Goal: Task Accomplishment & Management: Use online tool/utility

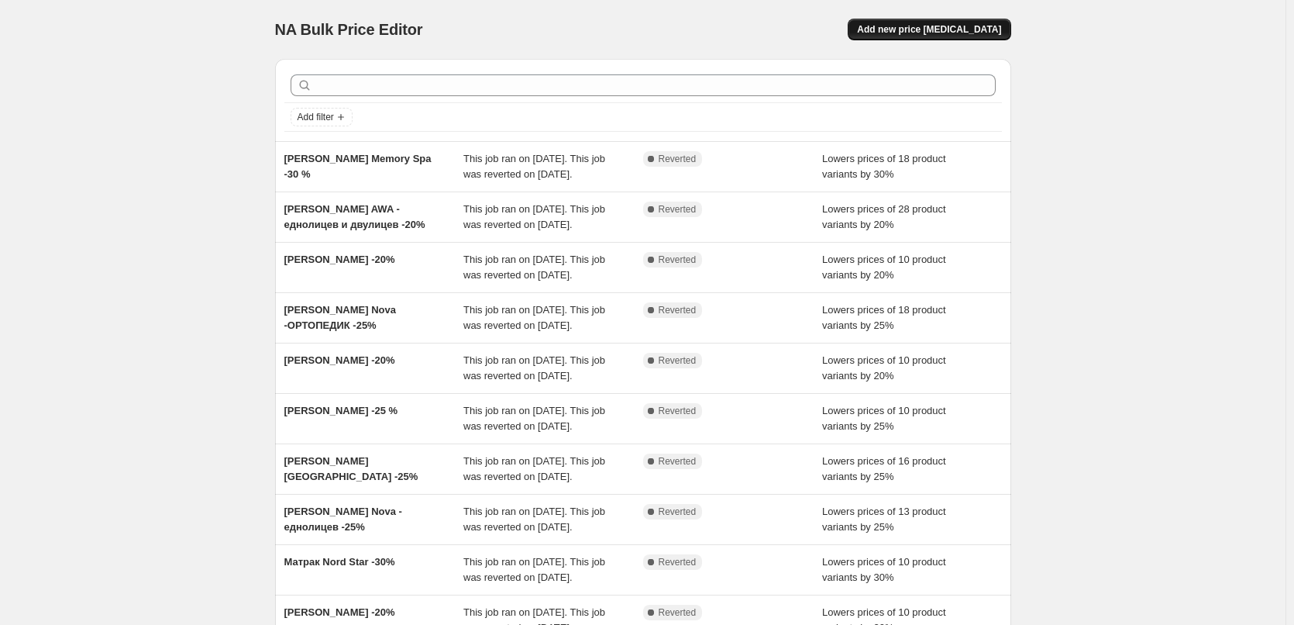
click at [907, 23] on button "Add new price [MEDICAL_DATA]" at bounding box center [929, 30] width 163 height 22
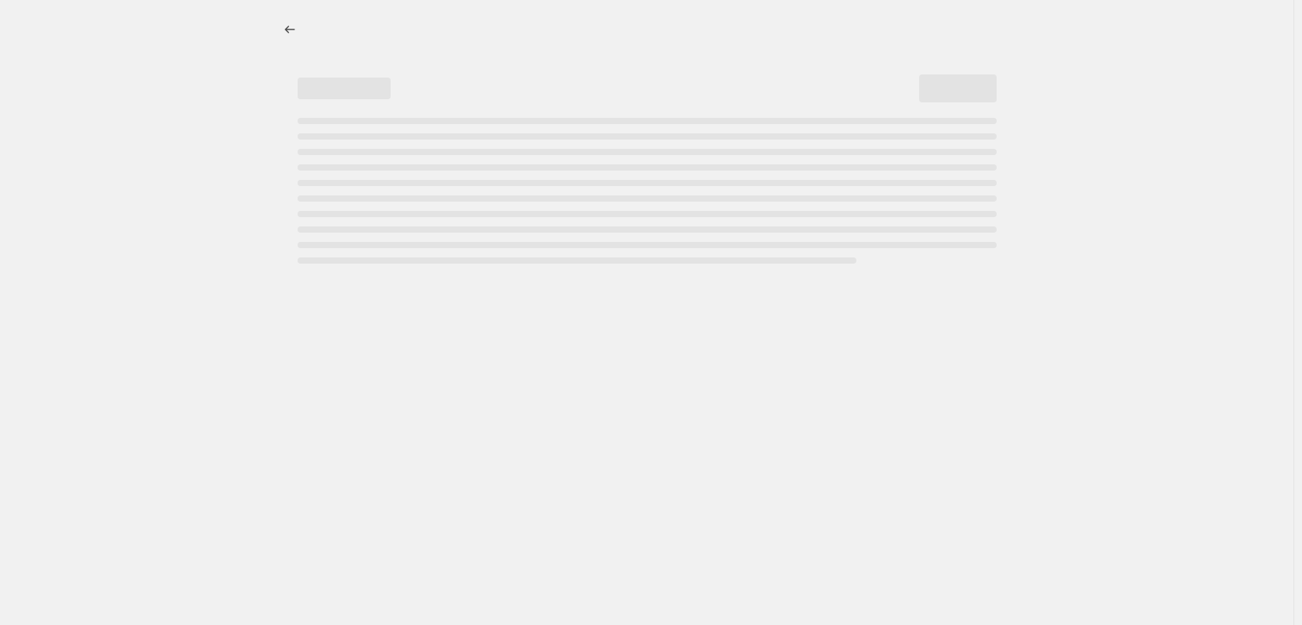
select select "percentage"
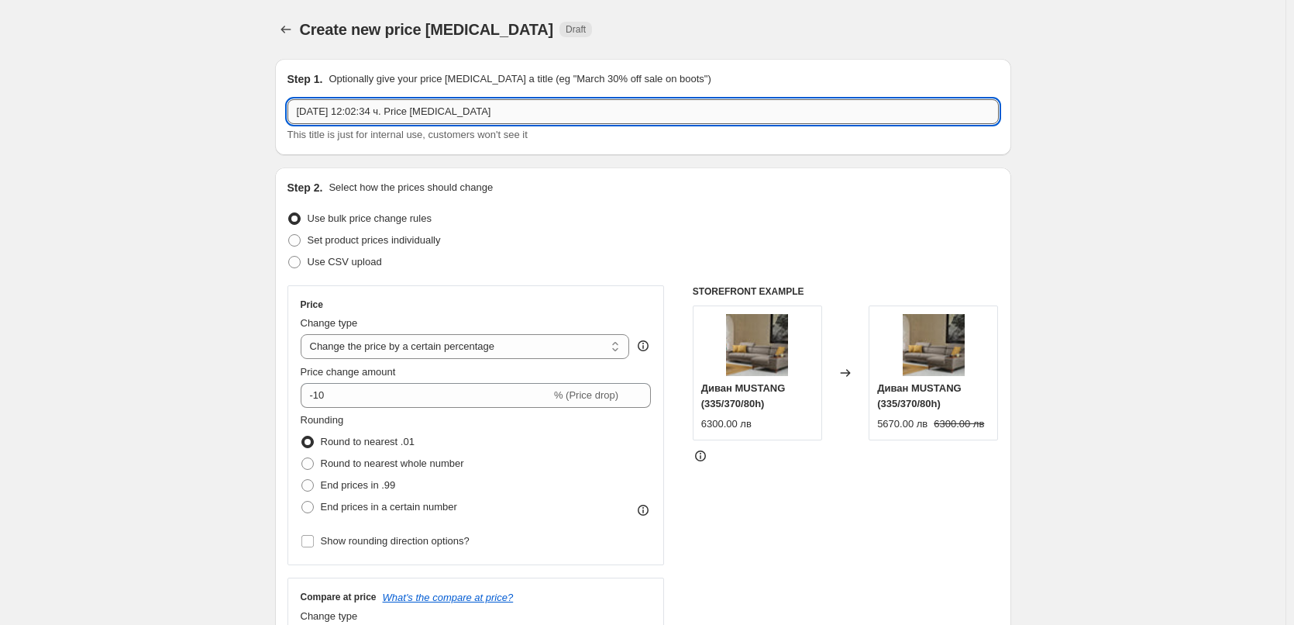
drag, startPoint x: 487, startPoint y: 115, endPoint x: 301, endPoint y: 108, distance: 186.1
click at [301, 108] on input "1.10.2025 г., 12:02:34 ч. Price change job" at bounding box center [642, 111] width 711 height 25
paste input "TED Матрак AMBER MYSTIQUE"
type input "[PERSON_NAME] AMBER MYSTIQUE -50%"
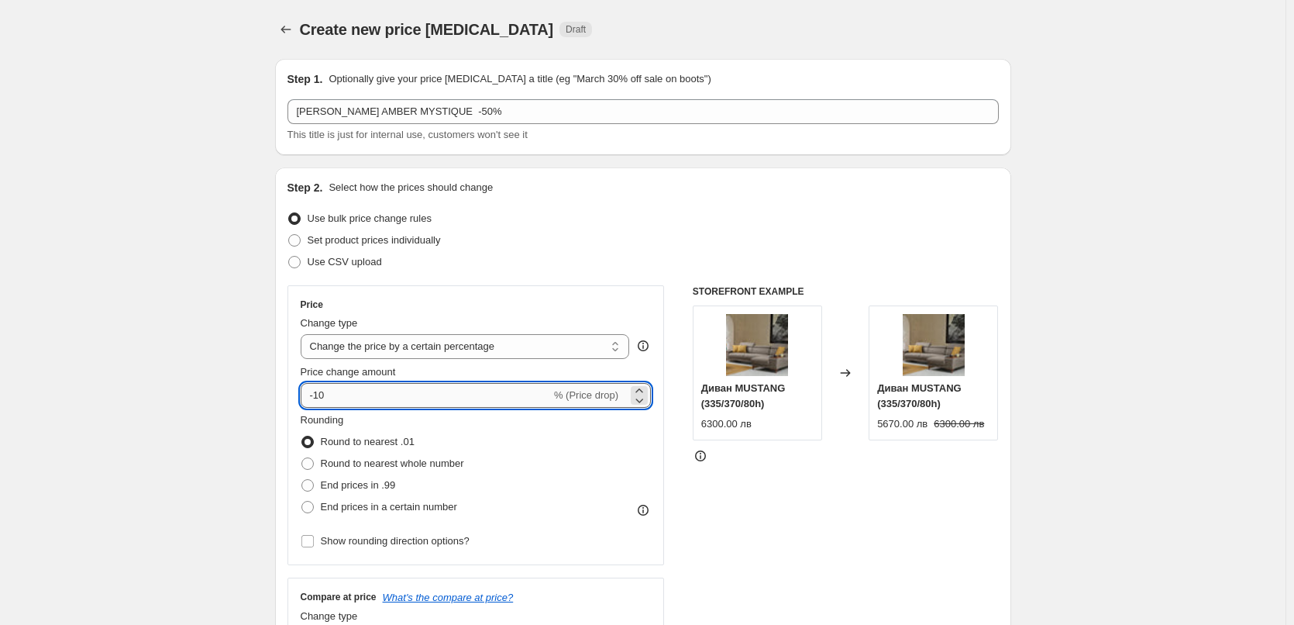
click at [322, 394] on input "-10" at bounding box center [426, 395] width 250 height 25
click at [346, 398] on input "-50" at bounding box center [426, 395] width 250 height 25
type input "-50"
click at [308, 465] on span at bounding box center [307, 463] width 12 height 12
click at [302, 458] on input "Round to nearest whole number" at bounding box center [301, 457] width 1 height 1
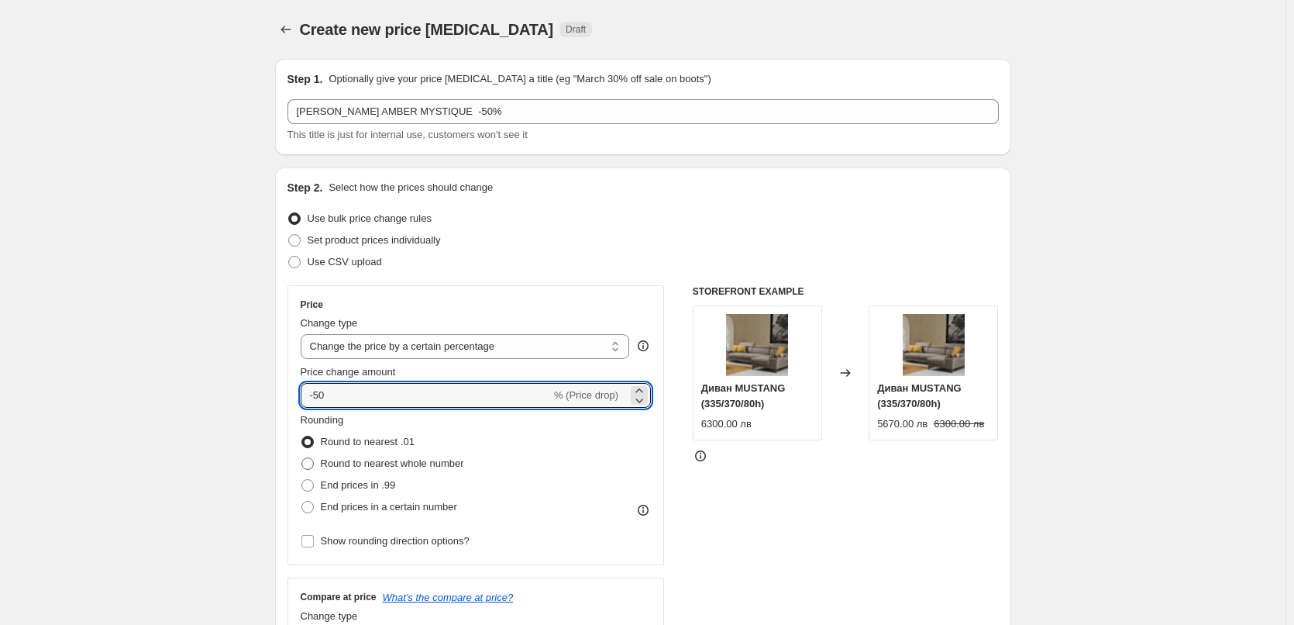
radio input "true"
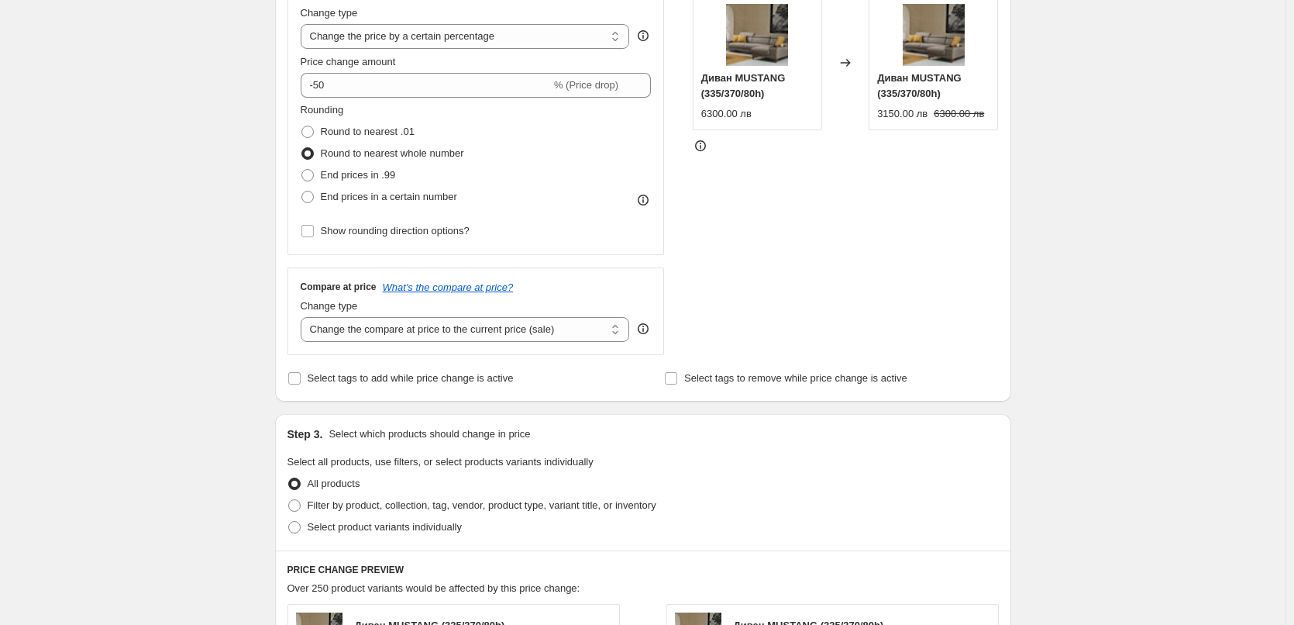
scroll to position [465, 0]
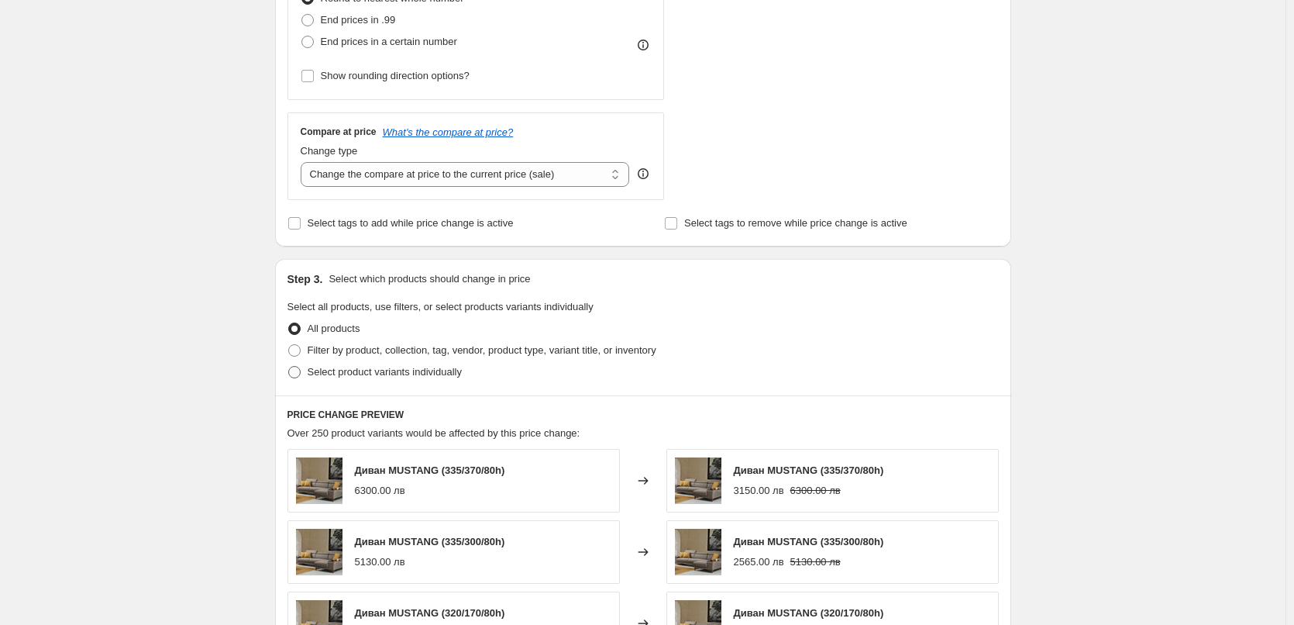
click at [301, 371] on span at bounding box center [294, 372] width 12 height 12
click at [289, 367] on input "Select product variants individually" at bounding box center [288, 366] width 1 height 1
radio input "true"
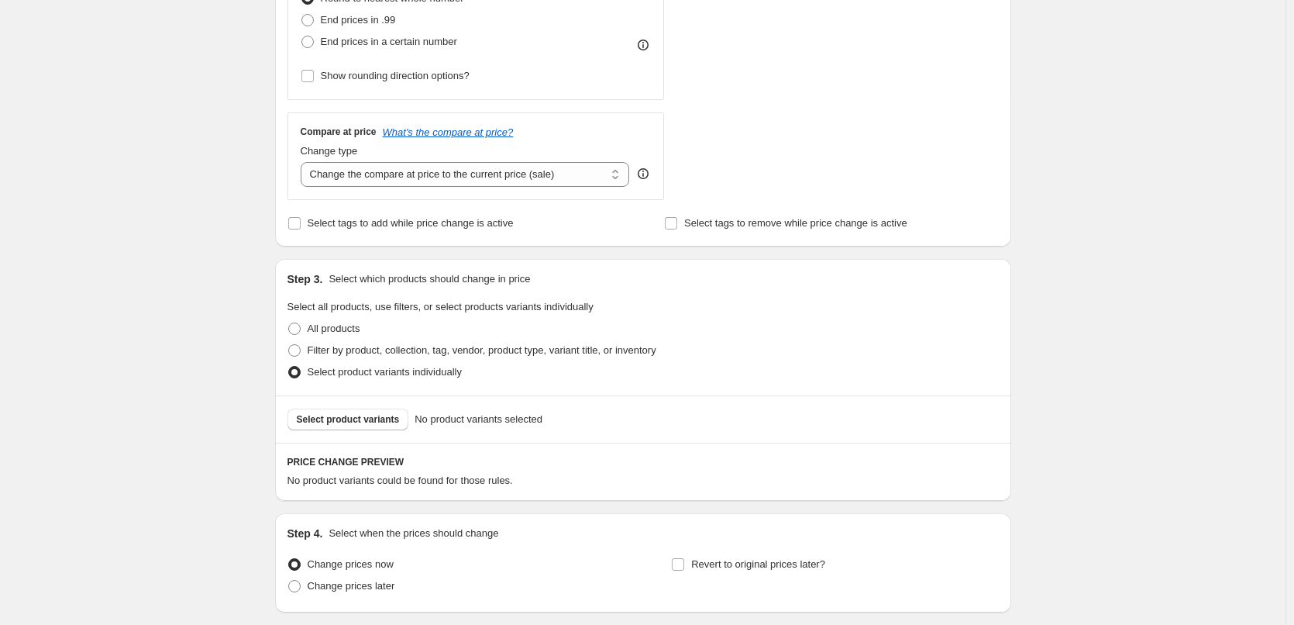
scroll to position [582, 0]
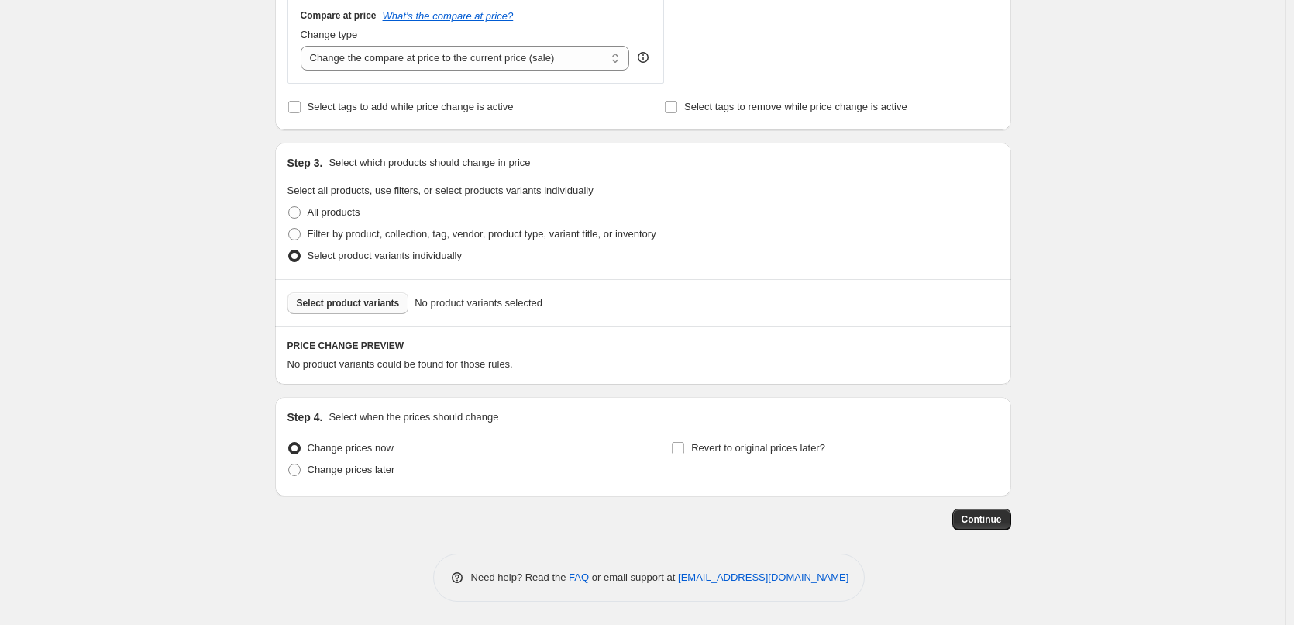
click at [362, 308] on span "Select product variants" at bounding box center [348, 303] width 103 height 12
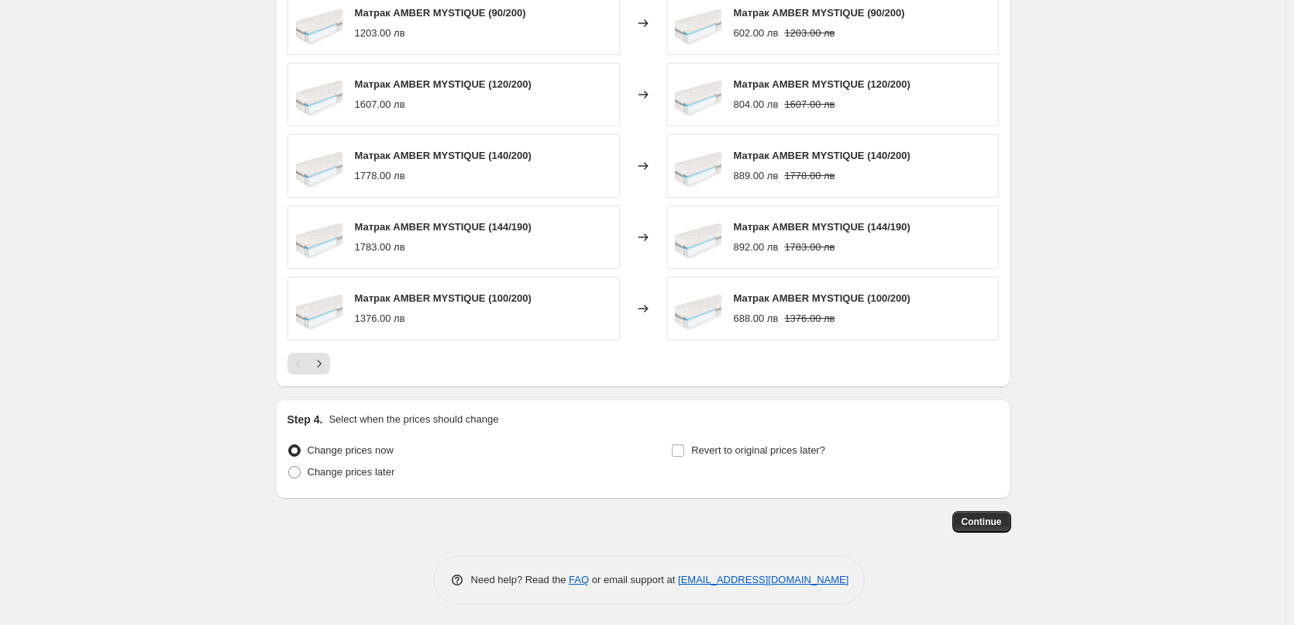
scroll to position [972, 0]
click at [682, 449] on input "Revert to original prices later?" at bounding box center [678, 448] width 12 height 12
checkbox input "true"
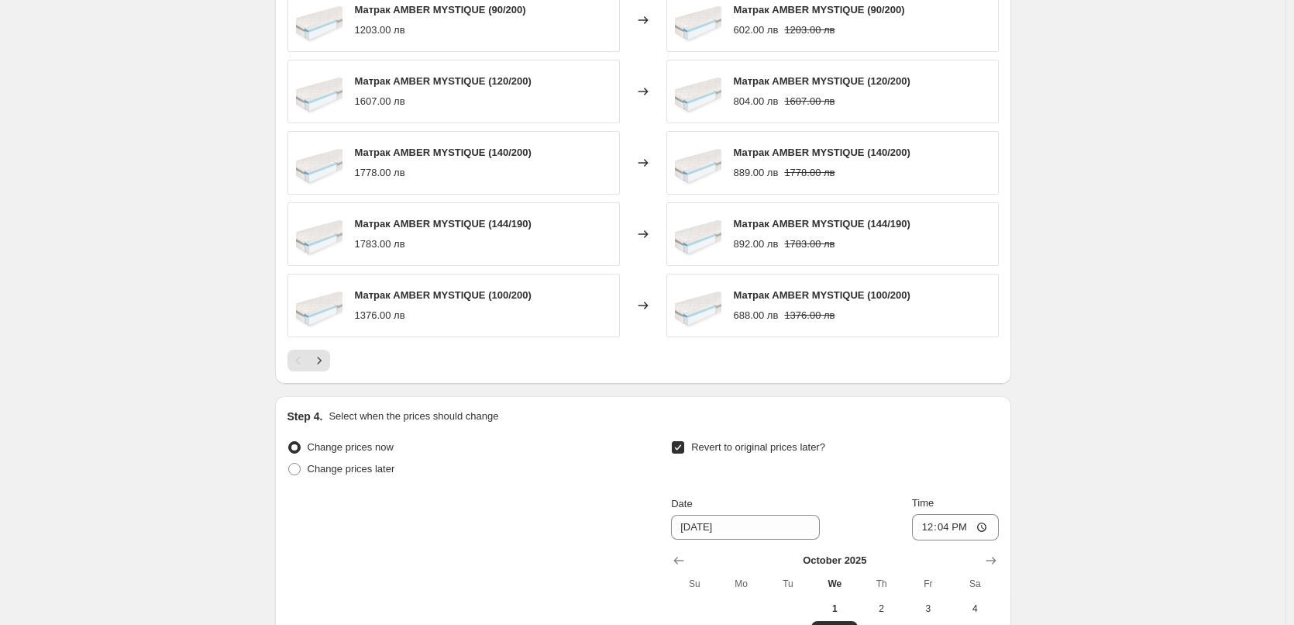
scroll to position [1205, 0]
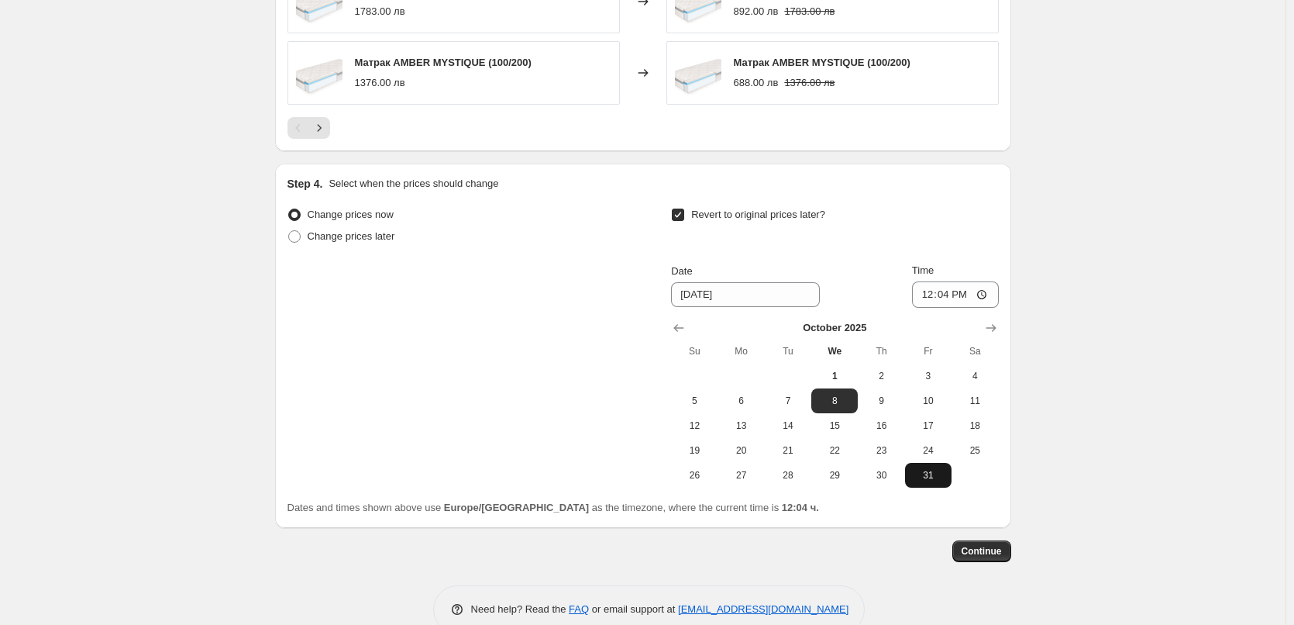
click at [936, 470] on span "31" at bounding box center [928, 475] width 34 height 12
type input "10/31/2025"
click at [955, 293] on input "12:04" at bounding box center [955, 294] width 87 height 26
type input "23:59"
click at [593, 403] on div "Change prices now Change prices later Revert to original prices later? Date 10/…" at bounding box center [642, 346] width 711 height 284
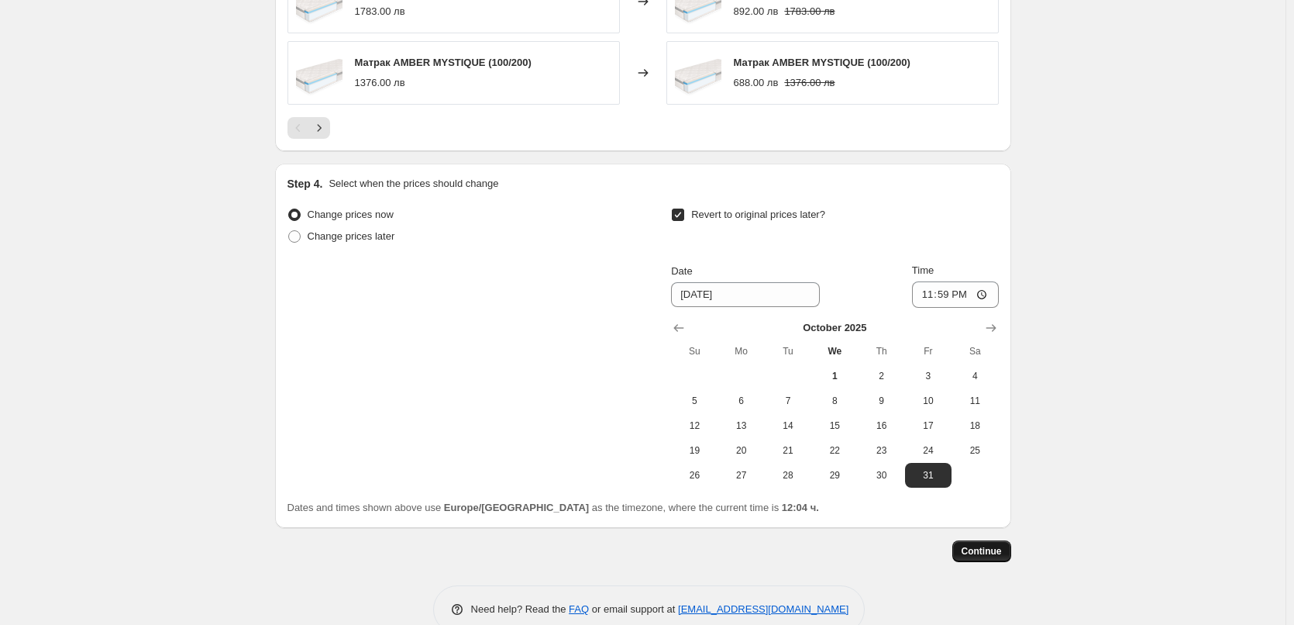
click at [986, 549] on span "Continue" at bounding box center [982, 551] width 40 height 12
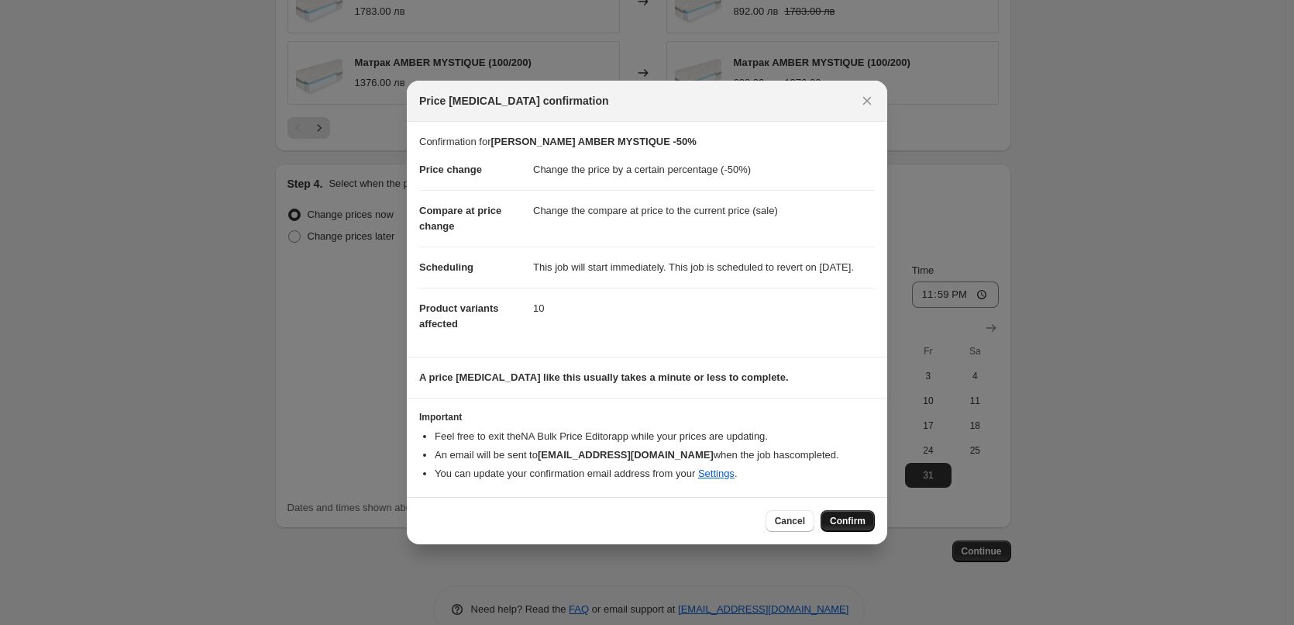
click at [852, 527] on span "Confirm" at bounding box center [848, 521] width 36 height 12
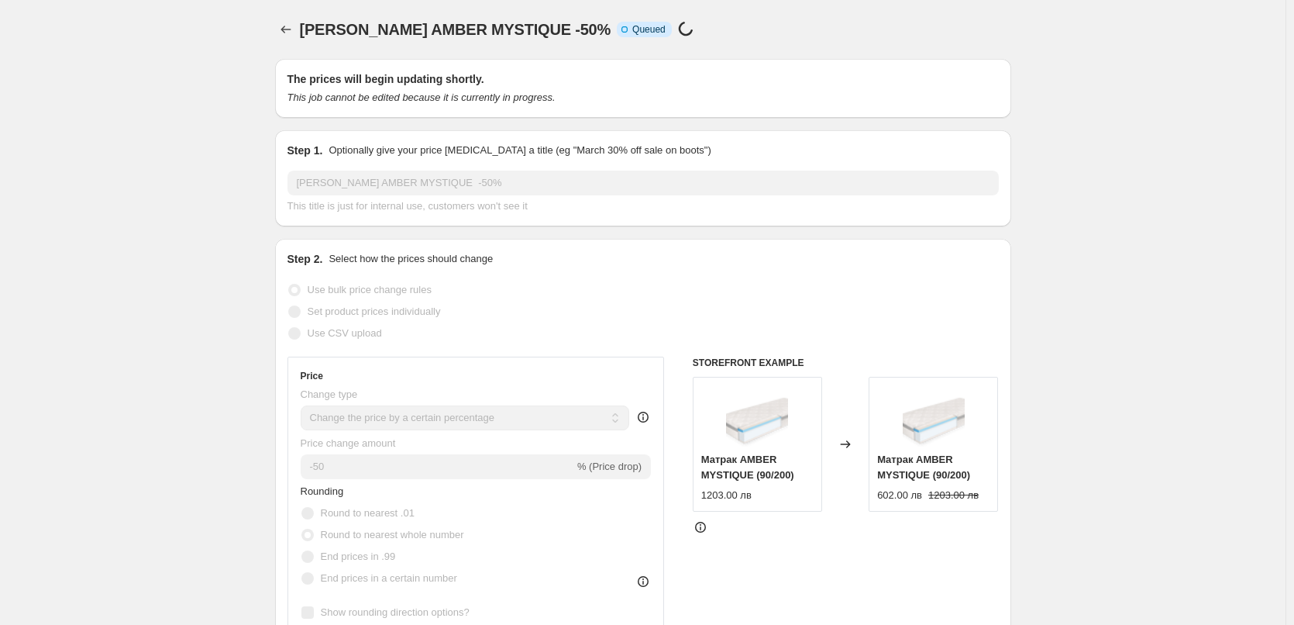
scroll to position [1205, 0]
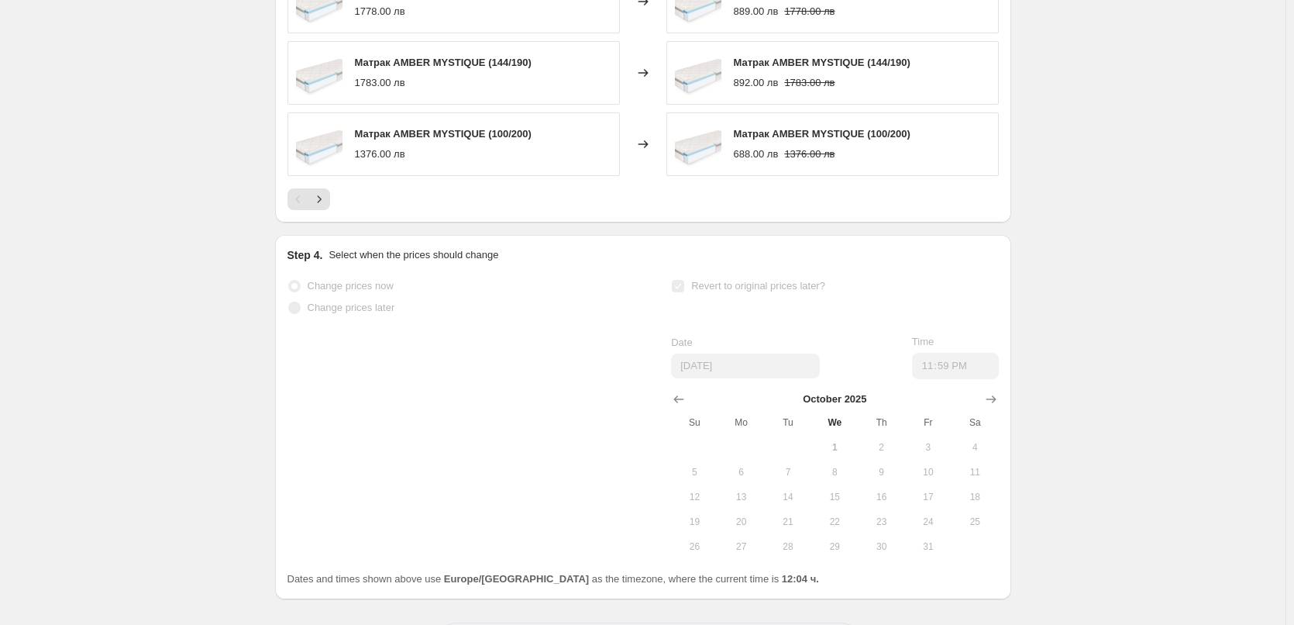
select select "percentage"
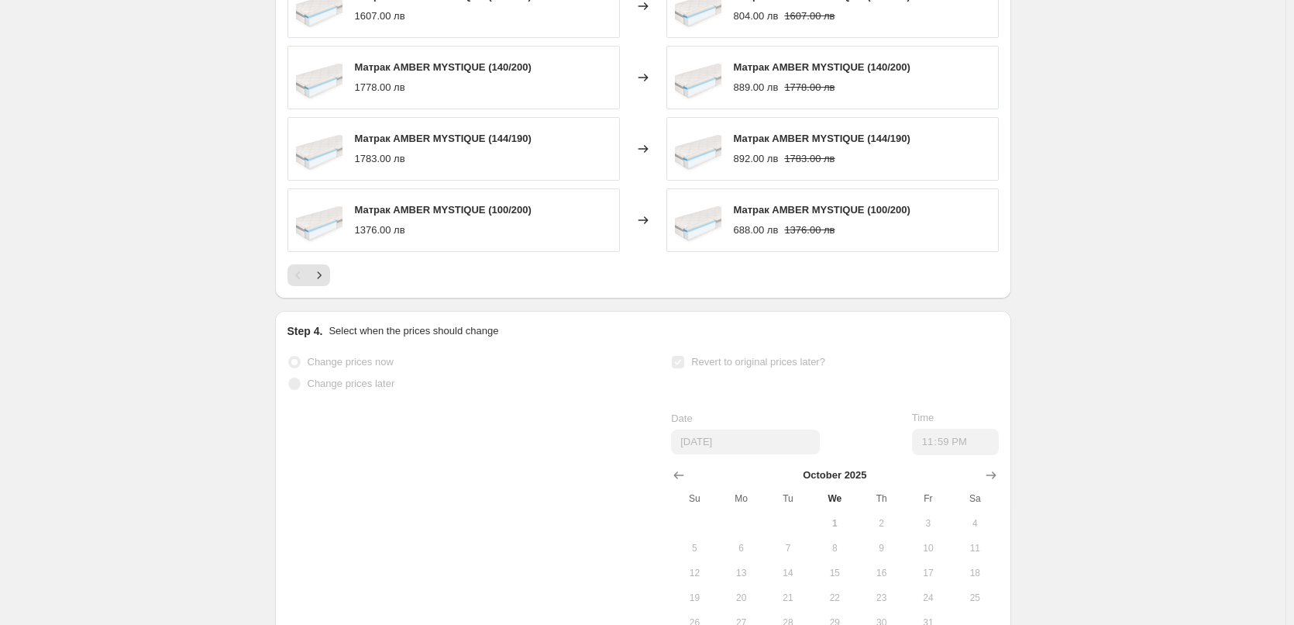
scroll to position [0, 0]
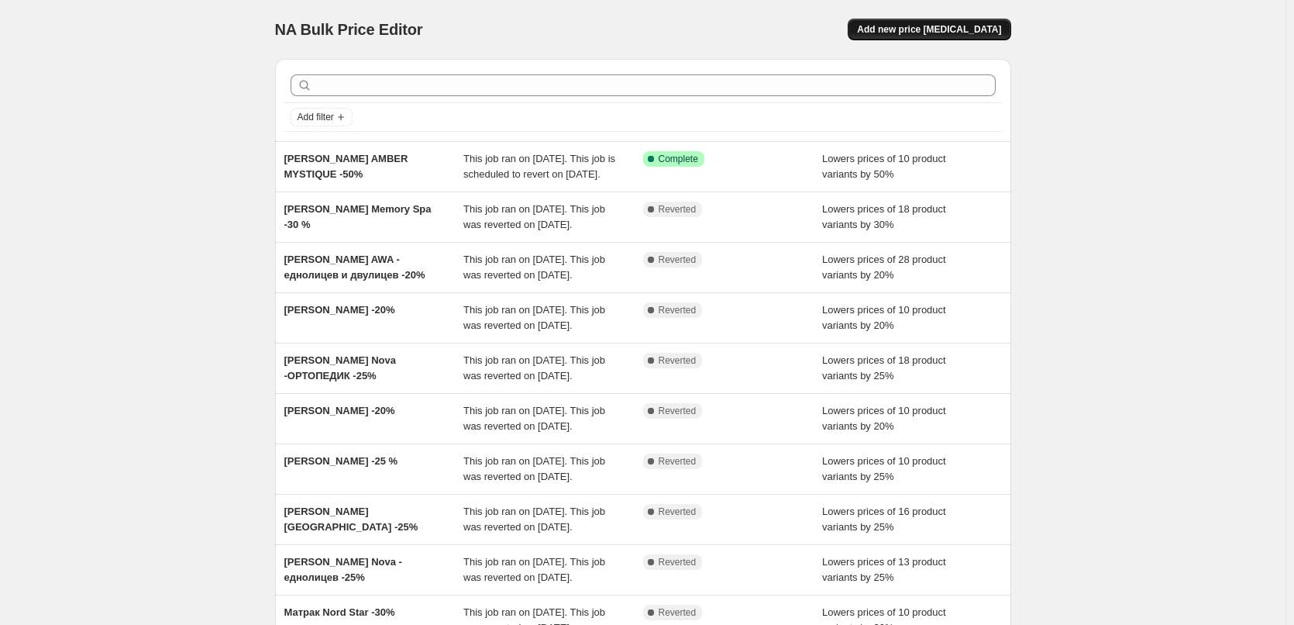
click at [920, 27] on span "Add new price [MEDICAL_DATA]" at bounding box center [929, 29] width 144 height 12
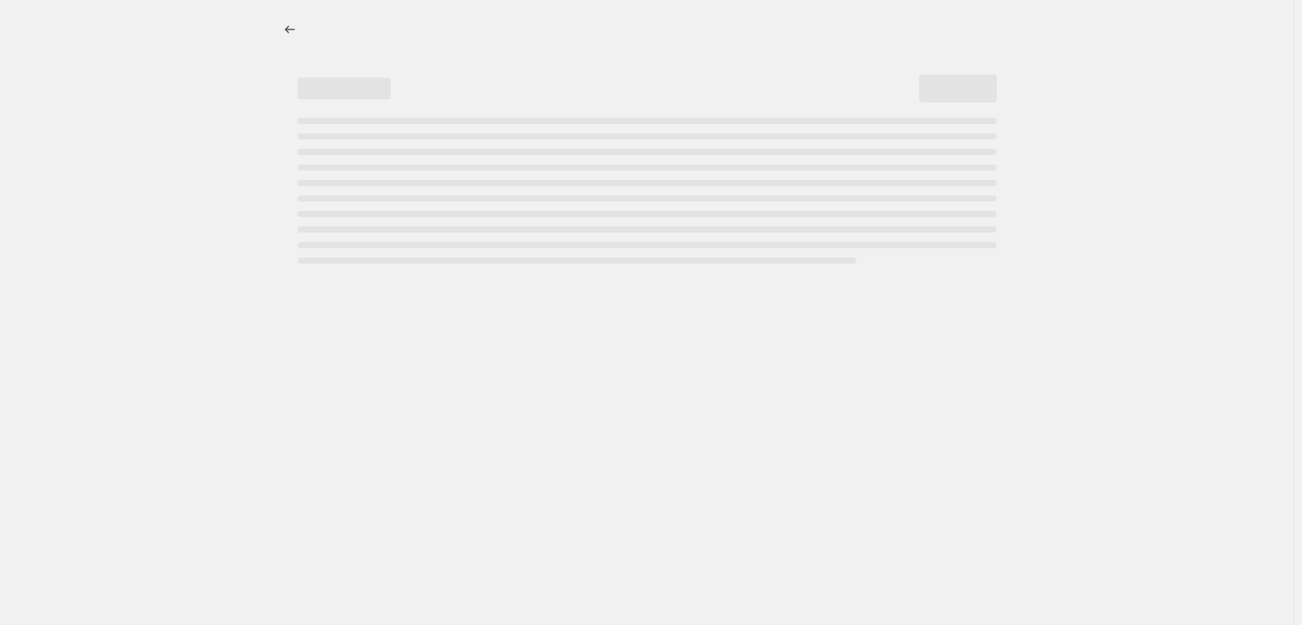
select select "percentage"
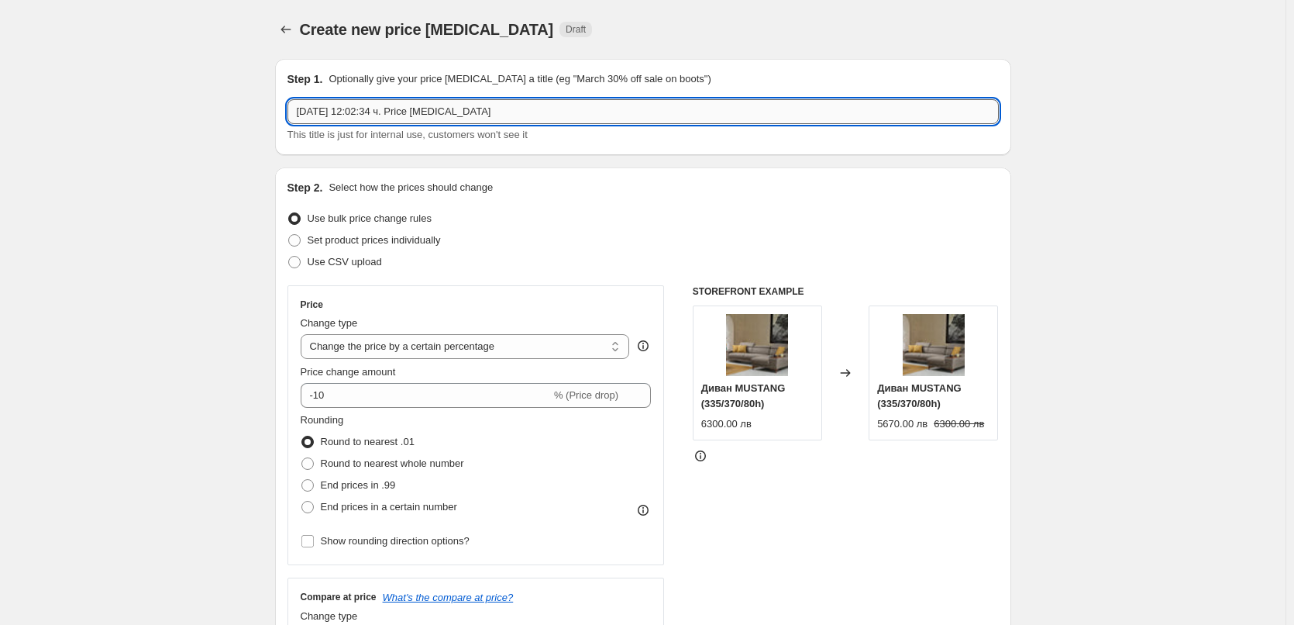
drag, startPoint x: 481, startPoint y: 113, endPoint x: 304, endPoint y: 115, distance: 177.5
click at [304, 116] on input "1.10.2025 г., 12:02:34 ч. Price change job" at bounding box center [642, 111] width 711 height 25
paste input "TED Матрак Nord Star"
click at [305, 112] on input "1TED Матрак Nord Star" at bounding box center [642, 111] width 711 height 25
click at [418, 113] on input "TED Матрак Nord Star" at bounding box center [642, 111] width 711 height 25
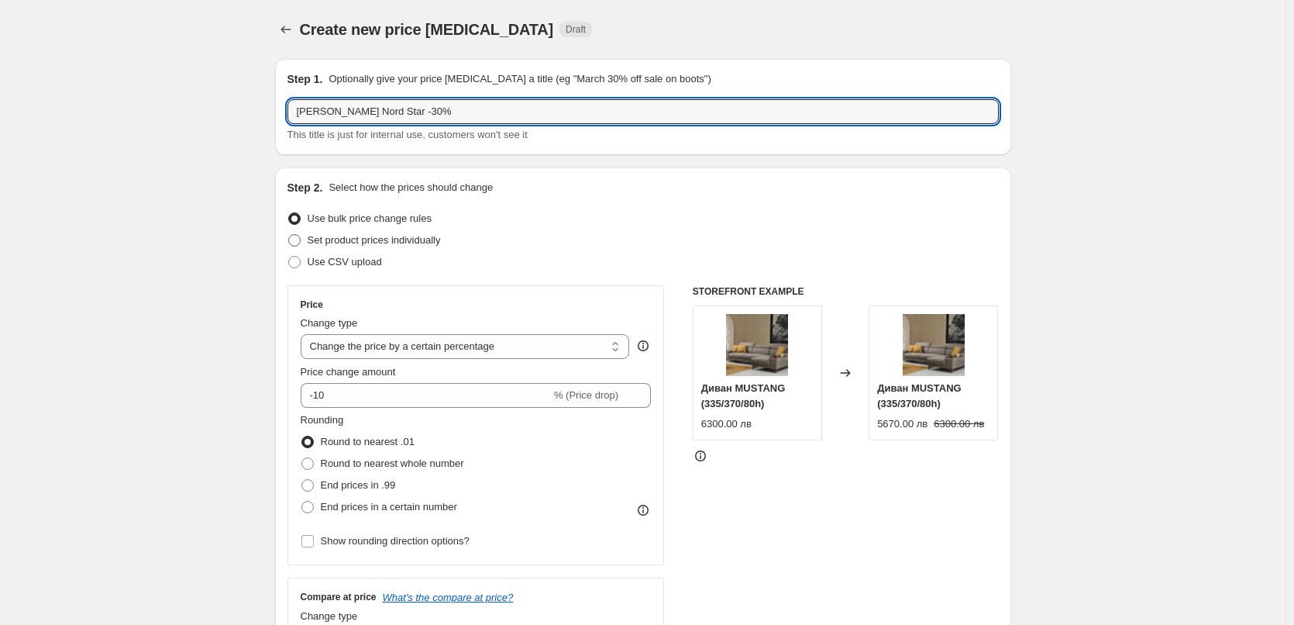
scroll to position [155, 0]
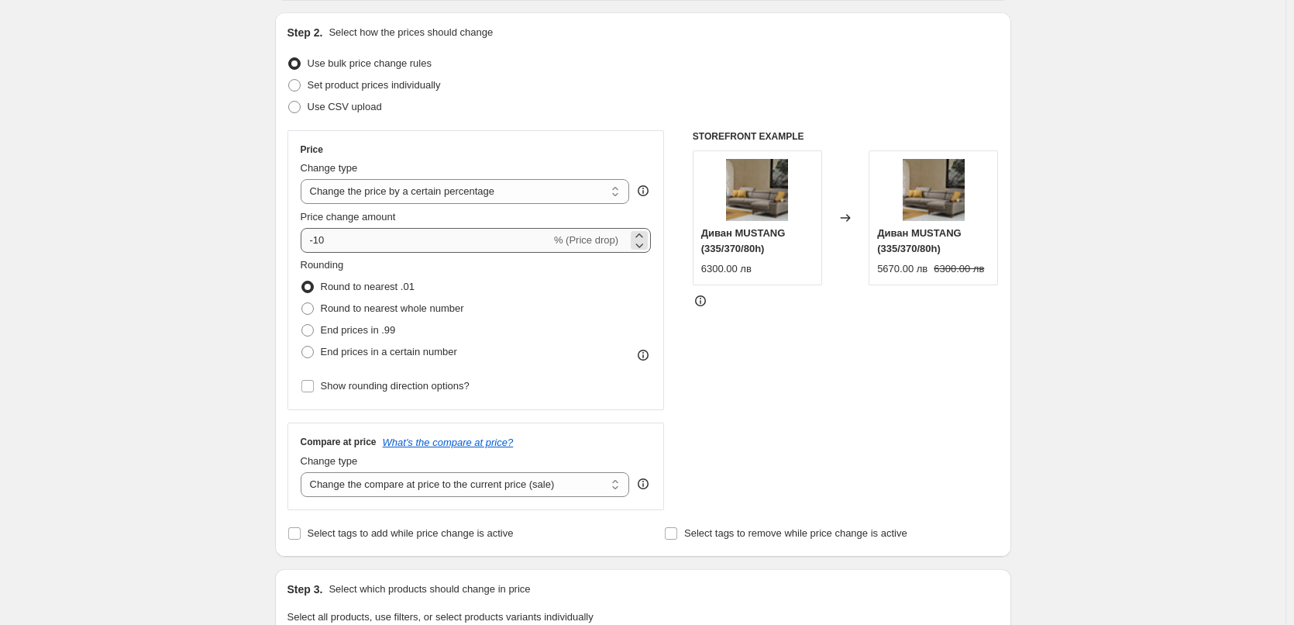
type input "[PERSON_NAME] Nord Star -30%"
click at [322, 239] on input "-10" at bounding box center [426, 240] width 250 height 25
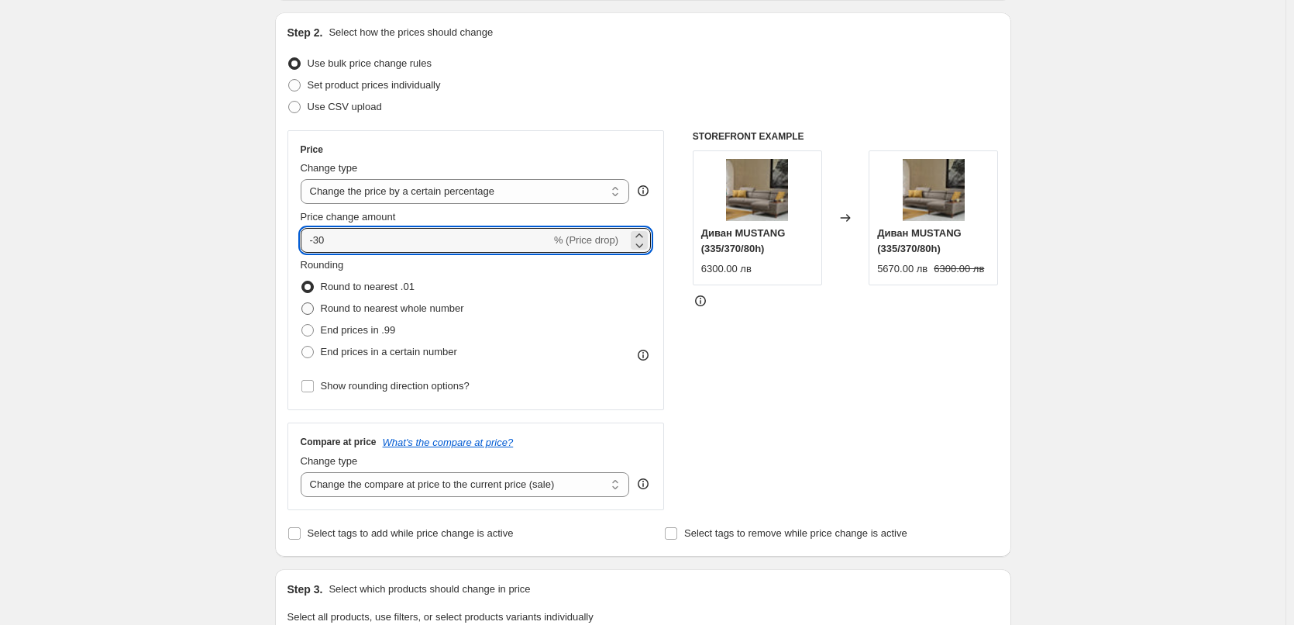
type input "-30"
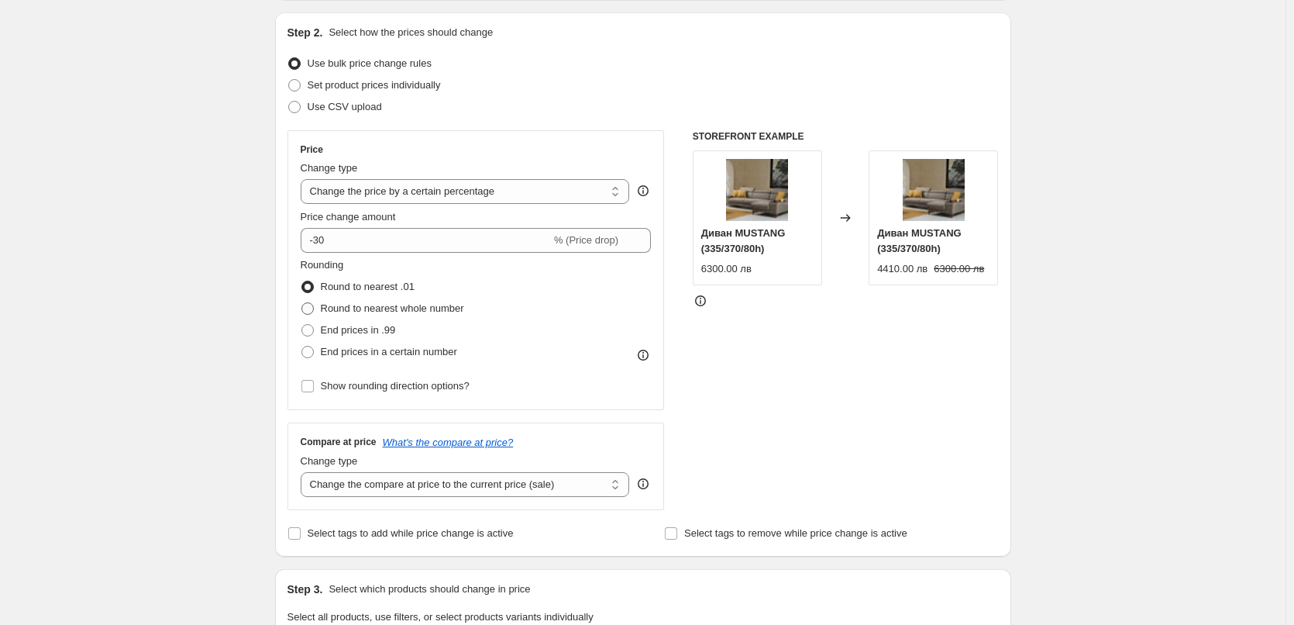
click at [308, 313] on span at bounding box center [307, 308] width 12 height 12
click at [302, 303] on input "Round to nearest whole number" at bounding box center [301, 302] width 1 height 1
radio input "true"
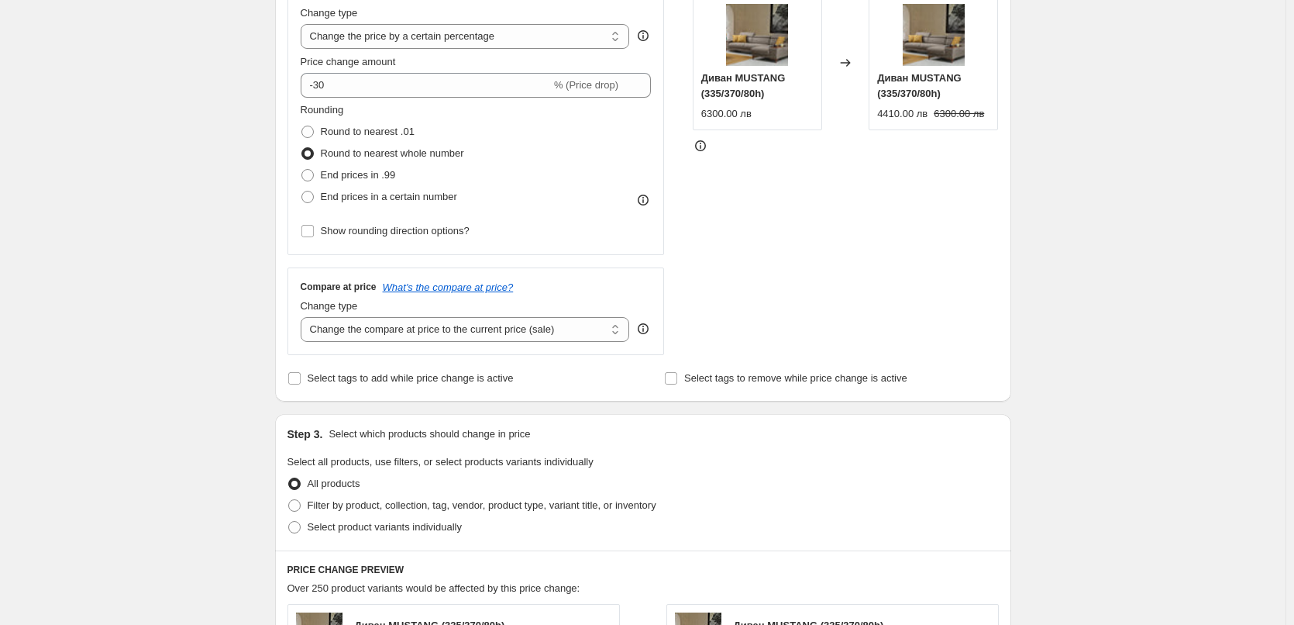
scroll to position [465, 0]
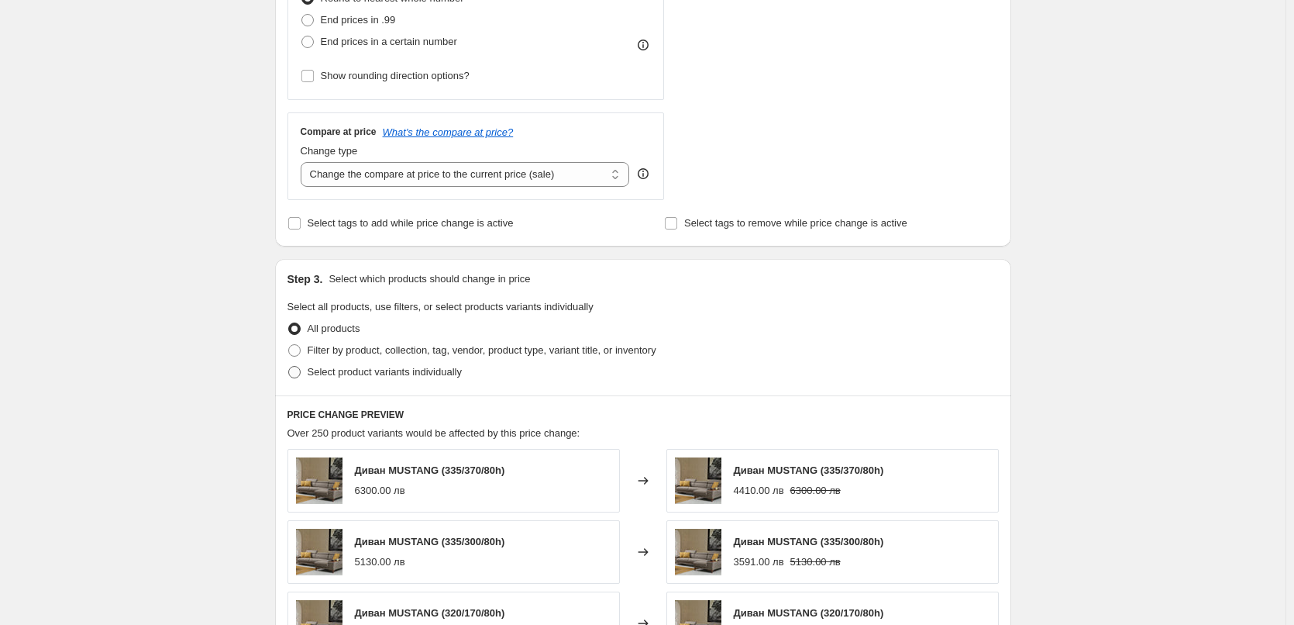
click at [298, 370] on span at bounding box center [294, 372] width 12 height 12
click at [289, 367] on input "Select product variants individually" at bounding box center [288, 366] width 1 height 1
radio input "true"
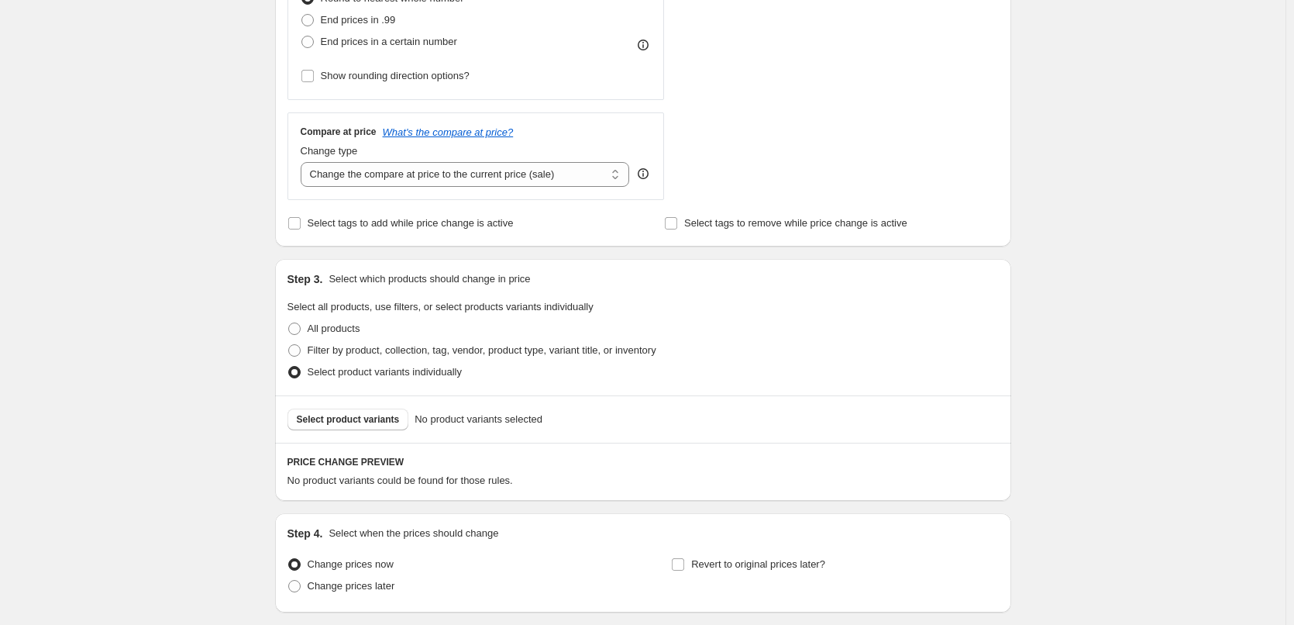
scroll to position [582, 0]
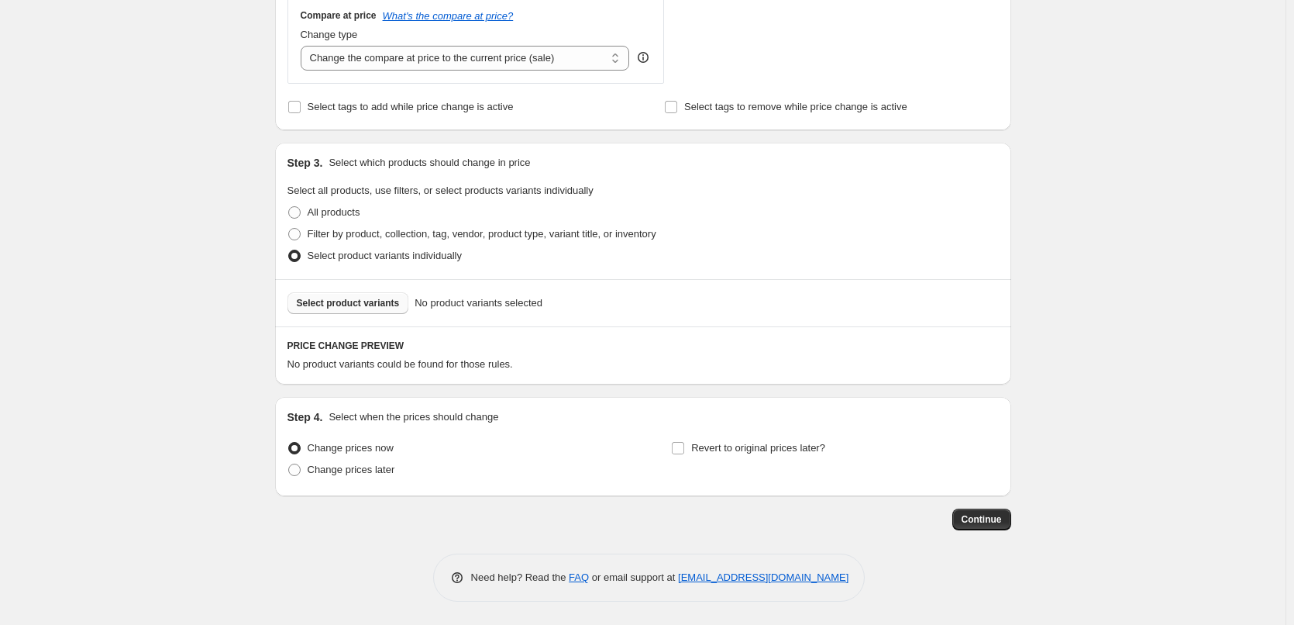
click at [318, 305] on span "Select product variants" at bounding box center [348, 303] width 103 height 12
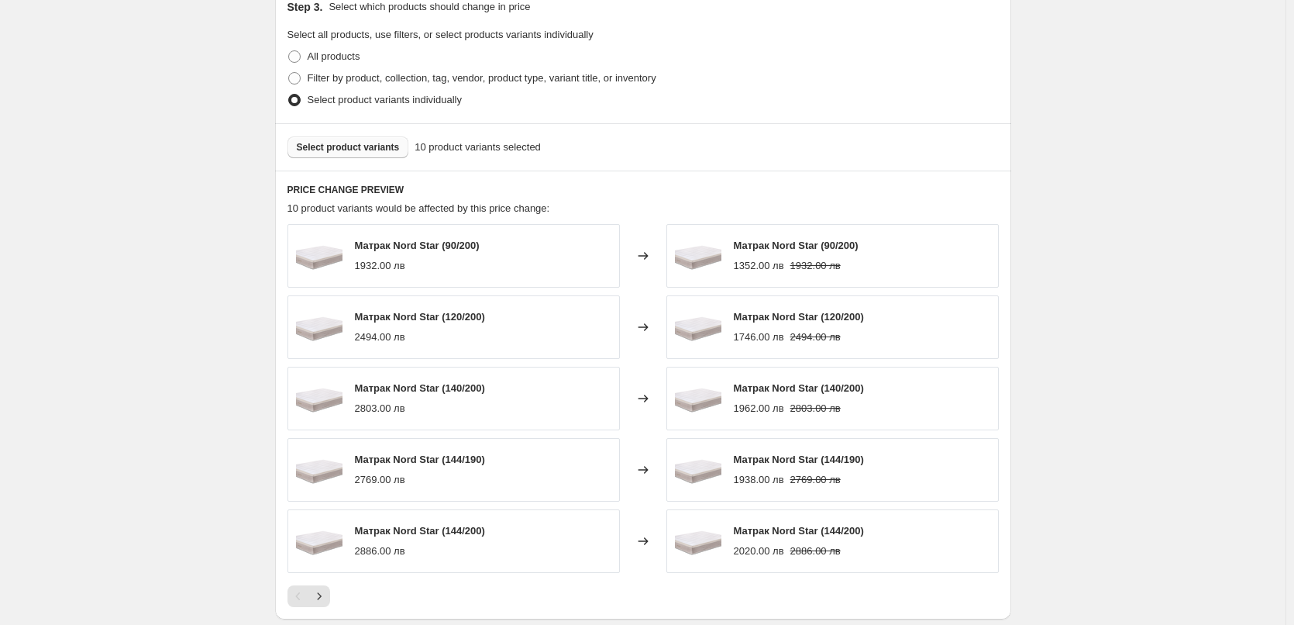
scroll to position [972, 0]
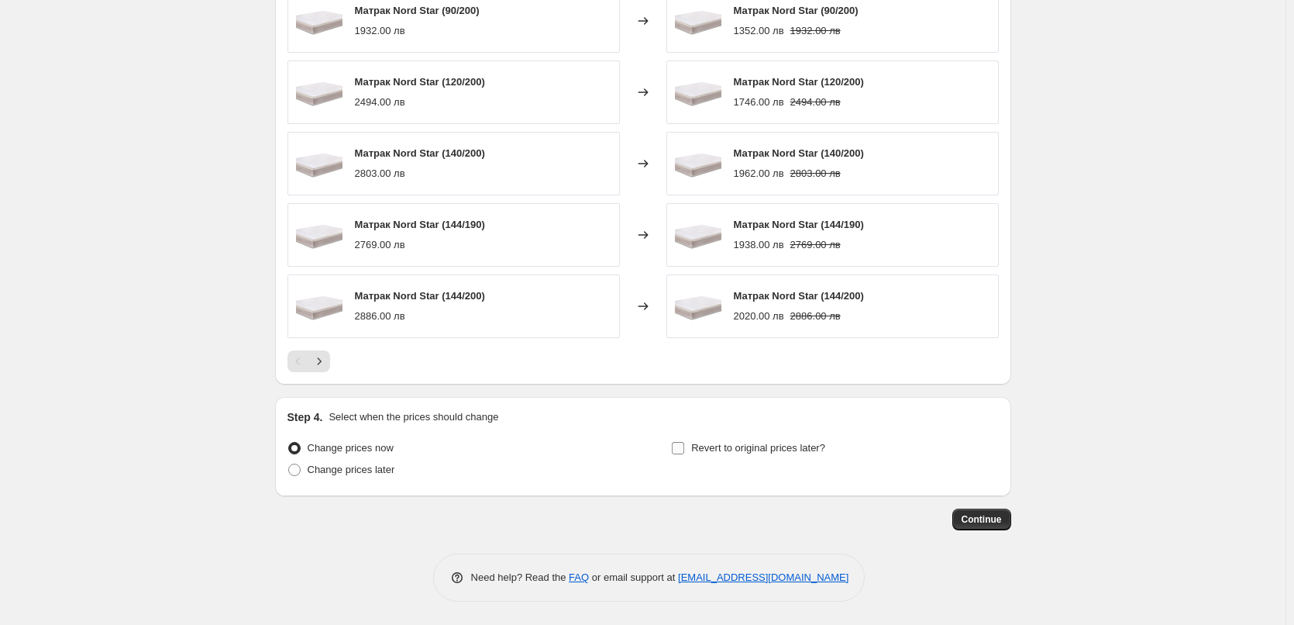
click at [682, 451] on input "Revert to original prices later?" at bounding box center [678, 448] width 12 height 12
checkbox input "true"
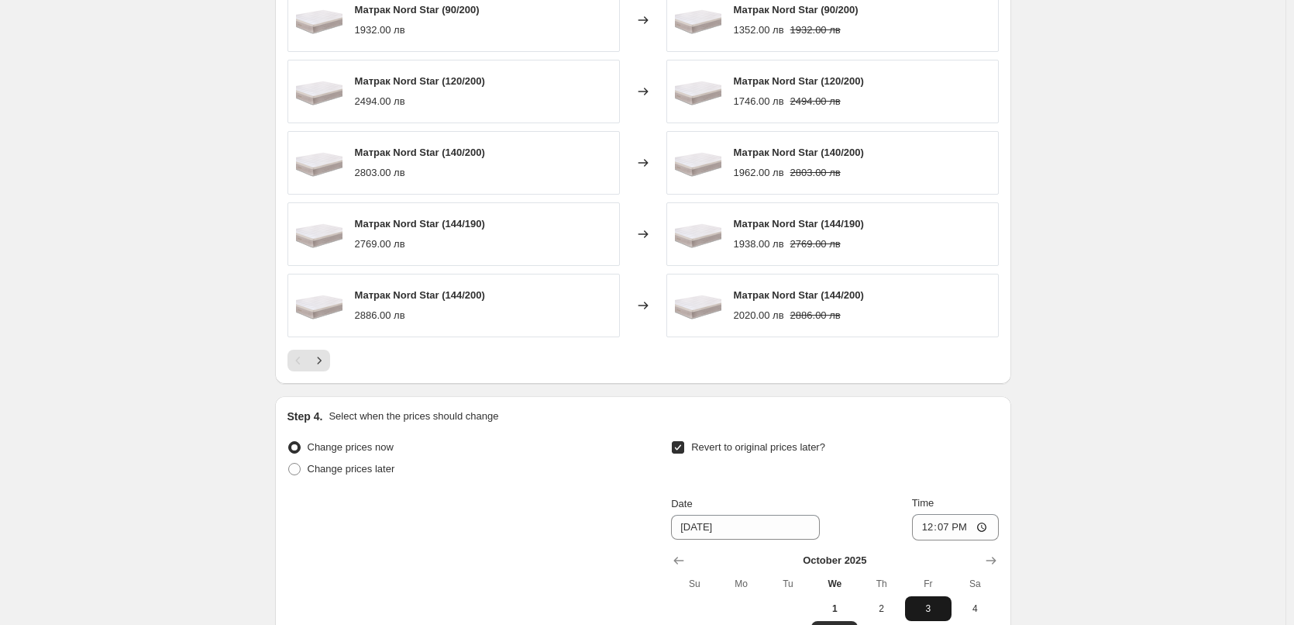
scroll to position [1205, 0]
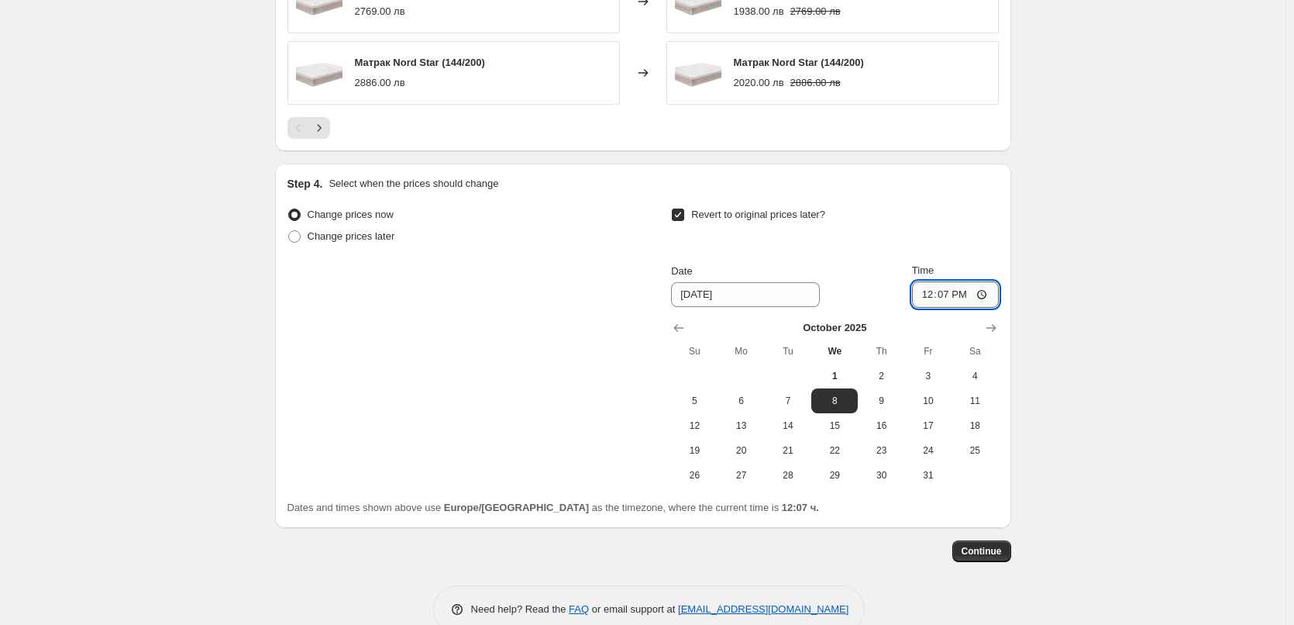
click at [952, 294] on input "12:07" at bounding box center [955, 294] width 87 height 26
type input "23:59"
click at [608, 395] on div "Change prices now Change prices later Revert to original prices later? Date 10/…" at bounding box center [642, 346] width 711 height 284
click at [929, 472] on span "31" at bounding box center [928, 475] width 34 height 12
type input "10/31/2025"
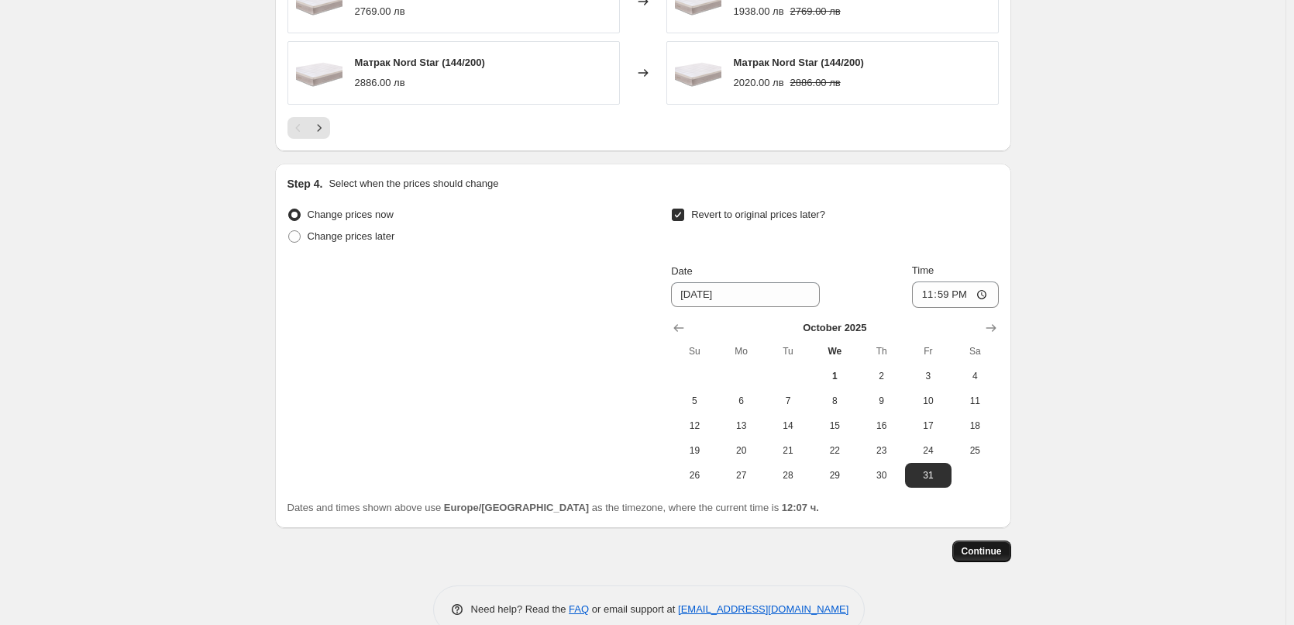
click at [995, 547] on span "Continue" at bounding box center [982, 551] width 40 height 12
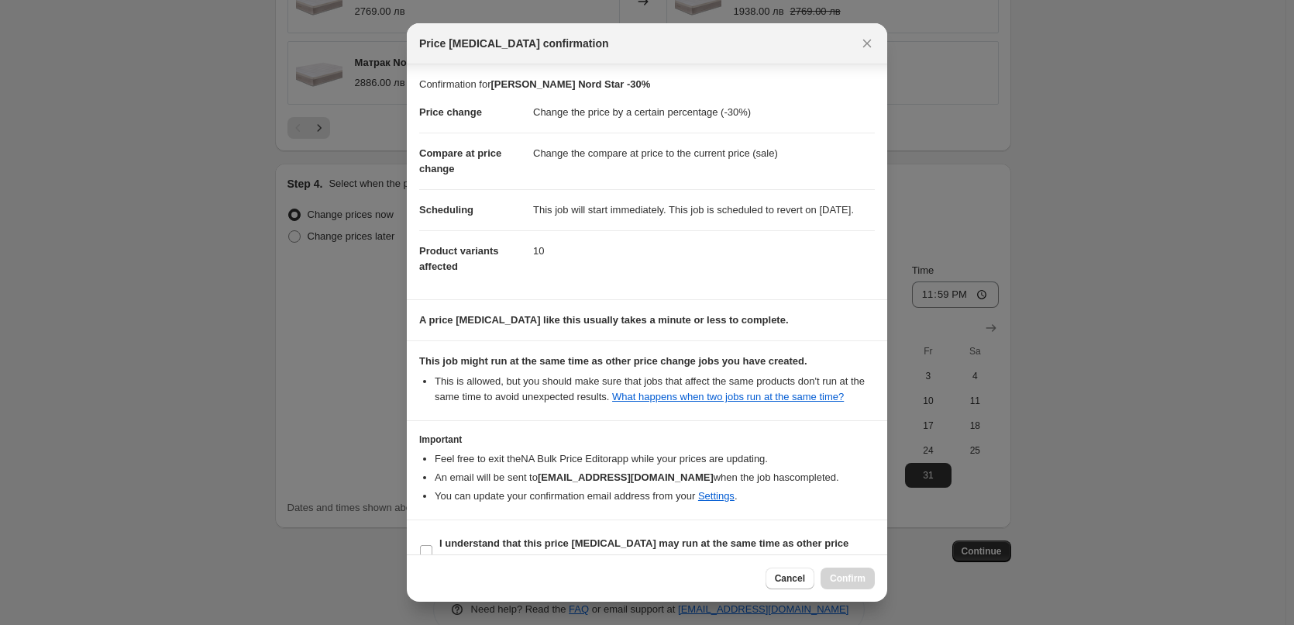
scroll to position [43, 0]
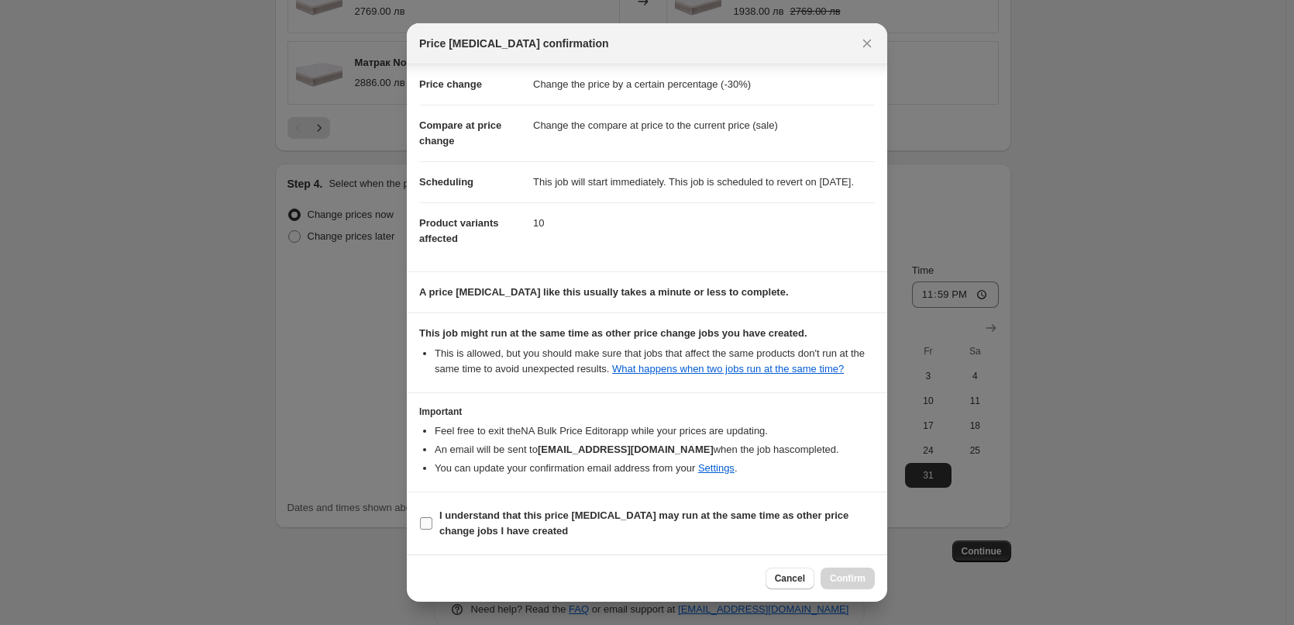
click at [422, 525] on input "I understand that this price change job may run at the same time as other price…" at bounding box center [426, 523] width 12 height 12
checkbox input "true"
click at [860, 579] on span "Confirm" at bounding box center [848, 578] width 36 height 12
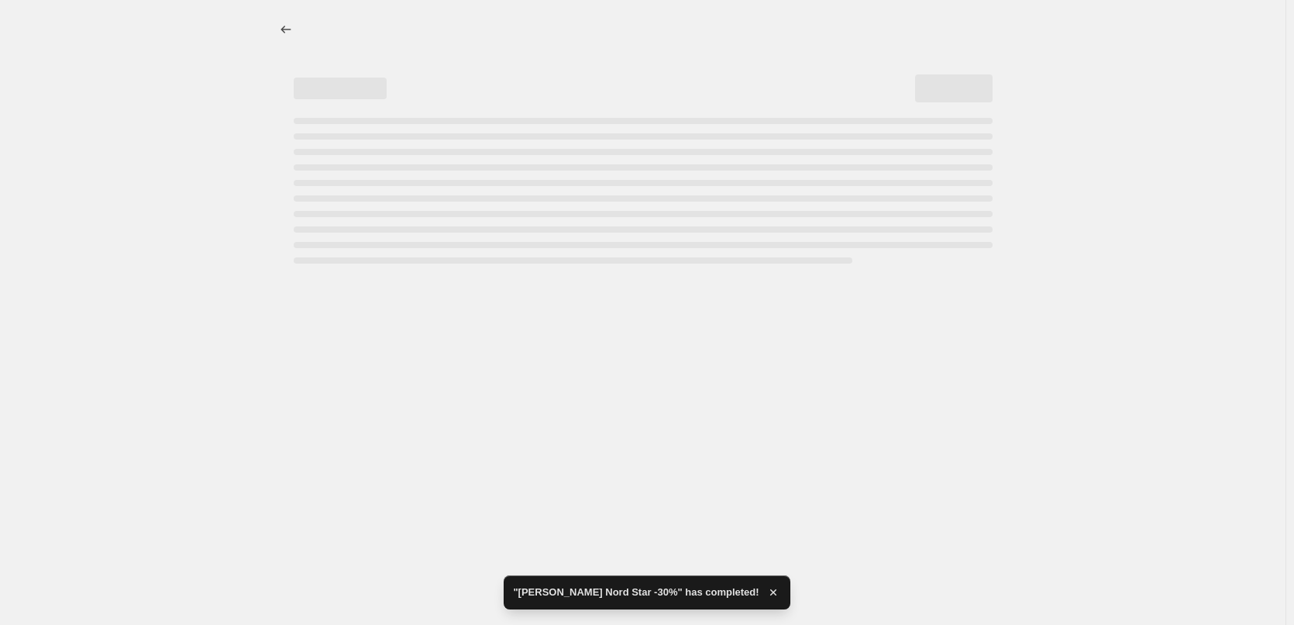
select select "percentage"
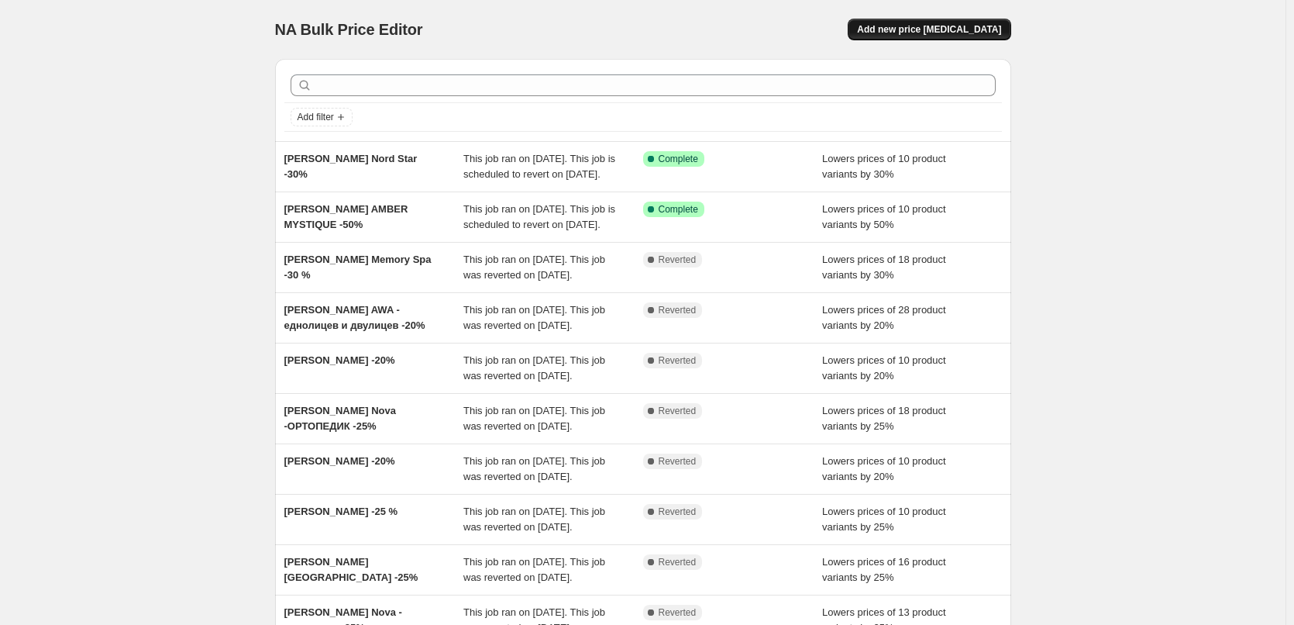
click at [934, 30] on span "Add new price [MEDICAL_DATA]" at bounding box center [929, 29] width 144 height 12
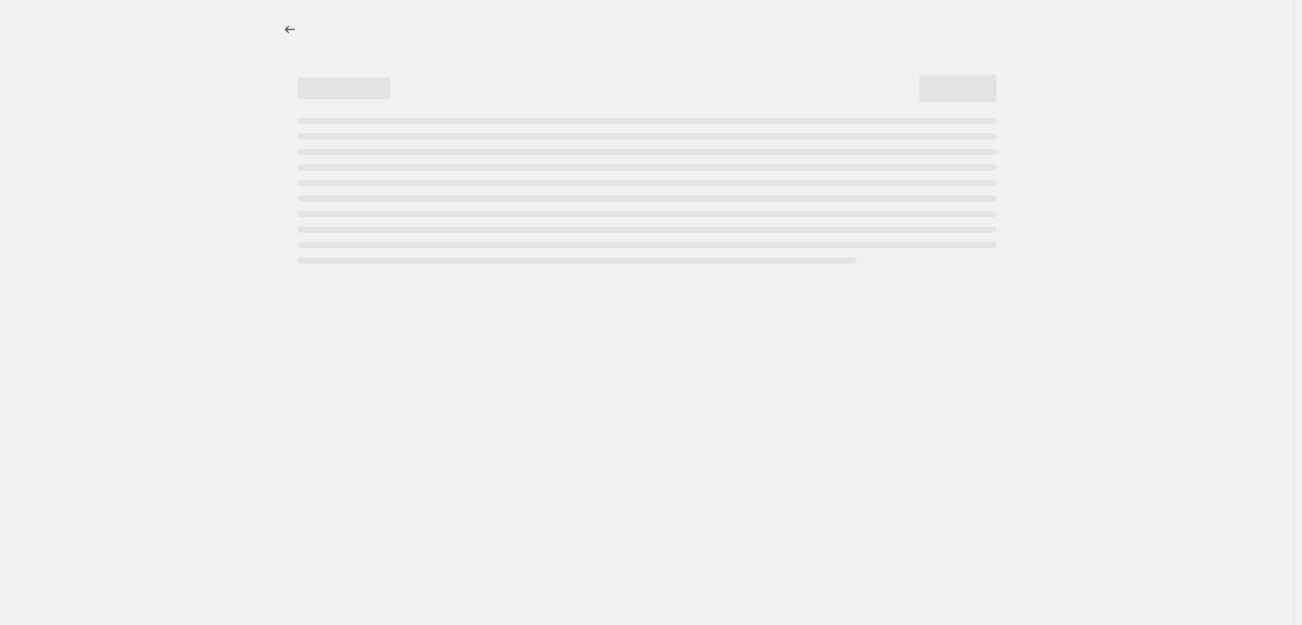
select select "percentage"
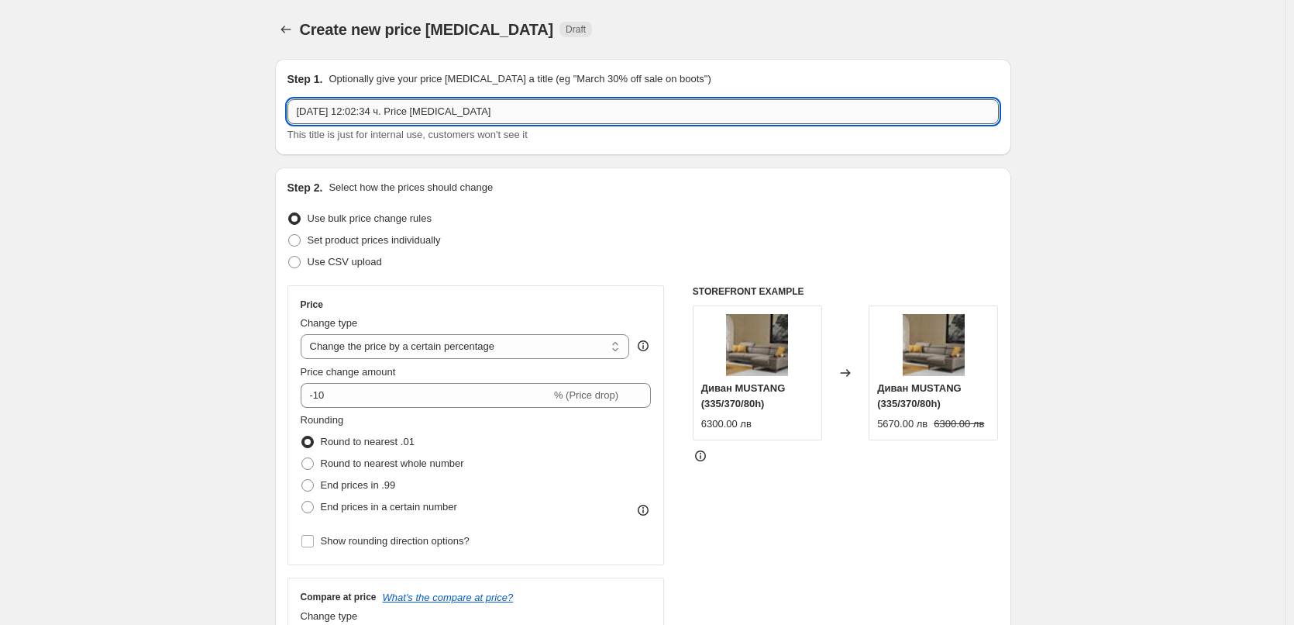
drag, startPoint x: 471, startPoint y: 106, endPoint x: 301, endPoint y: 111, distance: 170.5
click at [301, 111] on input "1.10.2025 г., 12:02:34 ч. Price change job" at bounding box center [642, 111] width 711 height 25
paste input "TED Матрак Memo Optima"
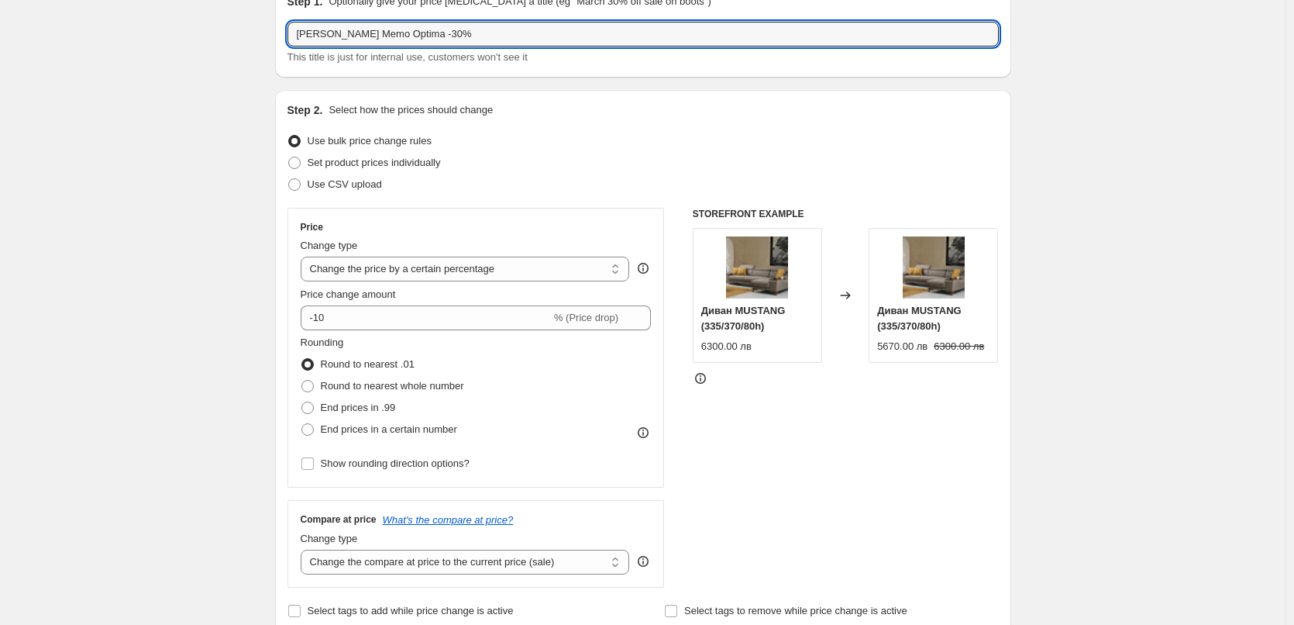
type input "[PERSON_NAME] Memo Optima -30%"
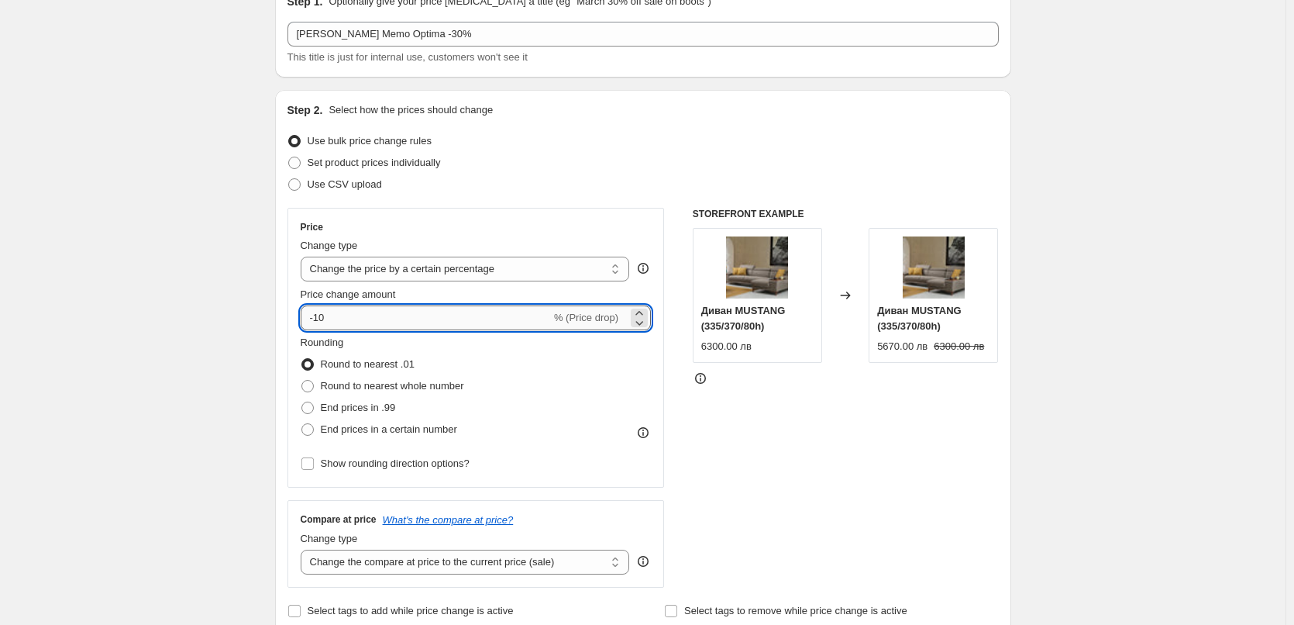
click at [321, 315] on input "-10" at bounding box center [426, 317] width 250 height 25
type input "-30"
click at [308, 380] on span at bounding box center [307, 386] width 12 height 12
click at [302, 380] on input "Round to nearest whole number" at bounding box center [301, 380] width 1 height 1
radio input "true"
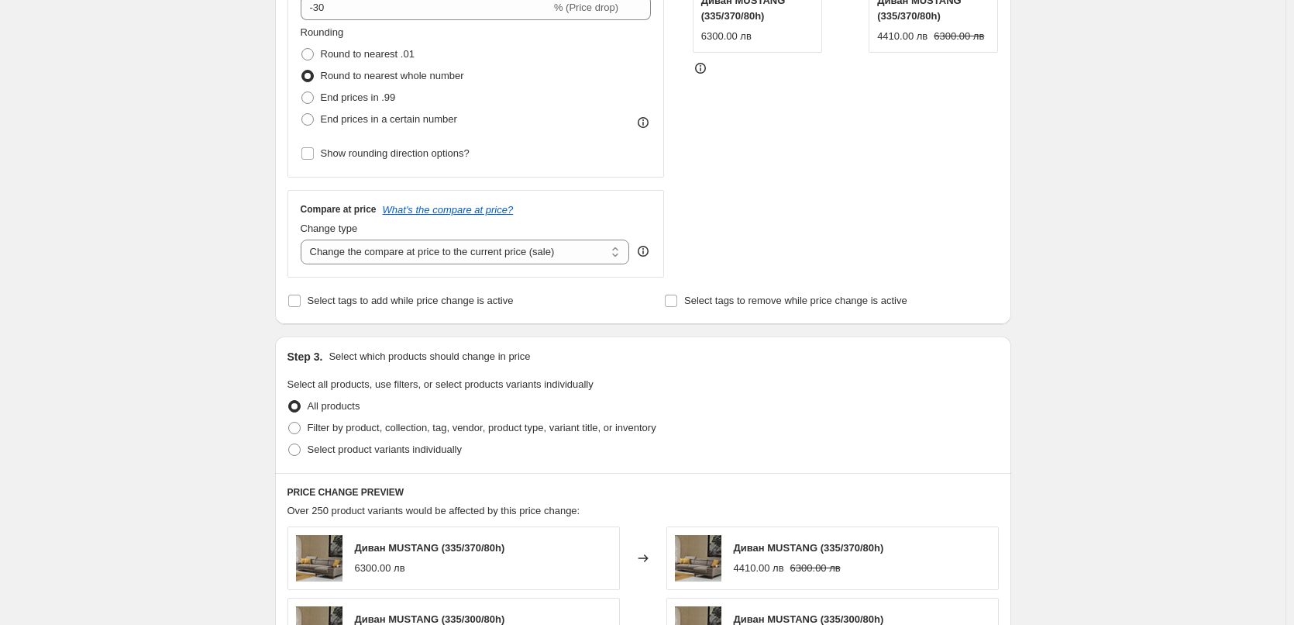
scroll to position [542, 0]
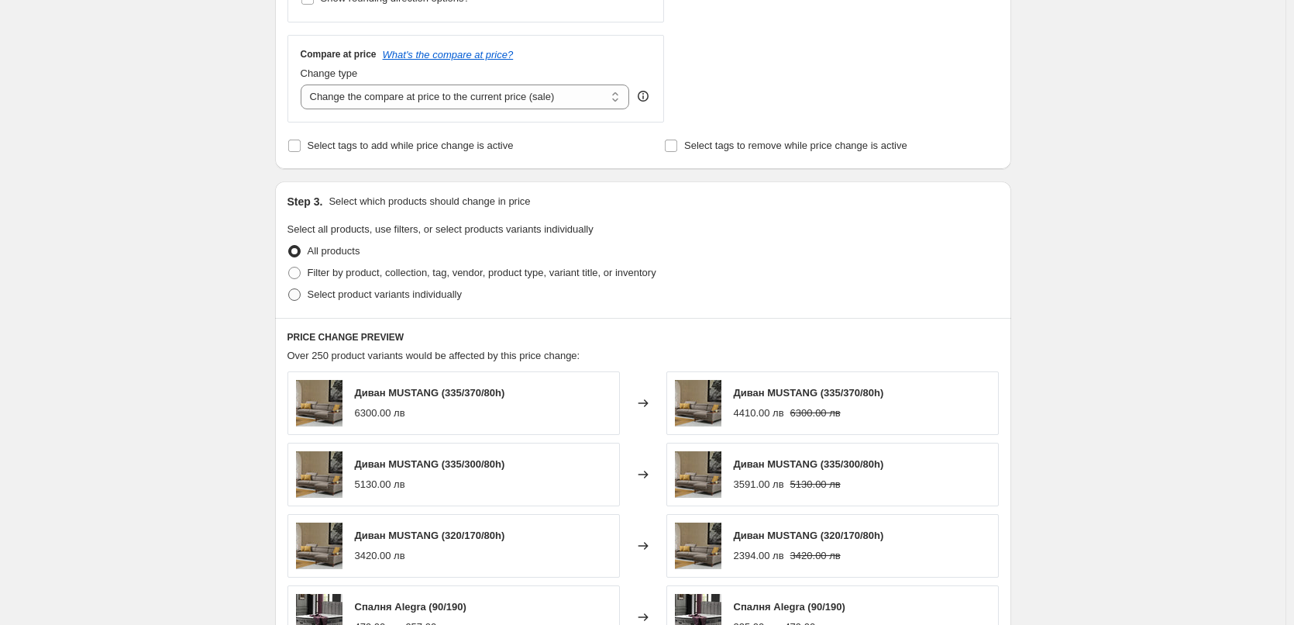
click at [296, 294] on span at bounding box center [294, 294] width 12 height 12
click at [289, 289] on input "Select product variants individually" at bounding box center [288, 288] width 1 height 1
radio input "true"
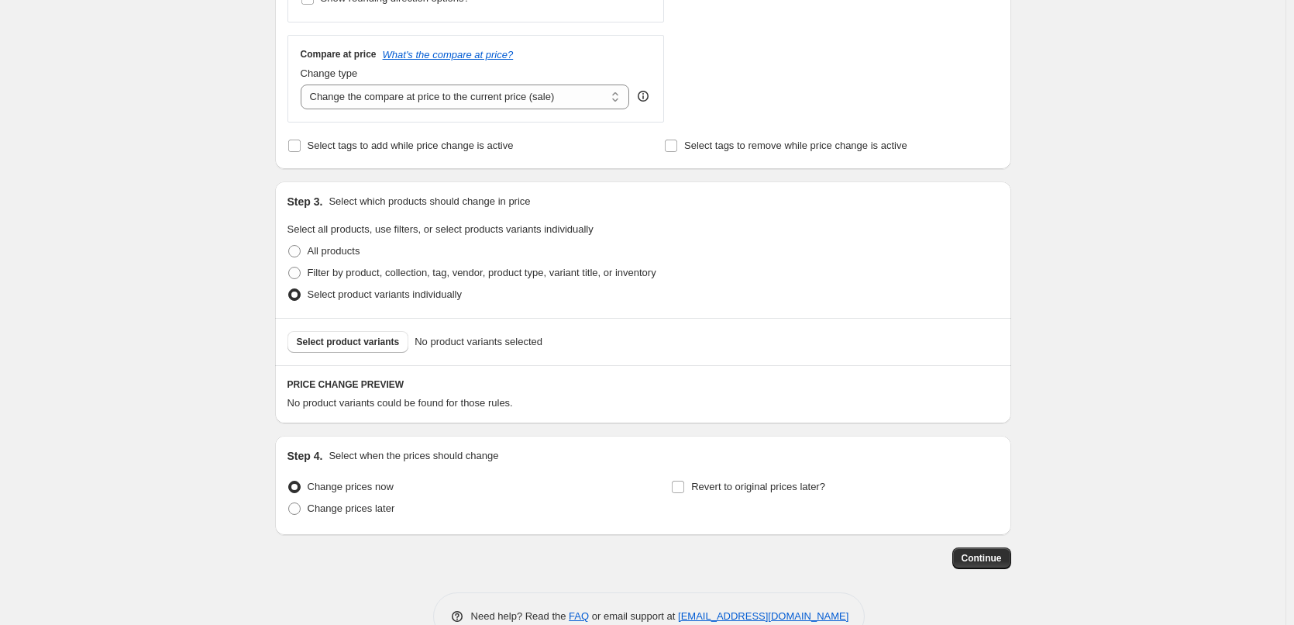
scroll to position [582, 0]
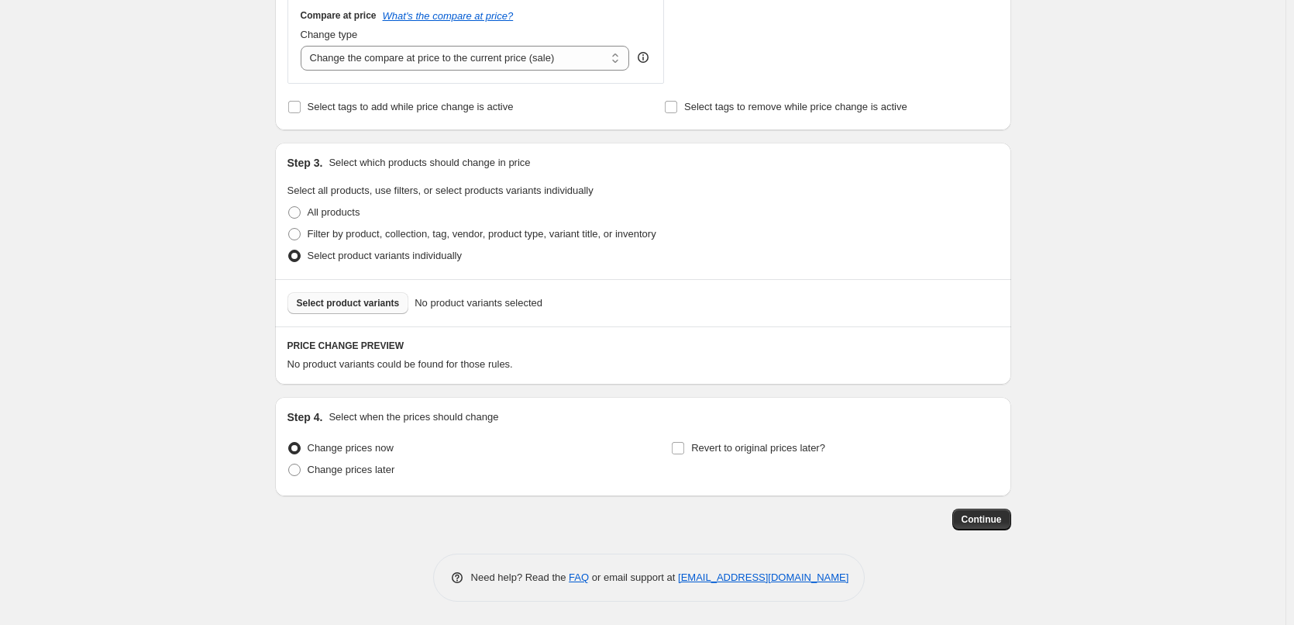
click at [315, 306] on span "Select product variants" at bounding box center [348, 303] width 103 height 12
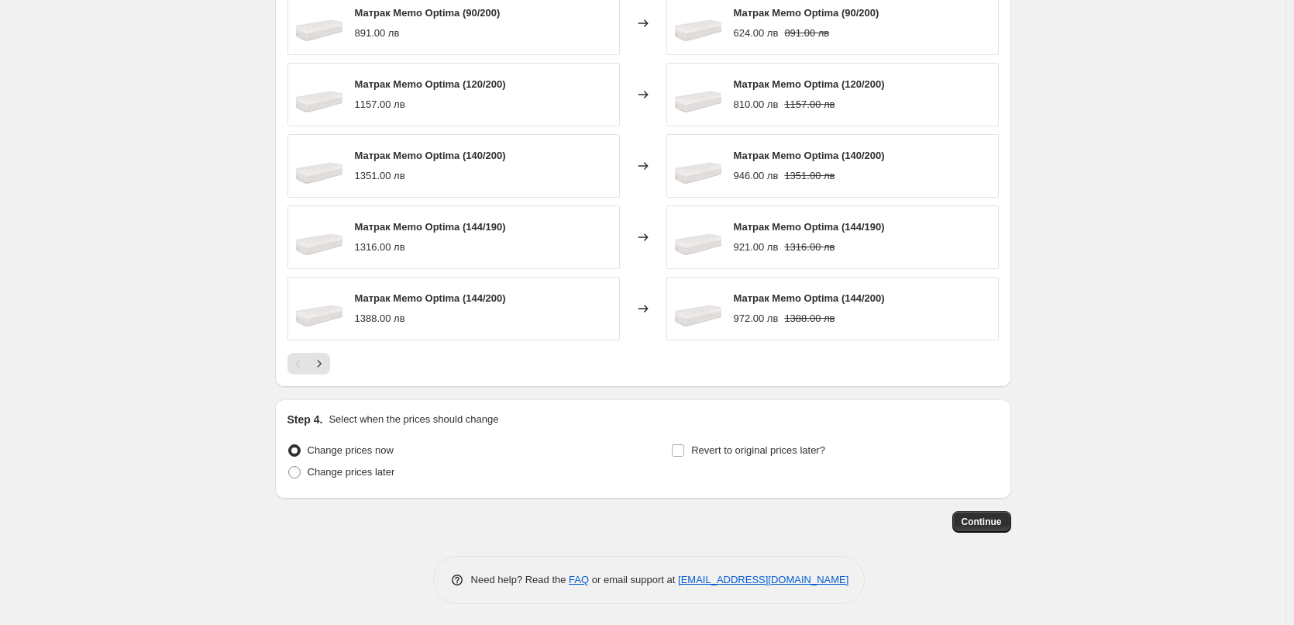
scroll to position [972, 0]
click at [683, 449] on input "Revert to original prices later?" at bounding box center [678, 448] width 12 height 12
checkbox input "true"
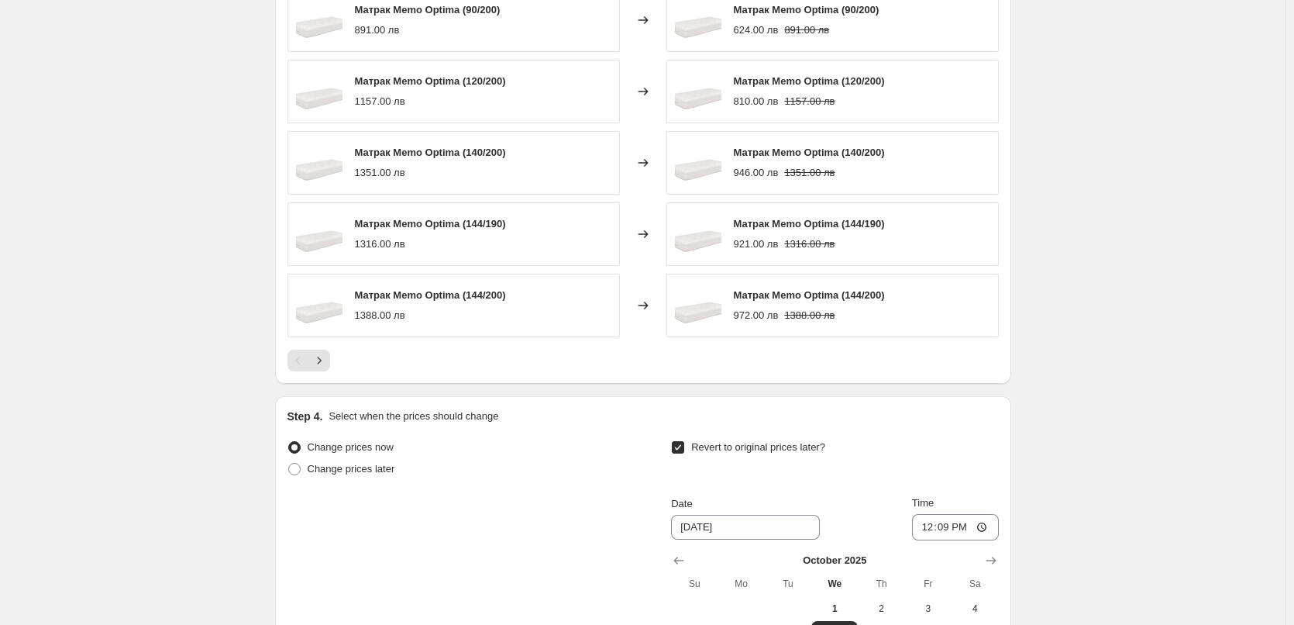
scroll to position [1205, 0]
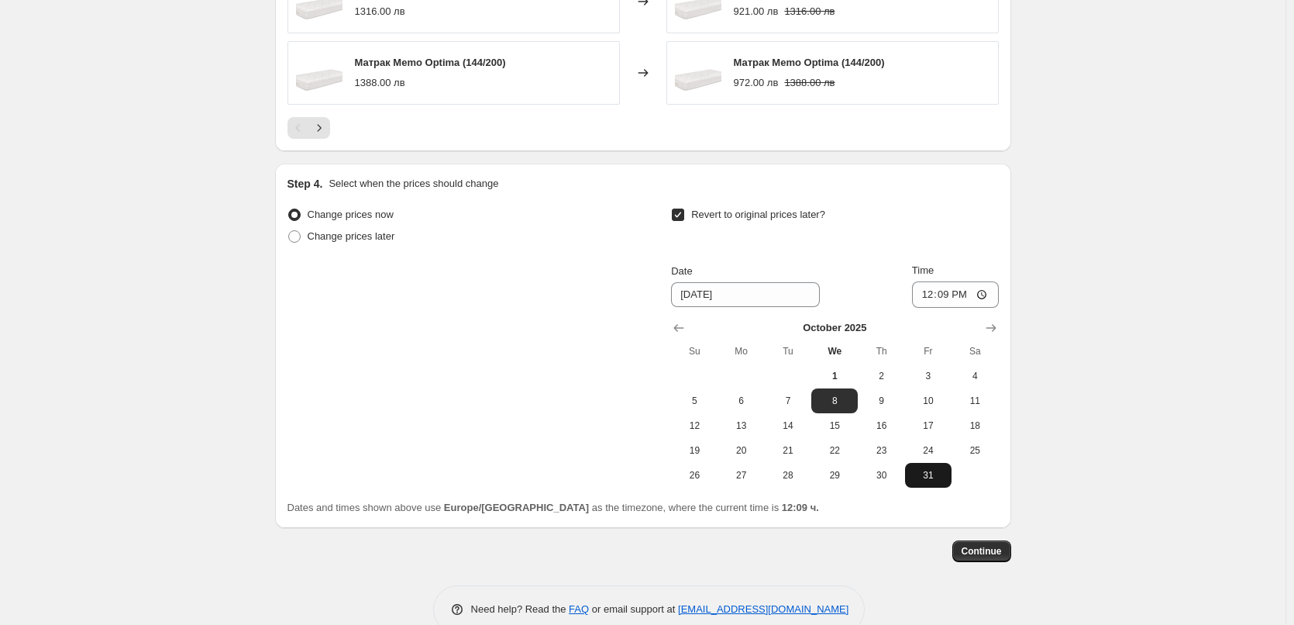
click at [929, 477] on span "31" at bounding box center [928, 475] width 34 height 12
type input "10/31/2025"
click at [952, 295] on input "12:09" at bounding box center [955, 294] width 87 height 26
type input "23:59"
click at [600, 337] on div "Change prices now Change prices later Revert to original prices later? Date 10/…" at bounding box center [642, 346] width 711 height 284
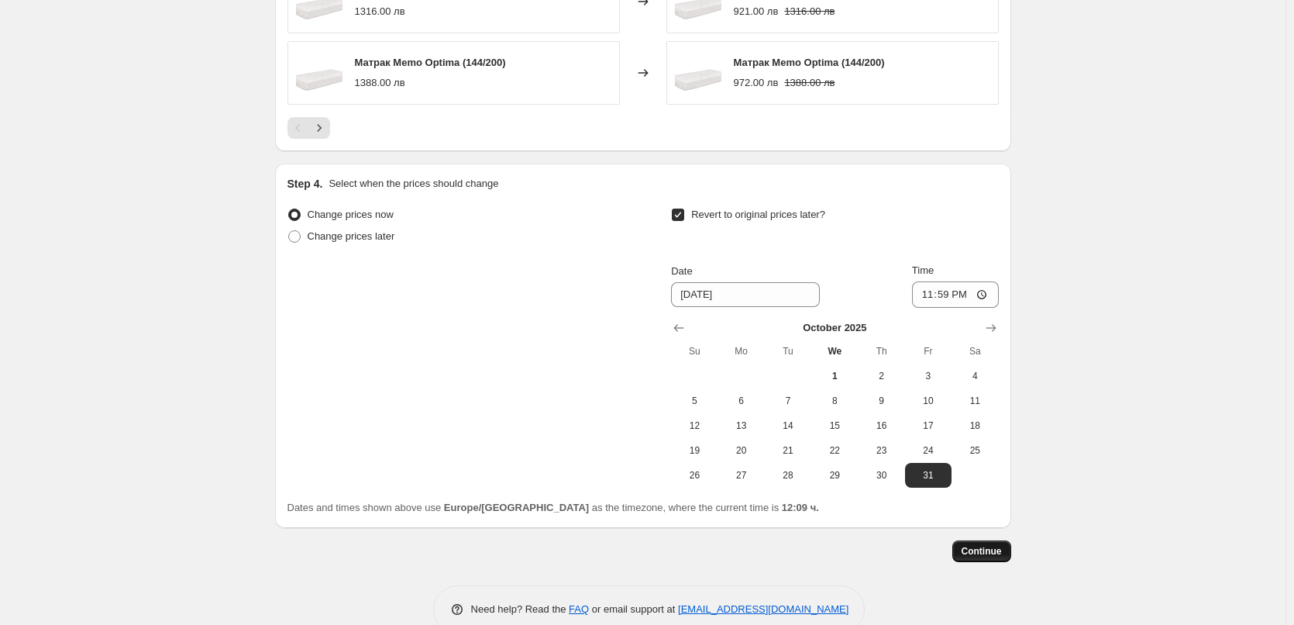
click at [996, 550] on span "Continue" at bounding box center [982, 551] width 40 height 12
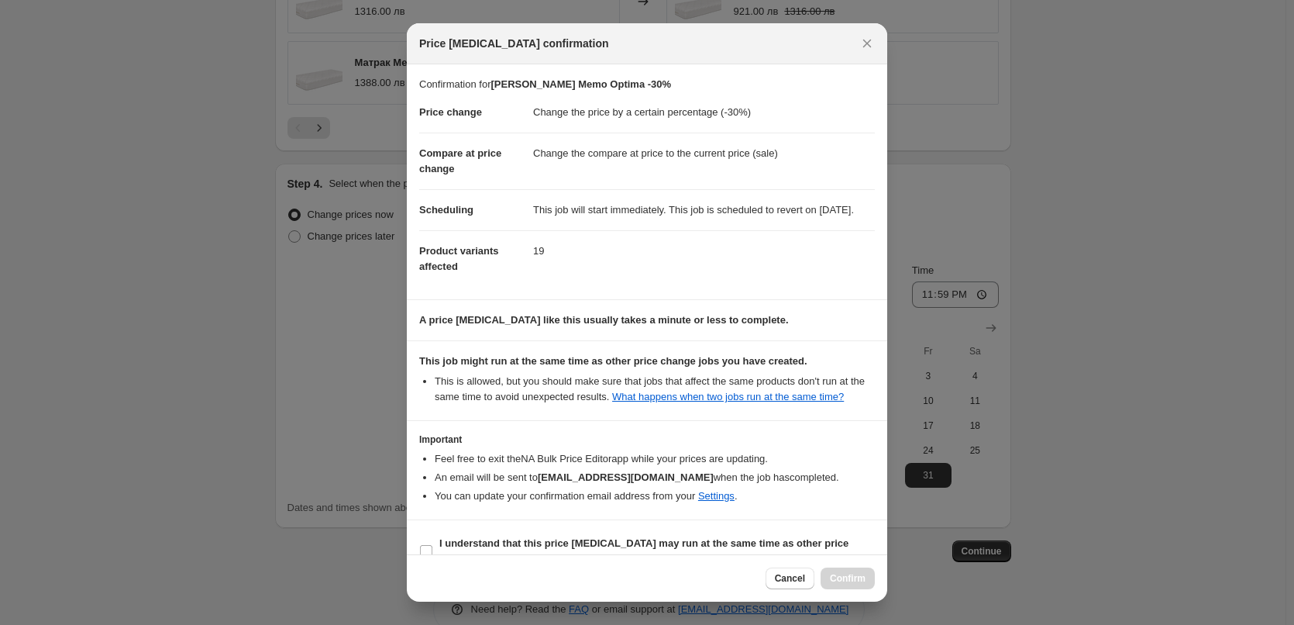
scroll to position [43, 0]
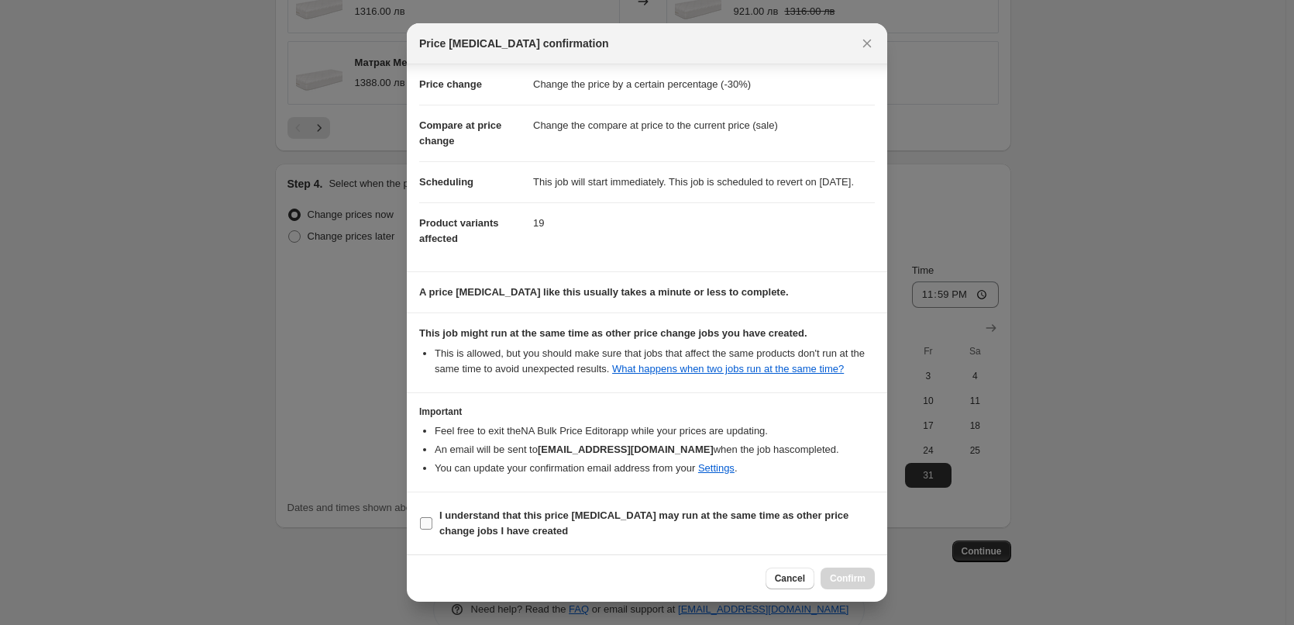
click at [423, 521] on input "I understand that this price change job may run at the same time as other price…" at bounding box center [426, 523] width 12 height 12
checkbox input "true"
click at [855, 577] on span "Confirm" at bounding box center [848, 578] width 36 height 12
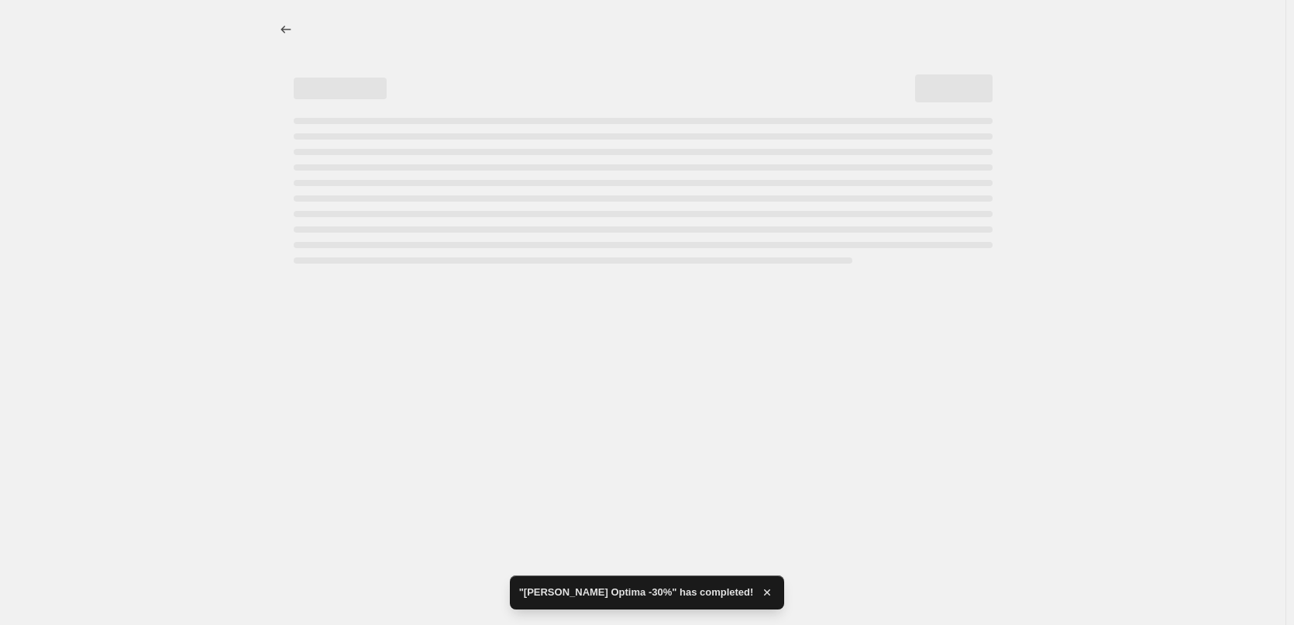
select select "percentage"
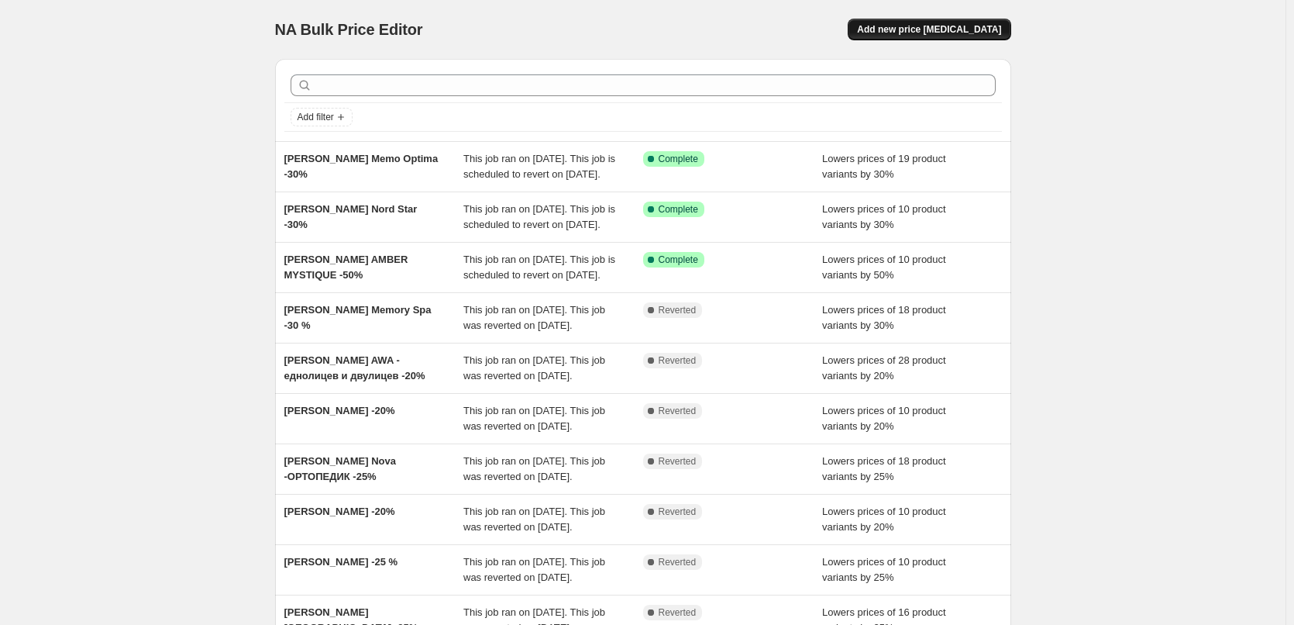
click at [931, 26] on span "Add new price [MEDICAL_DATA]" at bounding box center [929, 29] width 144 height 12
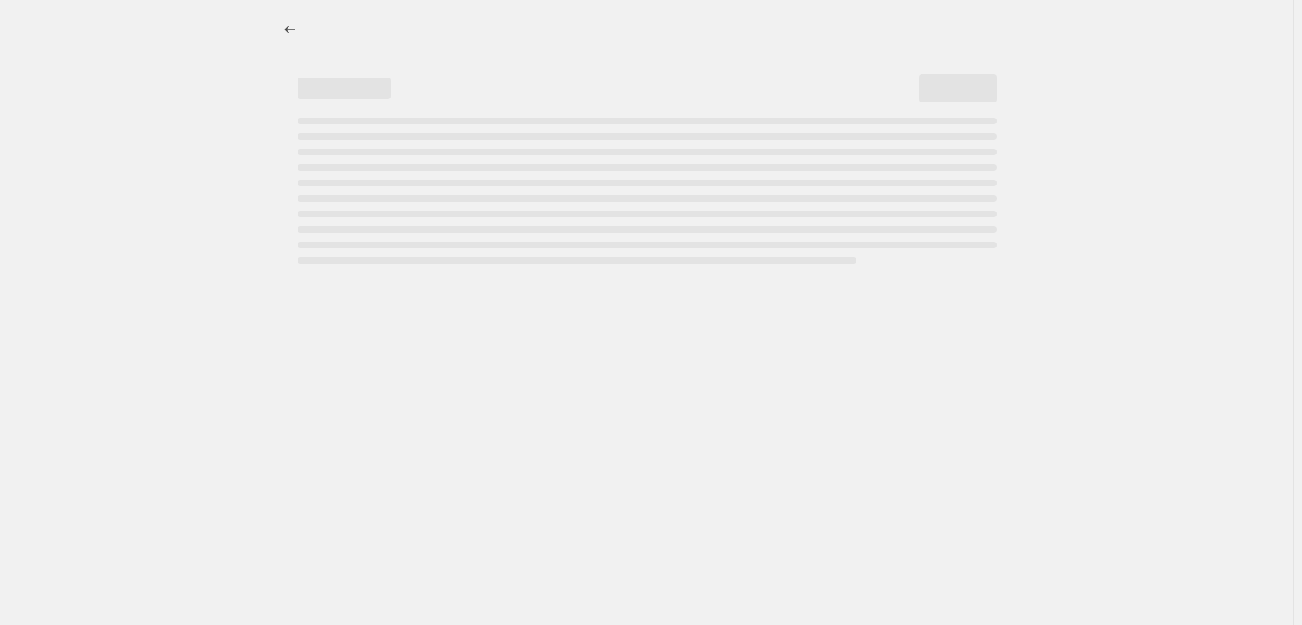
select select "percentage"
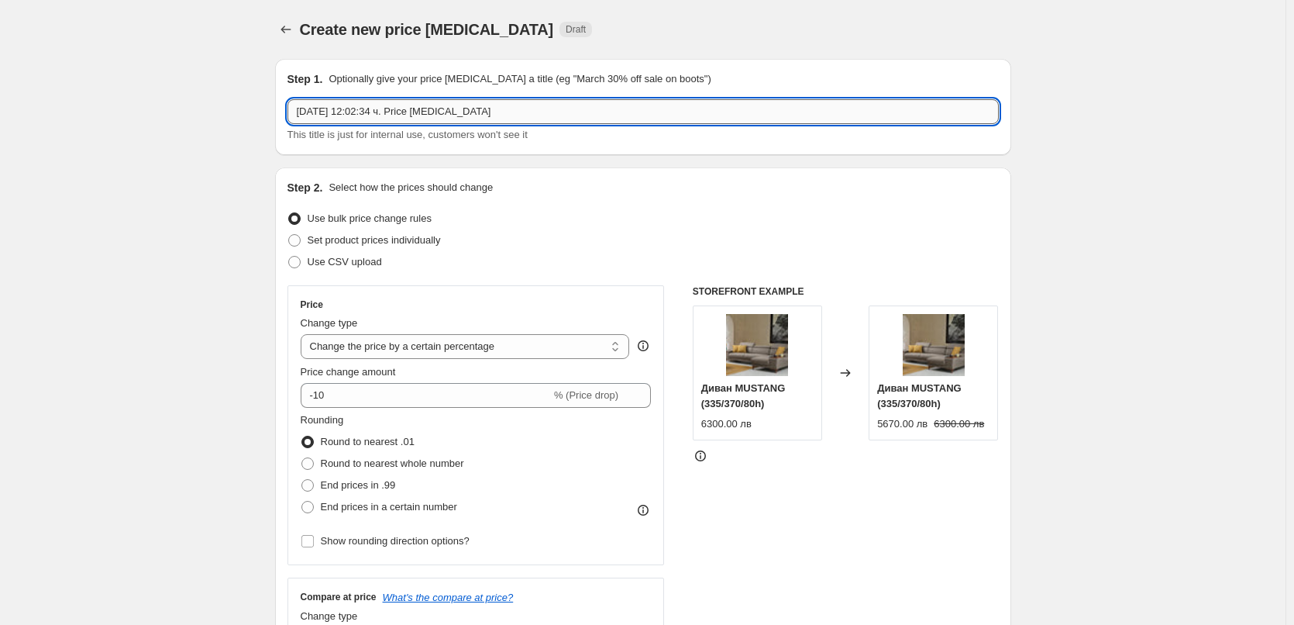
drag, startPoint x: 484, startPoint y: 113, endPoint x: 305, endPoint y: 110, distance: 179.0
click at [304, 110] on input "1.10.2025 г., 12:02:34 ч. Price change job" at bounding box center [642, 111] width 711 height 25
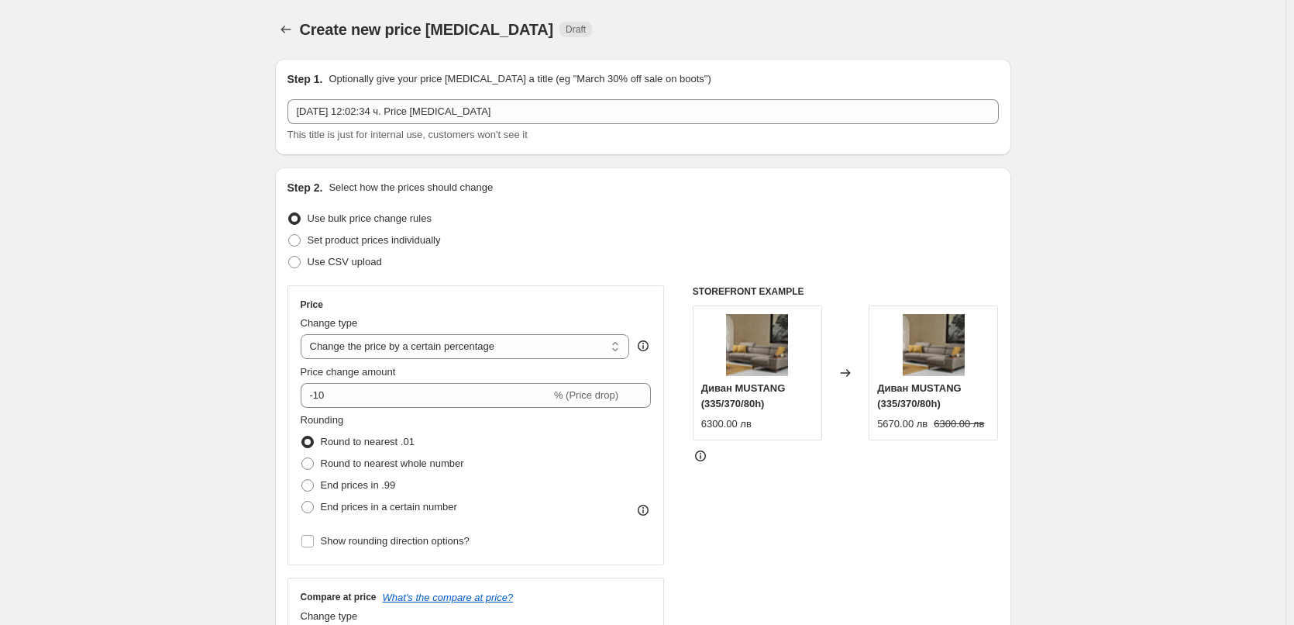
drag, startPoint x: 305, startPoint y: 110, endPoint x: 201, endPoint y: 153, distance: 112.2
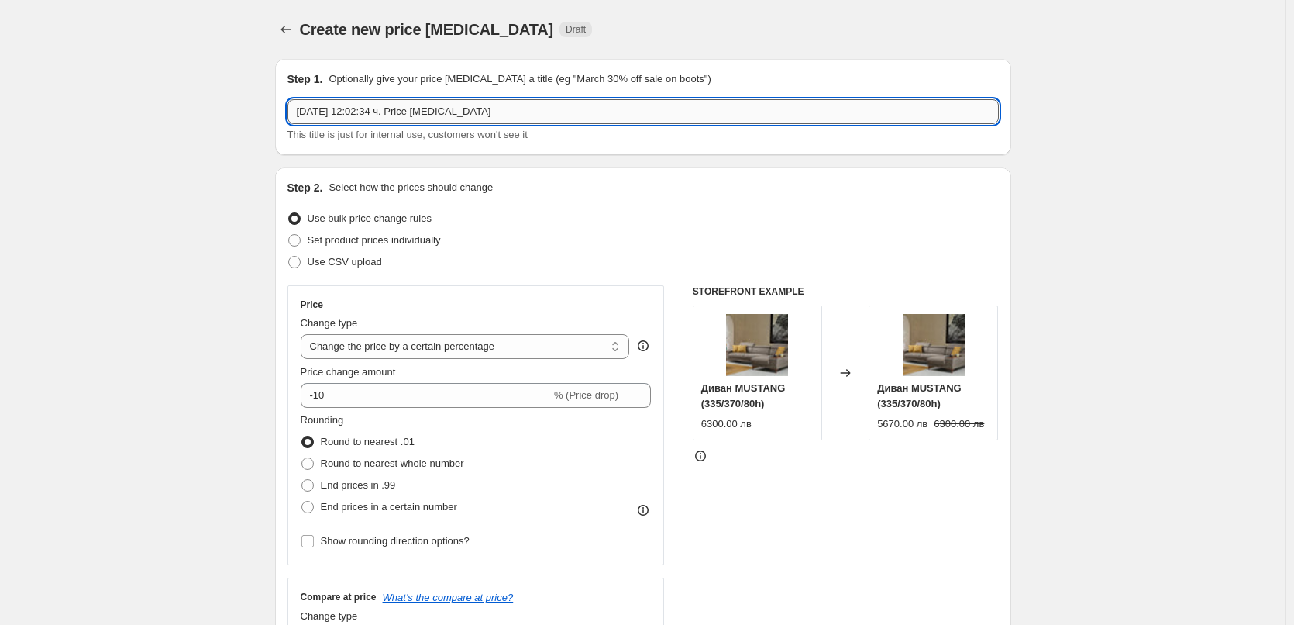
drag, startPoint x: 494, startPoint y: 108, endPoint x: 301, endPoint y: 113, distance: 193.0
click at [301, 113] on input "1.10.2025 г., 12:02:34 ч. Price change job" at bounding box center [642, 111] width 711 height 25
click at [354, 107] on input "1.10.2025 г., 12:02:34 ч. Price change job" at bounding box center [642, 111] width 711 height 25
drag, startPoint x: 489, startPoint y: 113, endPoint x: 301, endPoint y: 115, distance: 188.3
click at [301, 115] on input "1.10.2025 г., 12:02:34 ч. Price change job" at bounding box center [642, 111] width 711 height 25
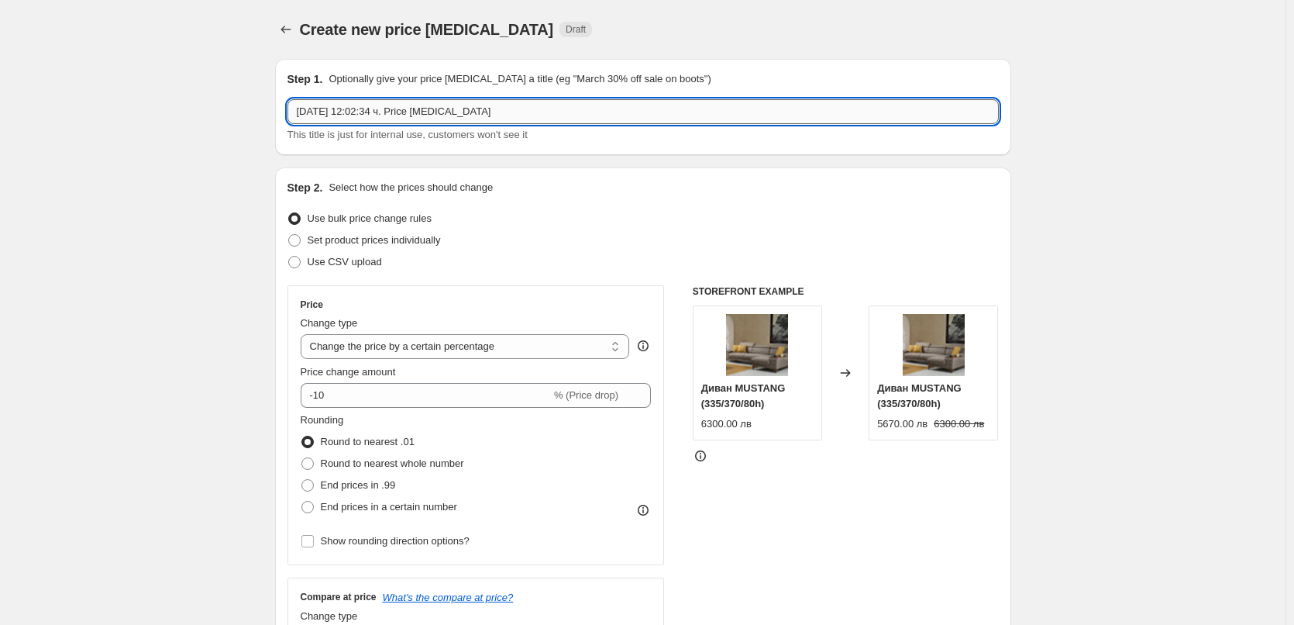
paste input "TED Матрак Silver Exclusive - Двулицев"
click at [490, 118] on input "TED Матрак Silver Exclusive - Двулицев" at bounding box center [642, 111] width 711 height 25
type input "[PERSON_NAME] Silver Exclusive - Двулицев -20%"
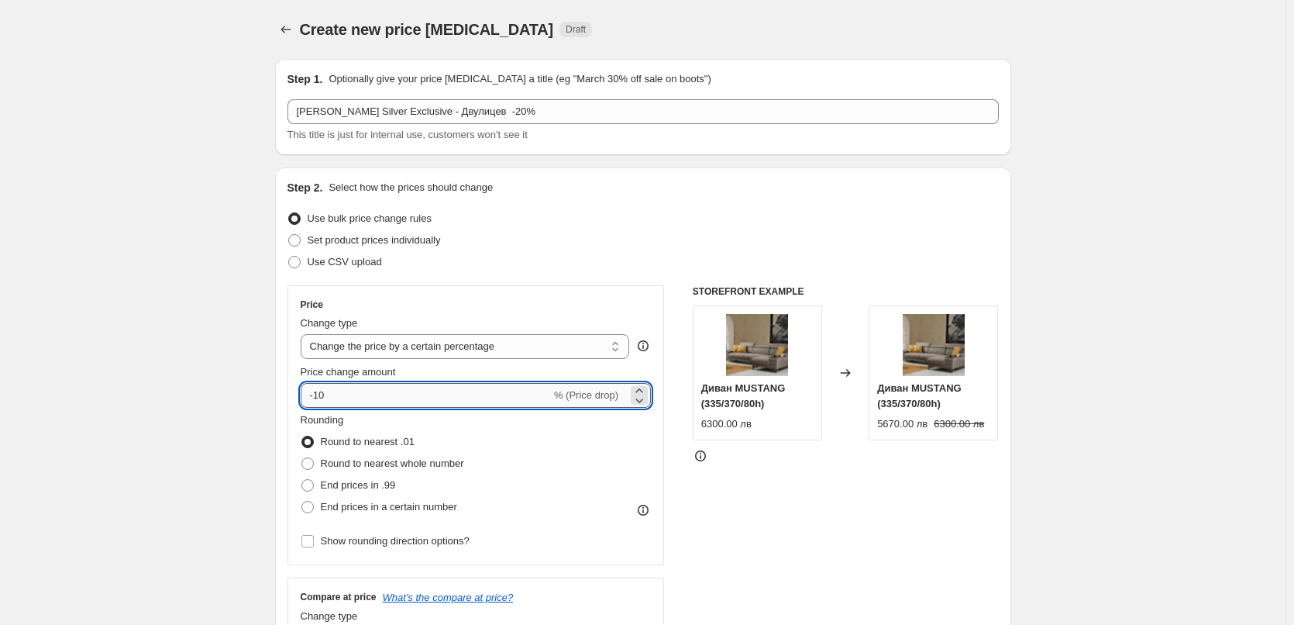
click at [322, 394] on input "-10" at bounding box center [426, 395] width 250 height 25
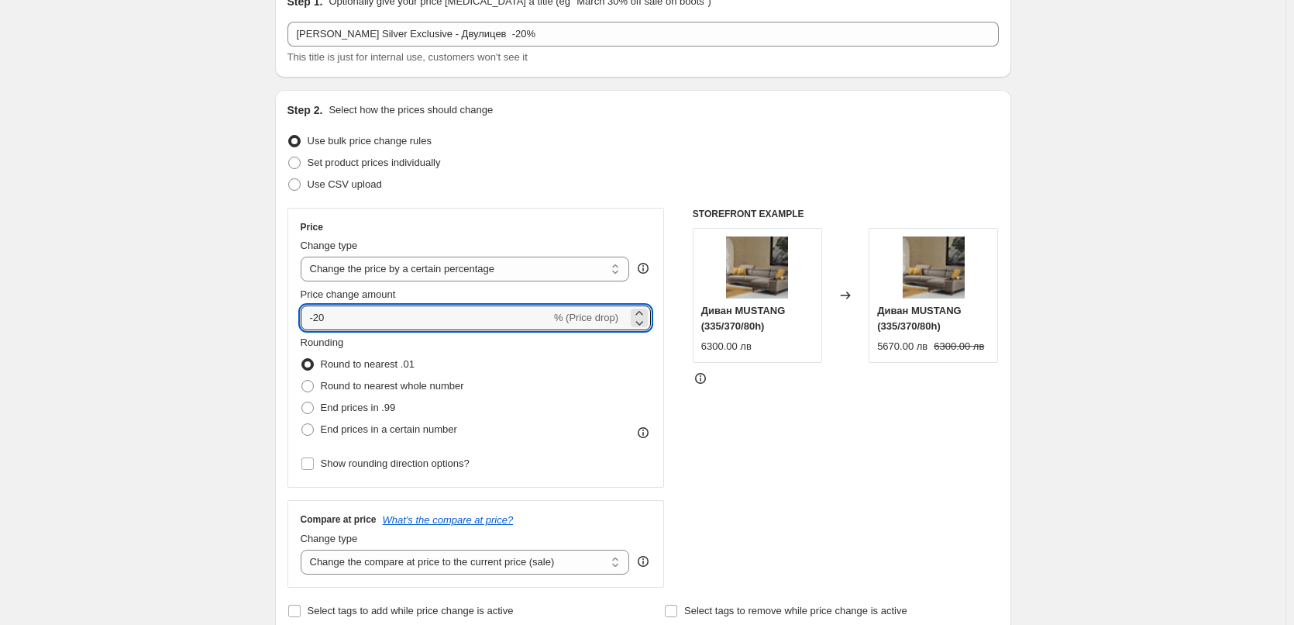
type input "-20"
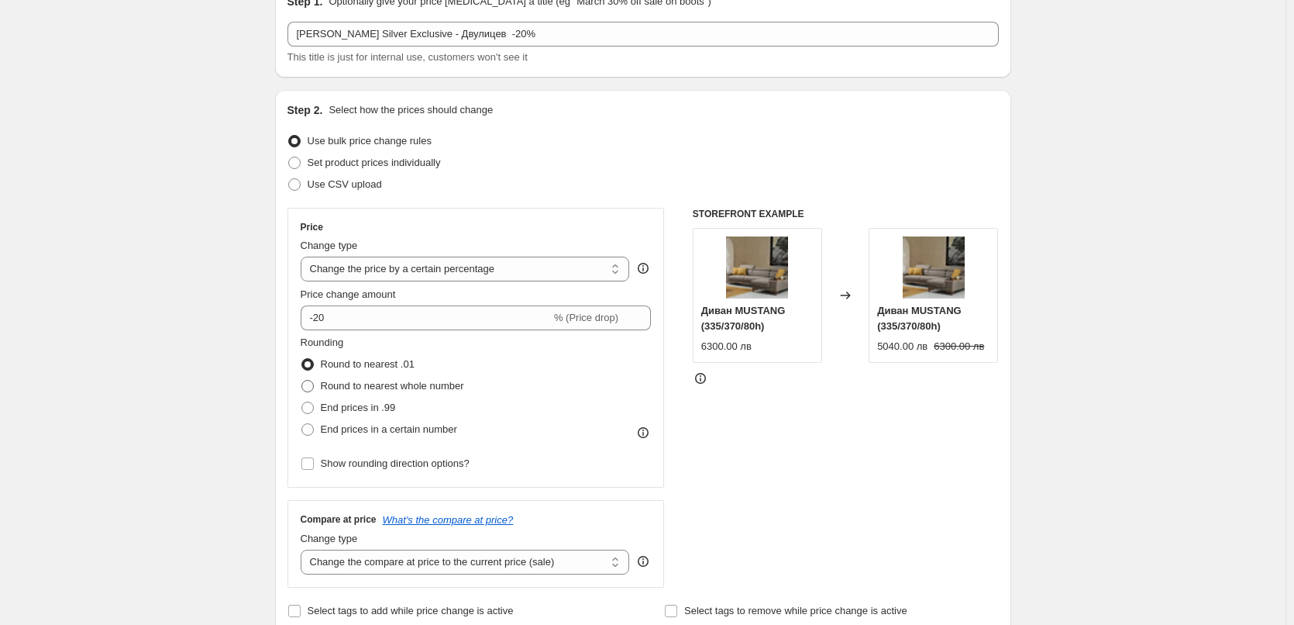
click at [309, 384] on span at bounding box center [307, 386] width 12 height 12
click at [302, 380] on input "Round to nearest whole number" at bounding box center [301, 380] width 1 height 1
radio input "true"
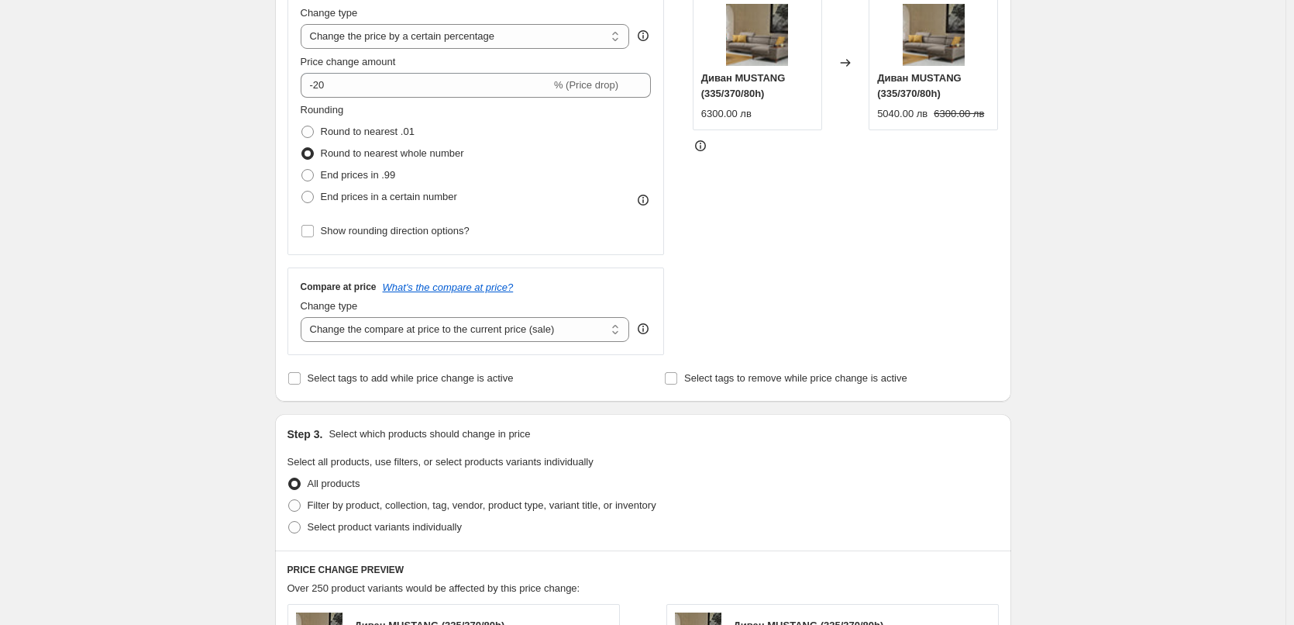
scroll to position [465, 0]
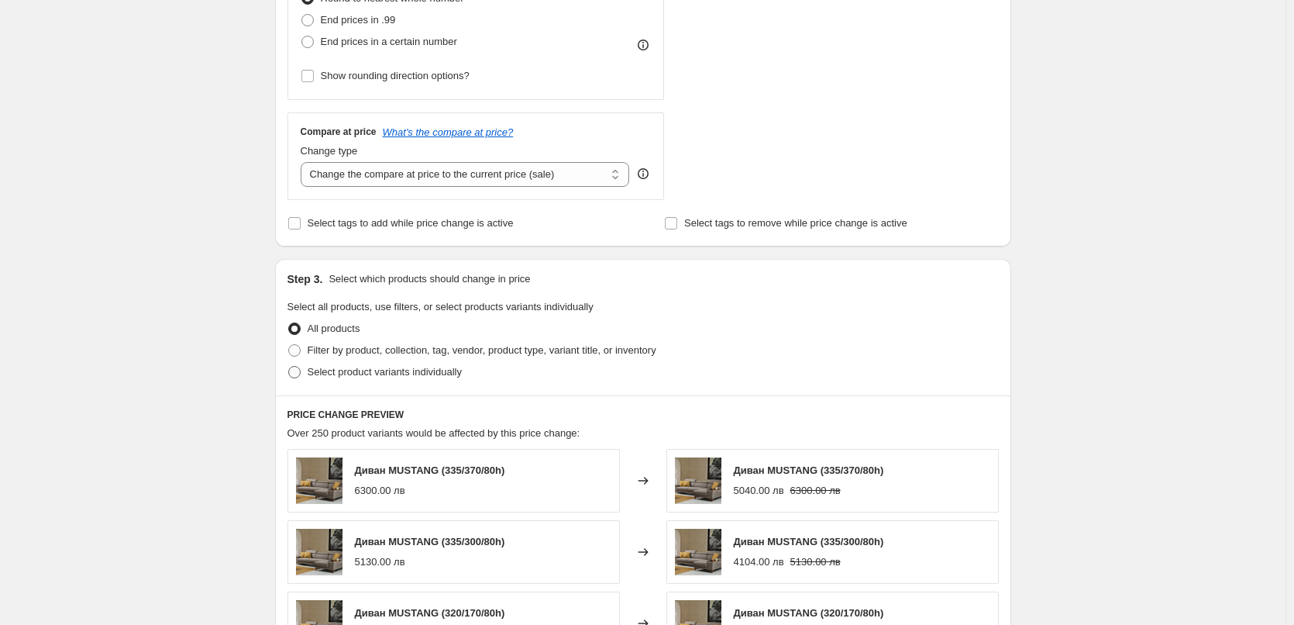
click at [297, 370] on span at bounding box center [294, 372] width 12 height 12
click at [289, 367] on input "Select product variants individually" at bounding box center [288, 366] width 1 height 1
radio input "true"
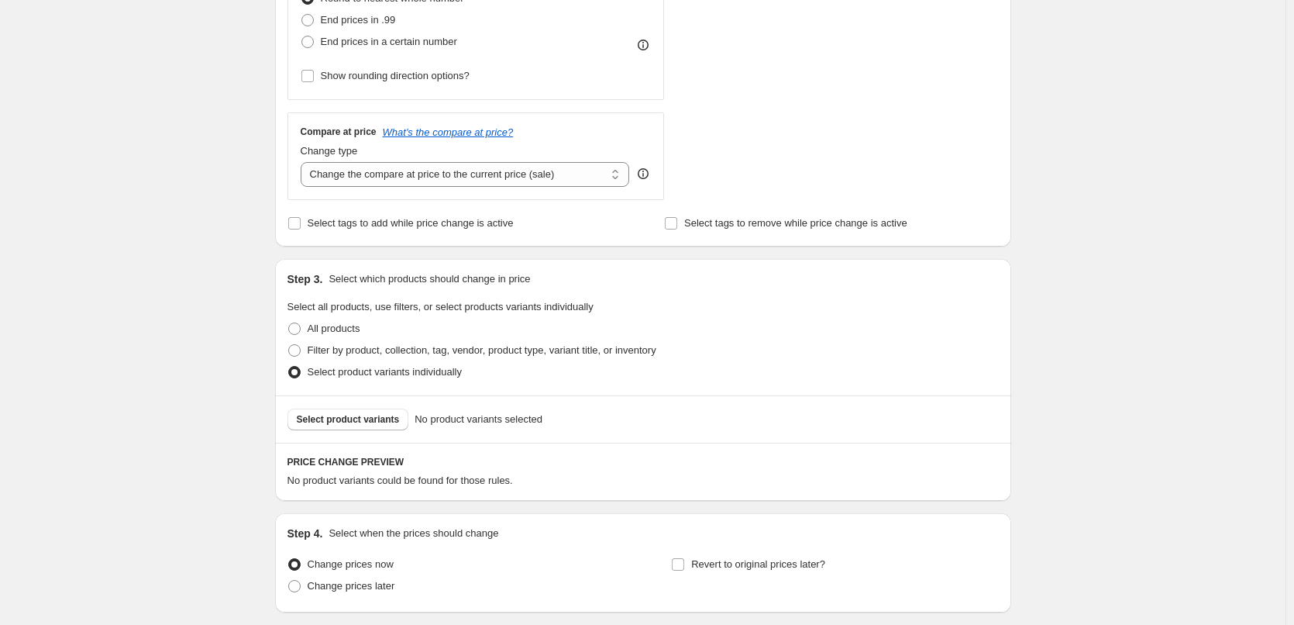
scroll to position [582, 0]
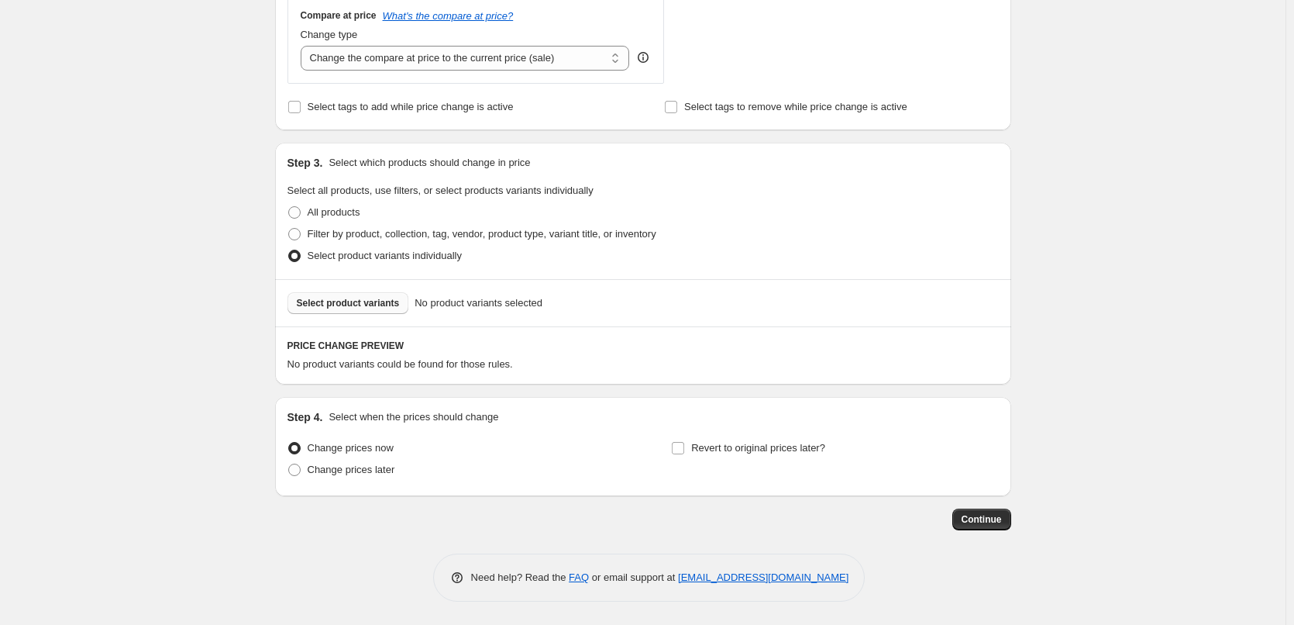
click at [322, 302] on span "Select product variants" at bounding box center [348, 303] width 103 height 12
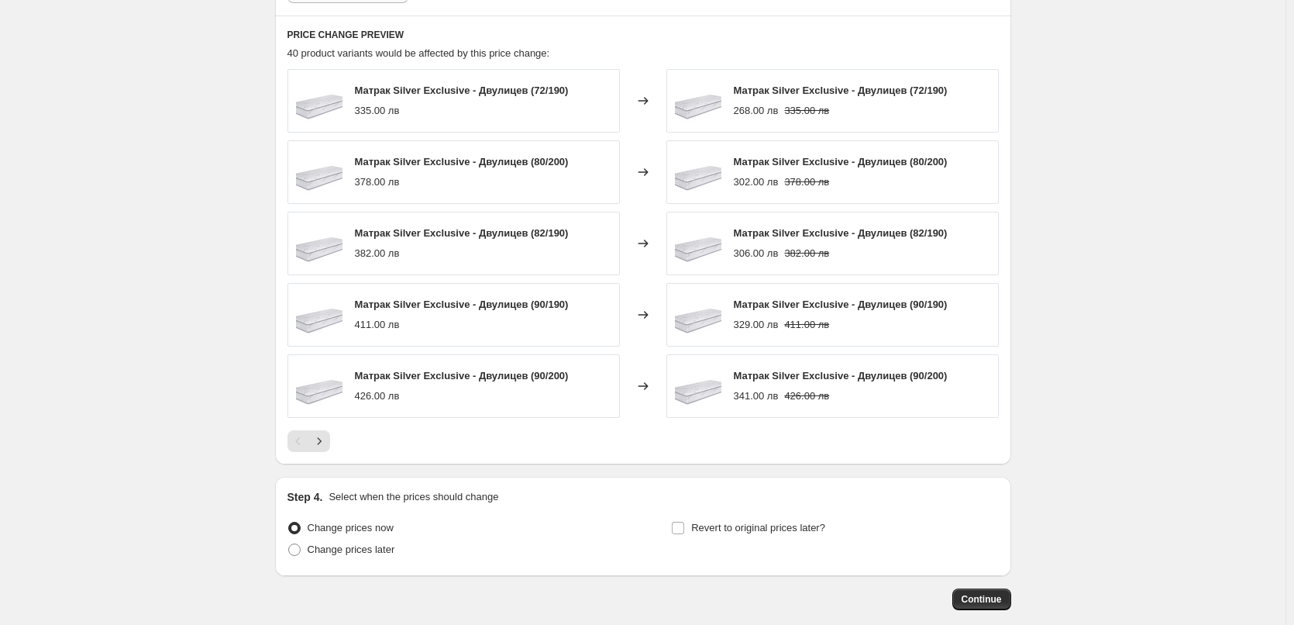
scroll to position [969, 0]
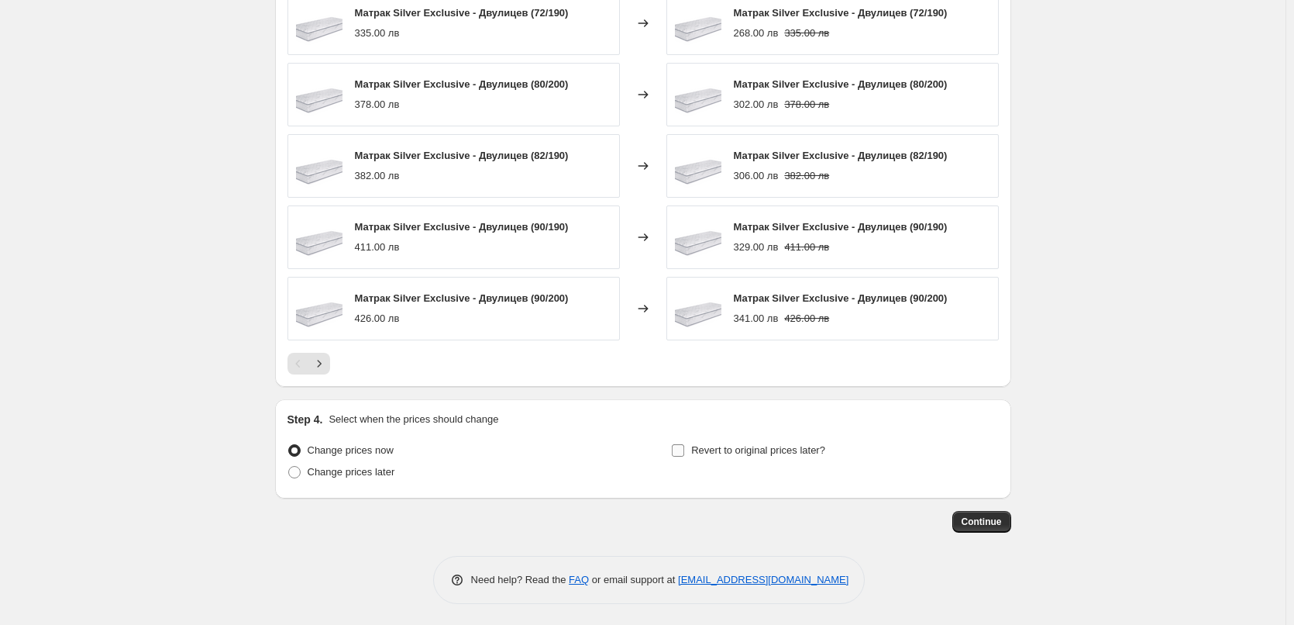
click at [679, 452] on input "Revert to original prices later?" at bounding box center [678, 450] width 12 height 12
checkbox input "true"
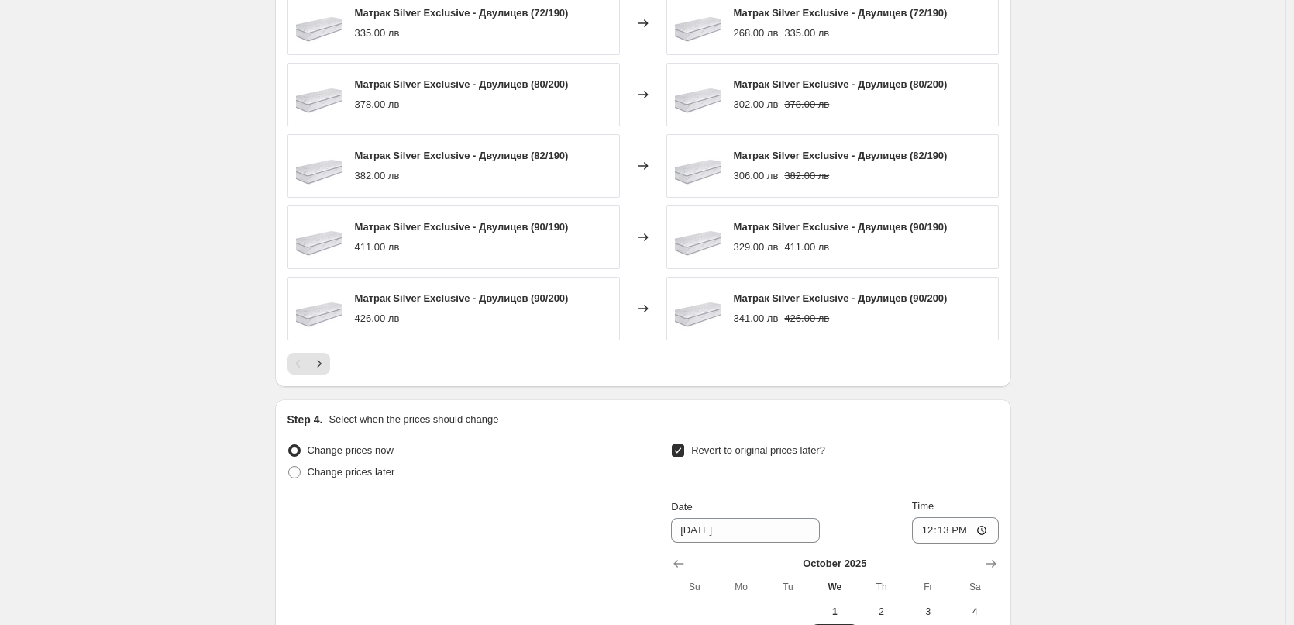
scroll to position [1202, 0]
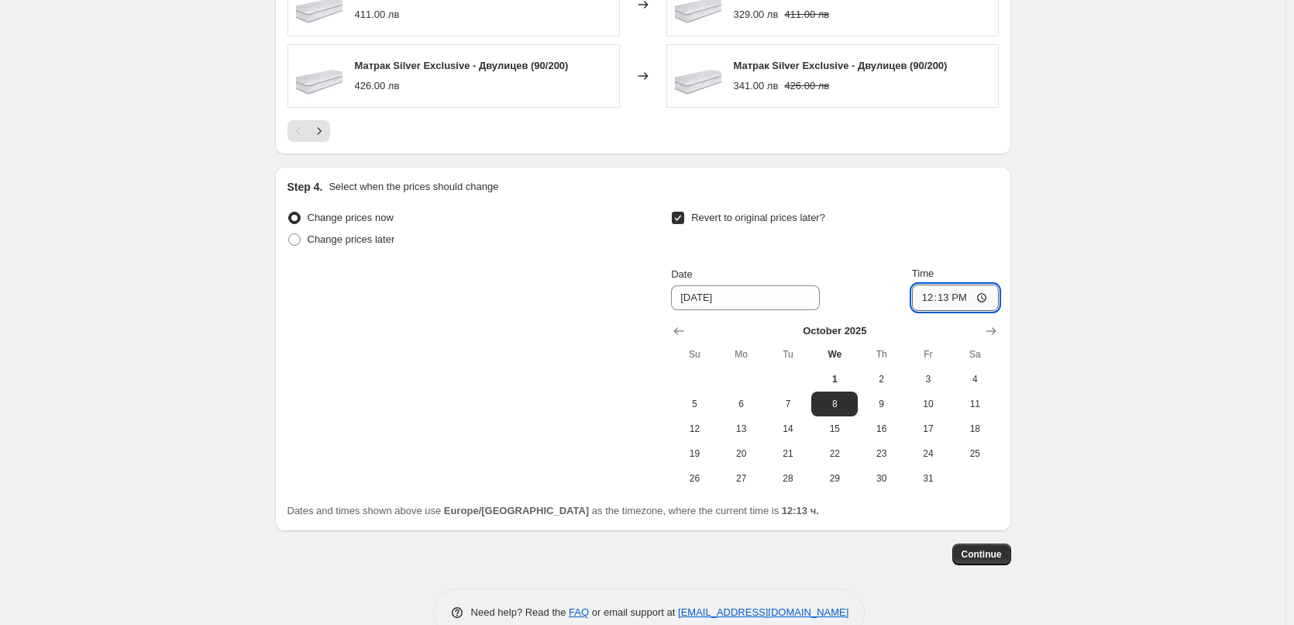
click at [955, 298] on input "12:13" at bounding box center [955, 297] width 87 height 26
type input "23:59"
click at [935, 481] on span "31" at bounding box center [928, 478] width 34 height 12
type input "10/31/2025"
click at [990, 553] on span "Continue" at bounding box center [982, 554] width 40 height 12
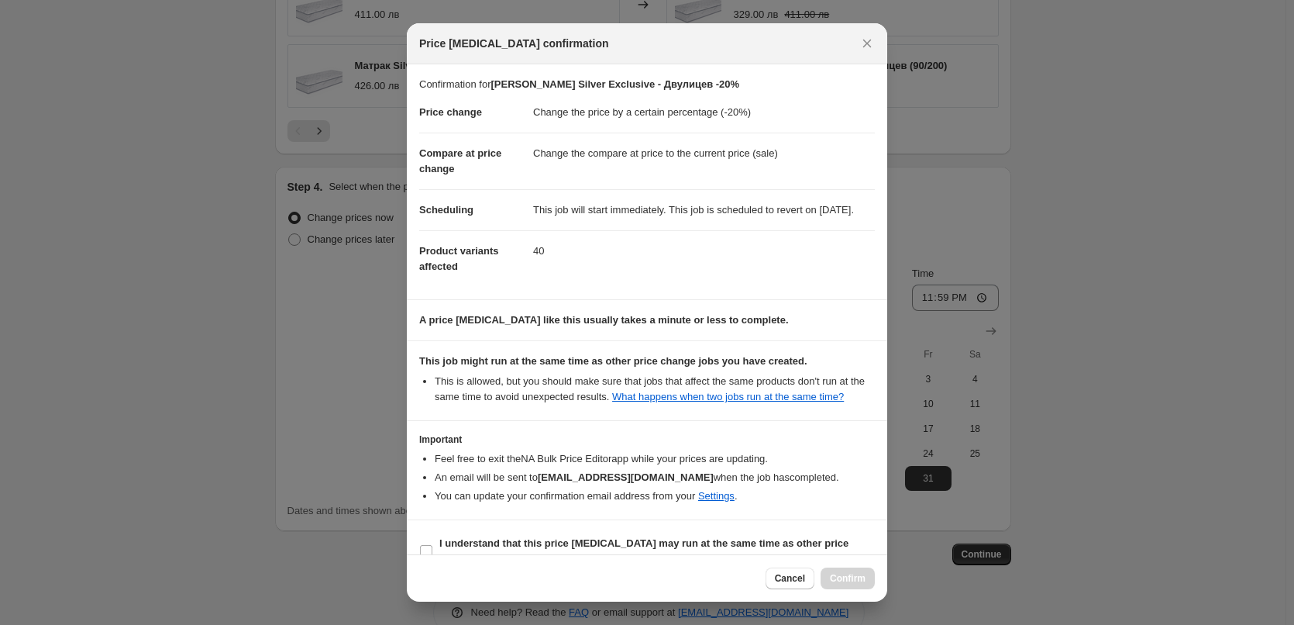
scroll to position [43, 0]
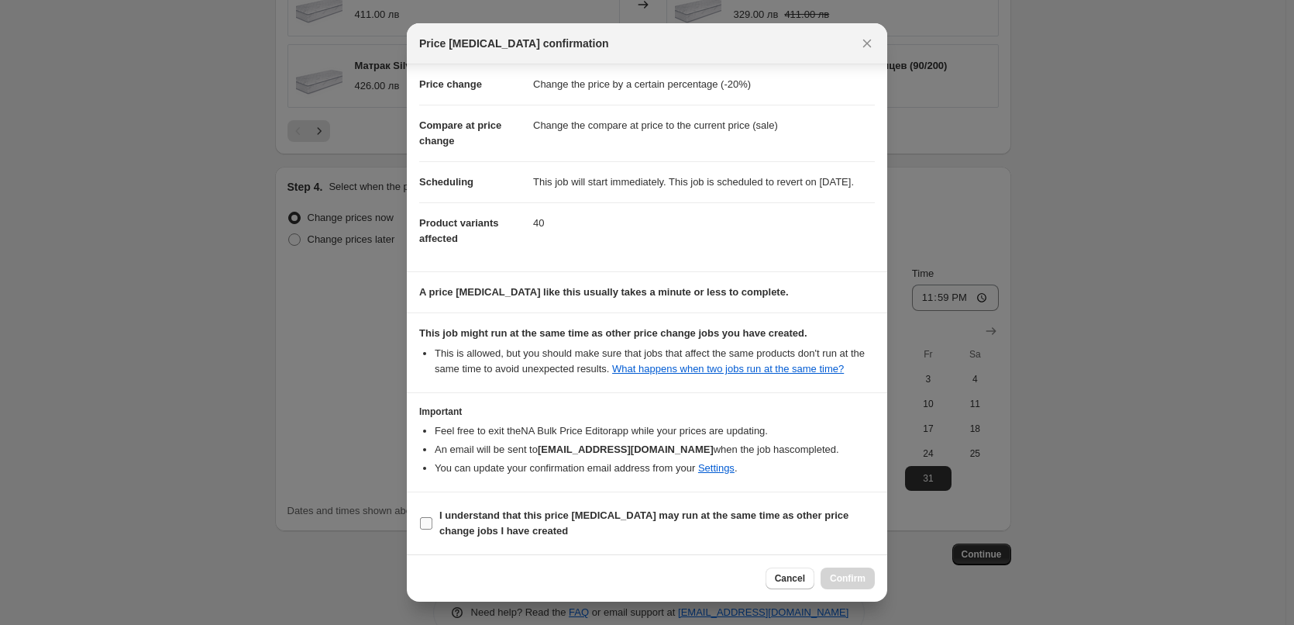
click at [427, 522] on input "I understand that this price change job may run at the same time as other price…" at bounding box center [426, 523] width 12 height 12
checkbox input "true"
click at [845, 580] on span "Confirm" at bounding box center [848, 578] width 36 height 12
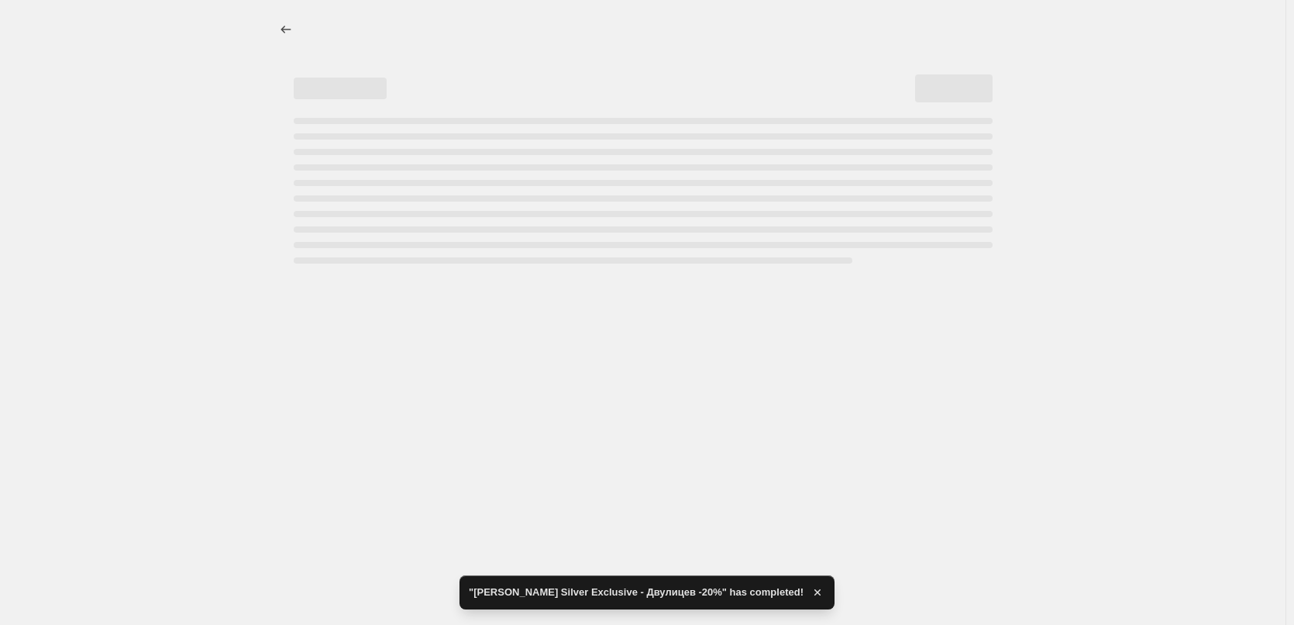
select select "percentage"
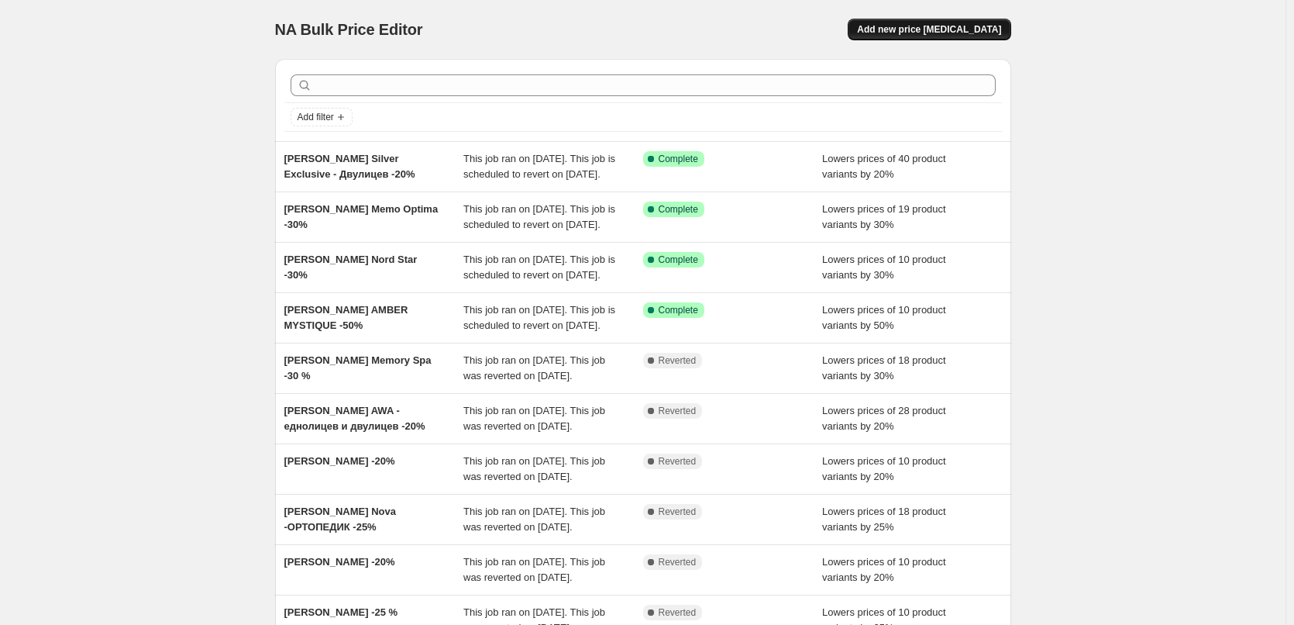
click at [930, 28] on span "Add new price [MEDICAL_DATA]" at bounding box center [929, 29] width 144 height 12
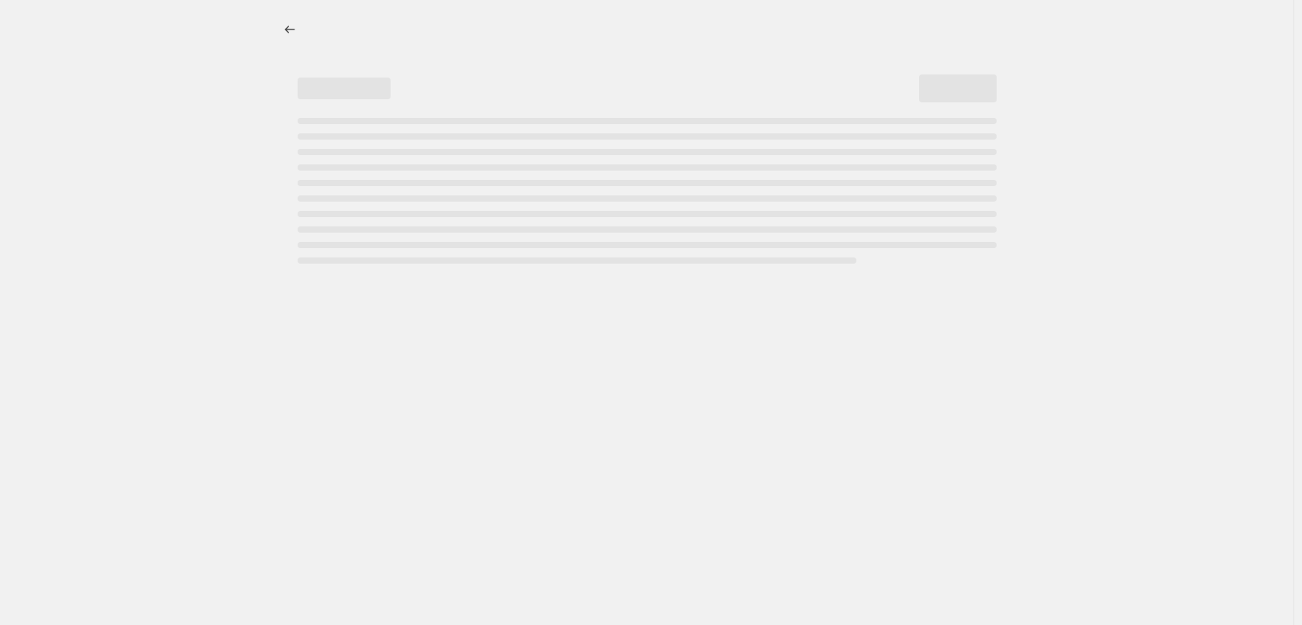
select select "percentage"
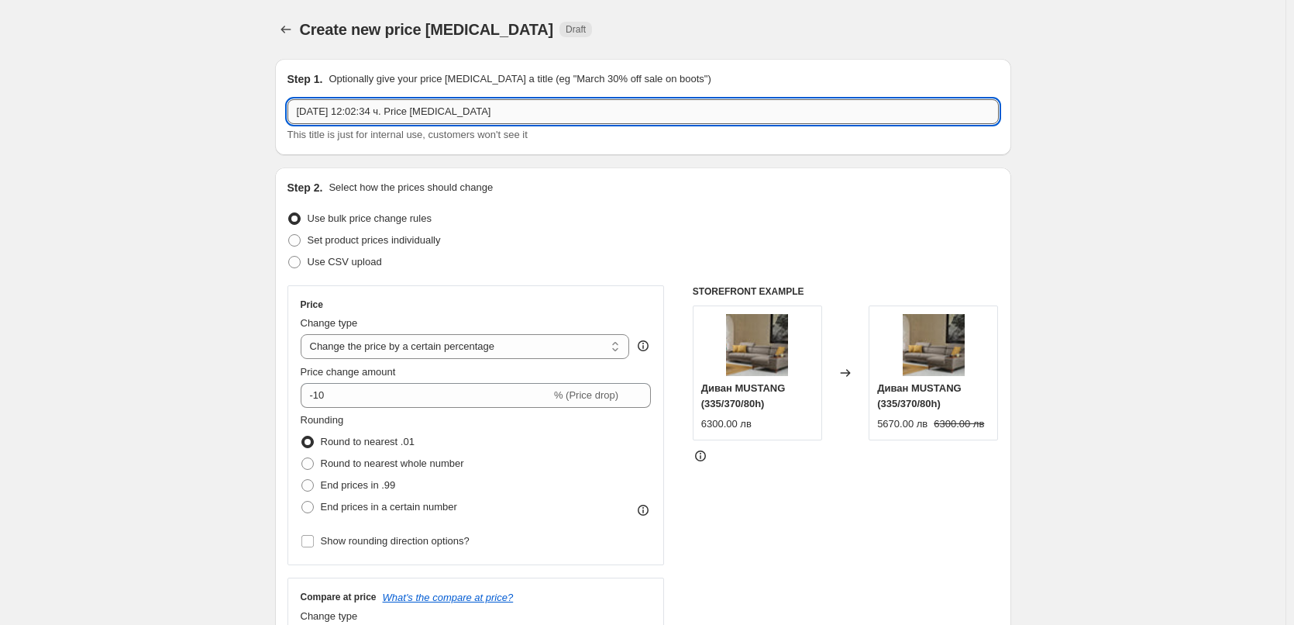
drag, startPoint x: 487, startPoint y: 112, endPoint x: 298, endPoint y: 115, distance: 188.3
click at [298, 115] on input "1.10.2025 г., 12:02:34 ч. Price change job" at bounding box center [642, 111] width 711 height 25
click at [504, 109] on input "1.10.2025 г., 12:02:34 ч. Price change job" at bounding box center [642, 111] width 711 height 25
drag, startPoint x: 484, startPoint y: 111, endPoint x: 302, endPoint y: 115, distance: 181.4
click at [302, 115] on input "1.10.2025 г., 12:02:34 ч. Price change job" at bounding box center [642, 111] width 711 height 25
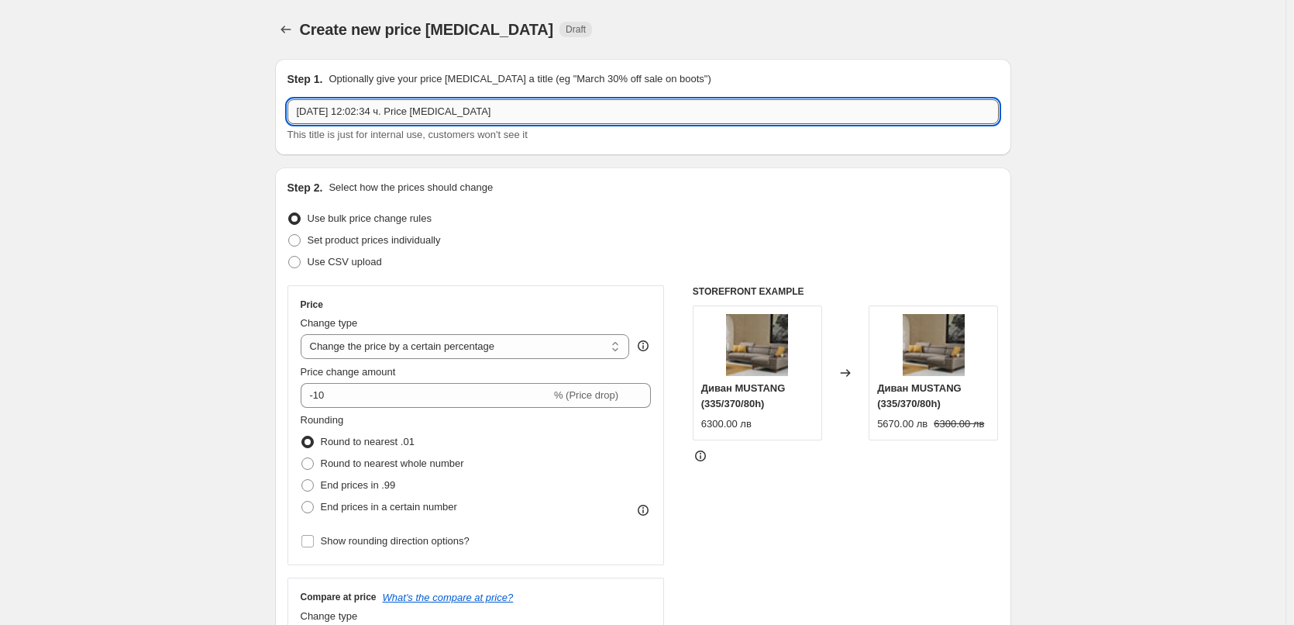
paste input "TED Матрак О-Zone + Двулицев"
type input "[PERSON_NAME] О-Zone + Двулицев -25%"
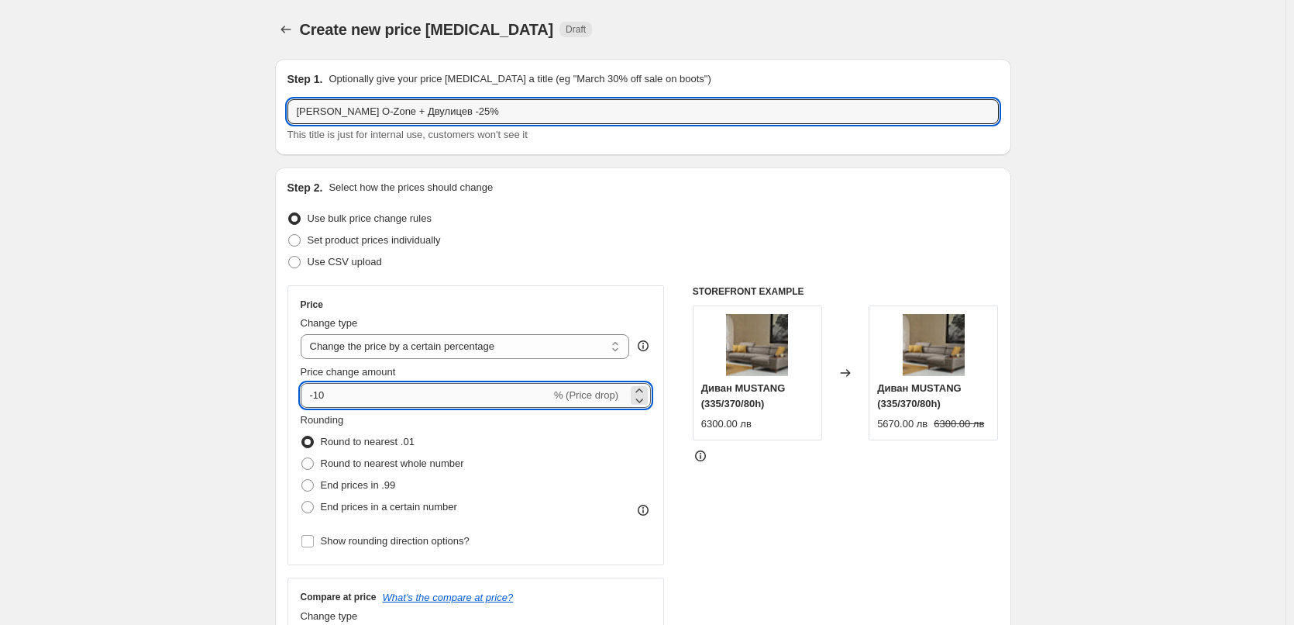
click at [329, 398] on input "-10" at bounding box center [426, 395] width 250 height 25
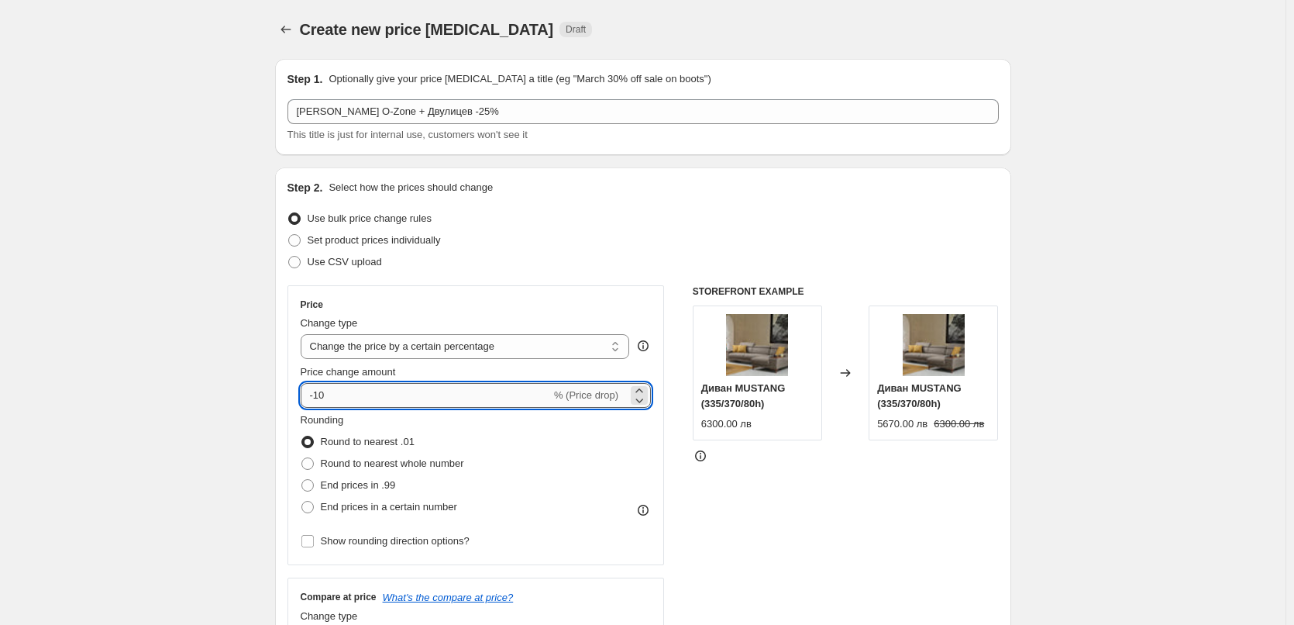
type input "-1"
type input "-25"
click at [310, 466] on span at bounding box center [307, 463] width 12 height 12
click at [302, 458] on input "Round to nearest whole number" at bounding box center [301, 457] width 1 height 1
radio input "true"
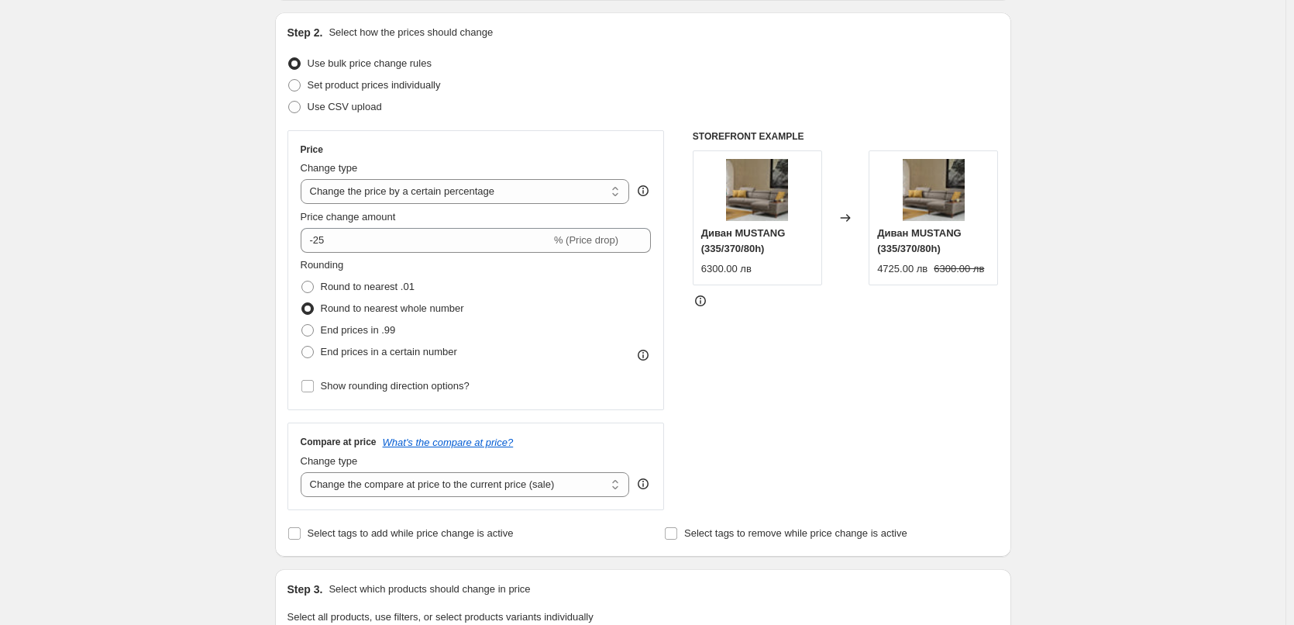
scroll to position [310, 0]
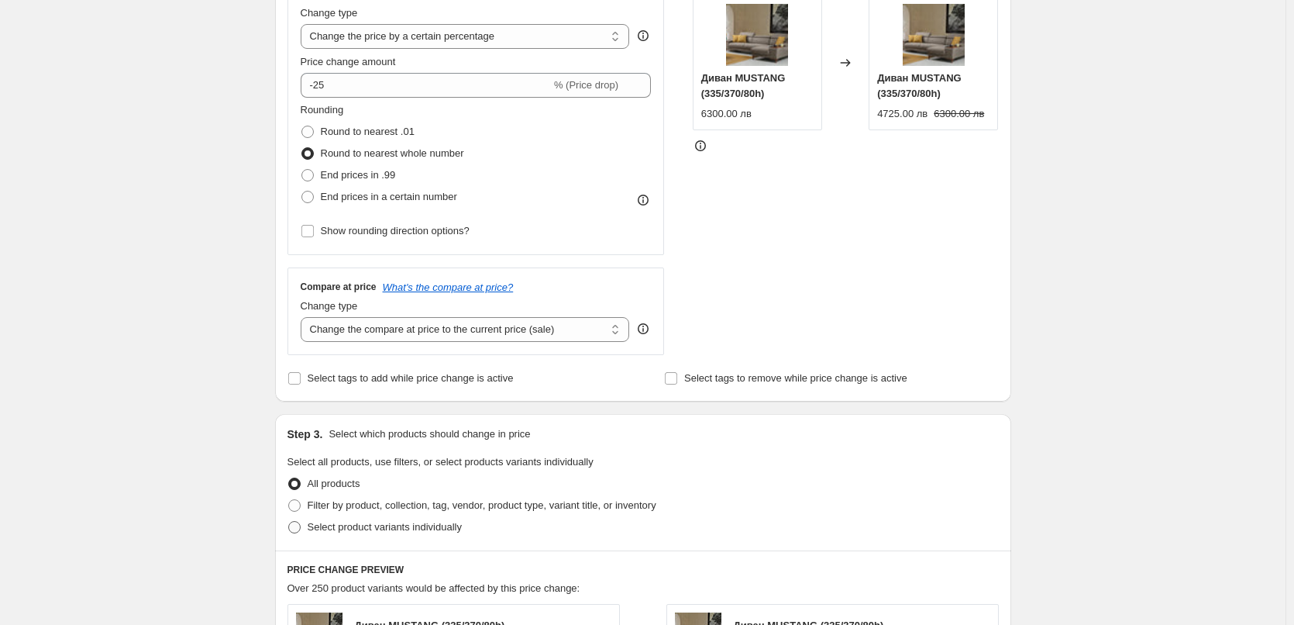
click at [301, 525] on span at bounding box center [294, 527] width 14 height 14
click at [289, 521] on input "Select product variants individually" at bounding box center [288, 521] width 1 height 1
radio input "true"
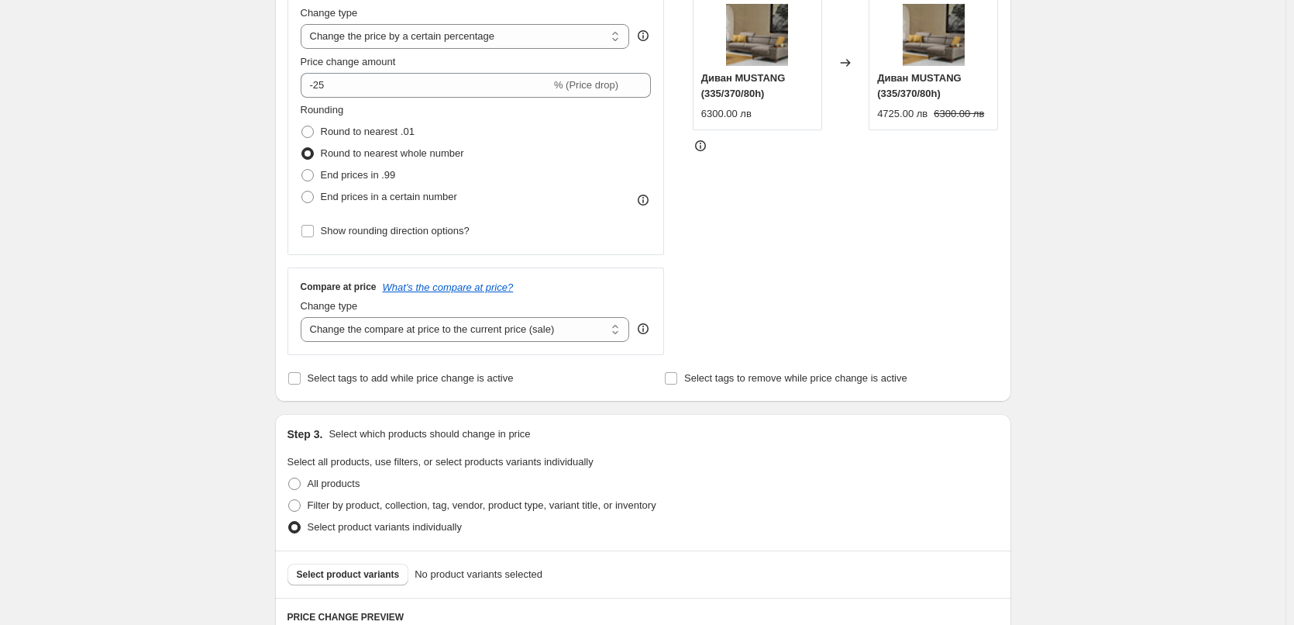
scroll to position [465, 0]
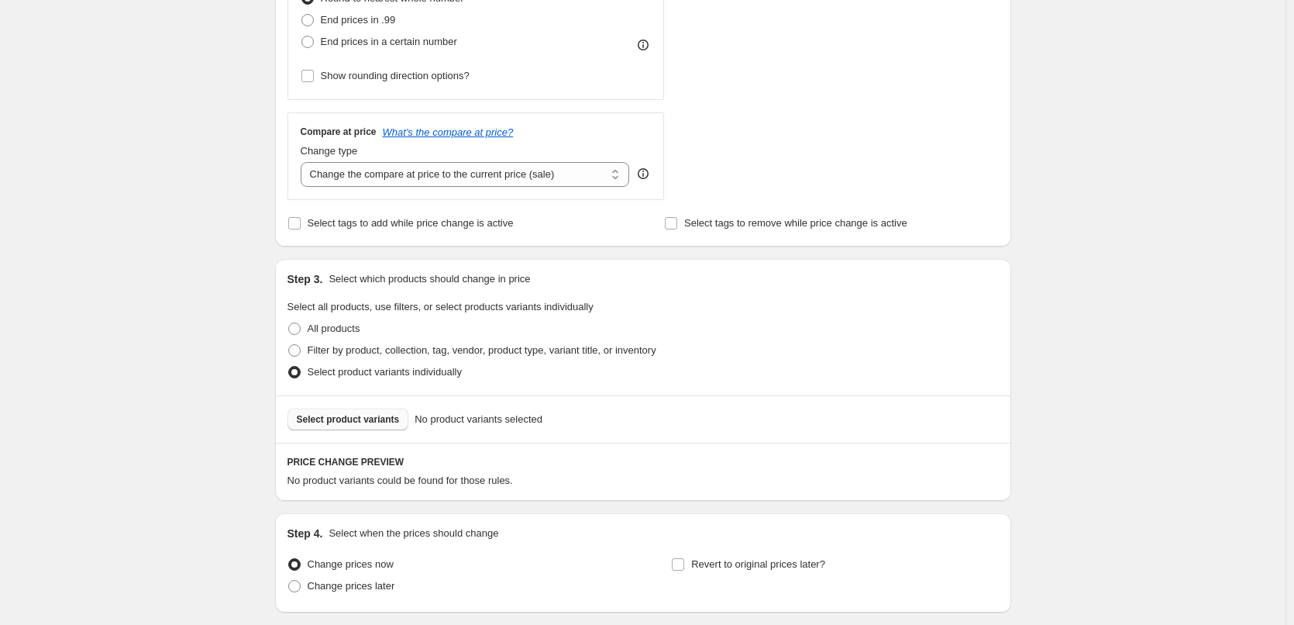
click at [394, 423] on span "Select product variants" at bounding box center [348, 419] width 103 height 12
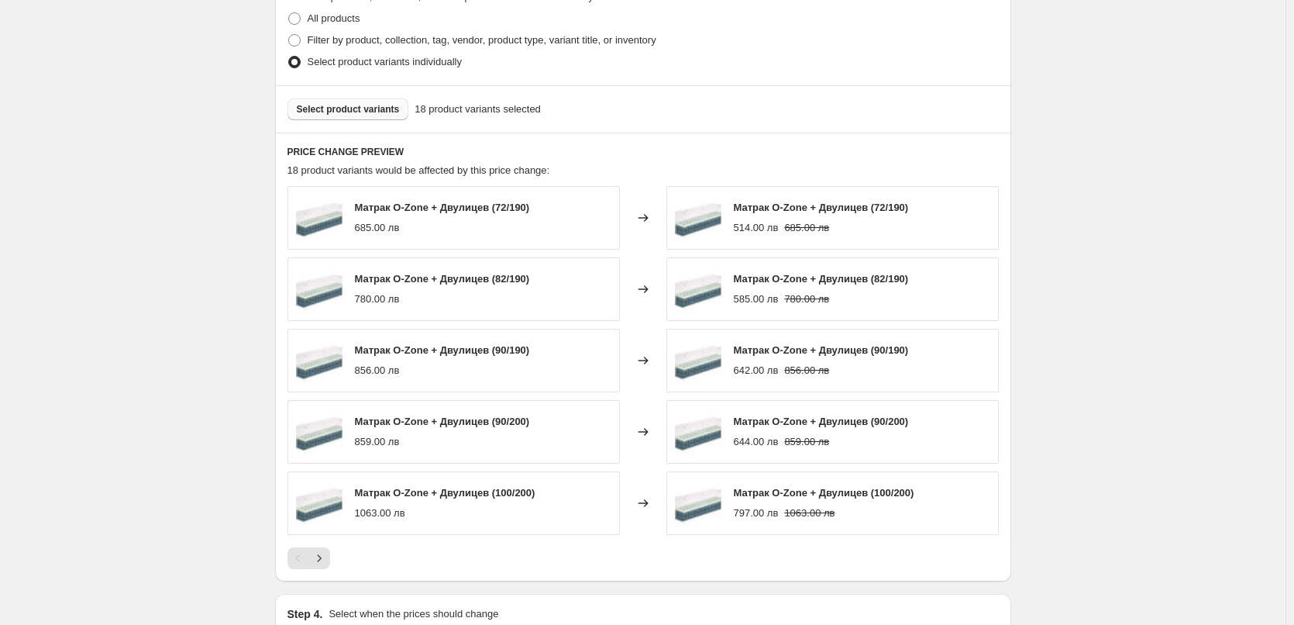
scroll to position [972, 0]
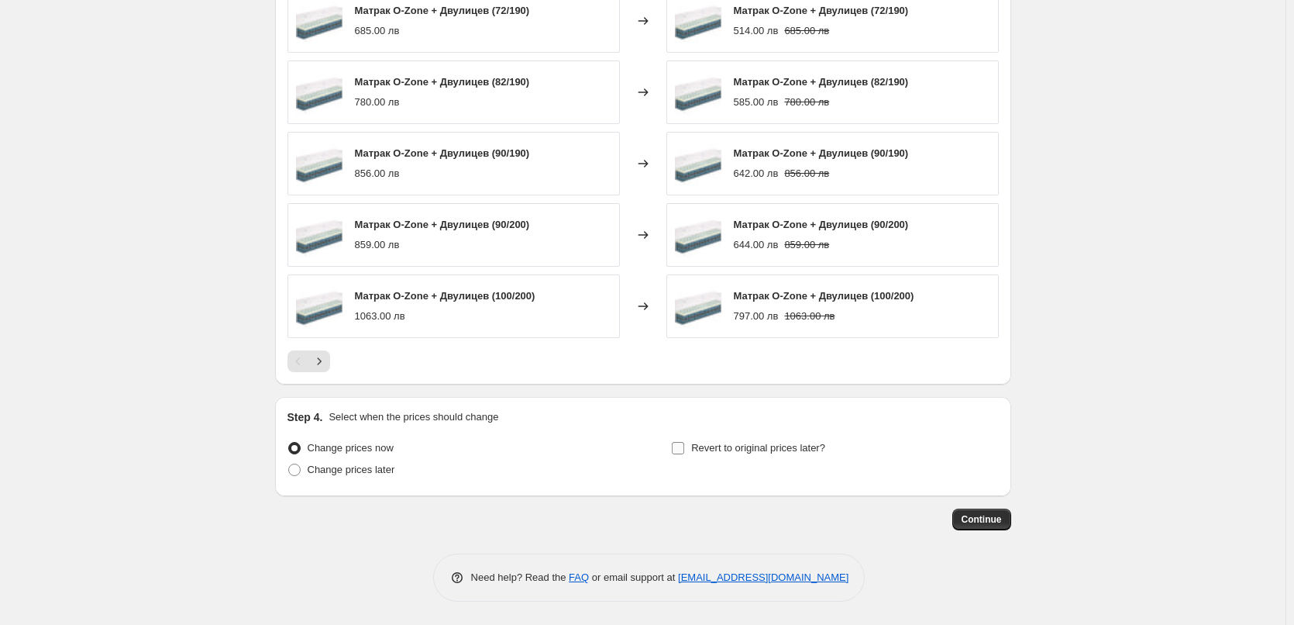
click at [682, 453] on input "Revert to original prices later?" at bounding box center [678, 448] width 12 height 12
checkbox input "true"
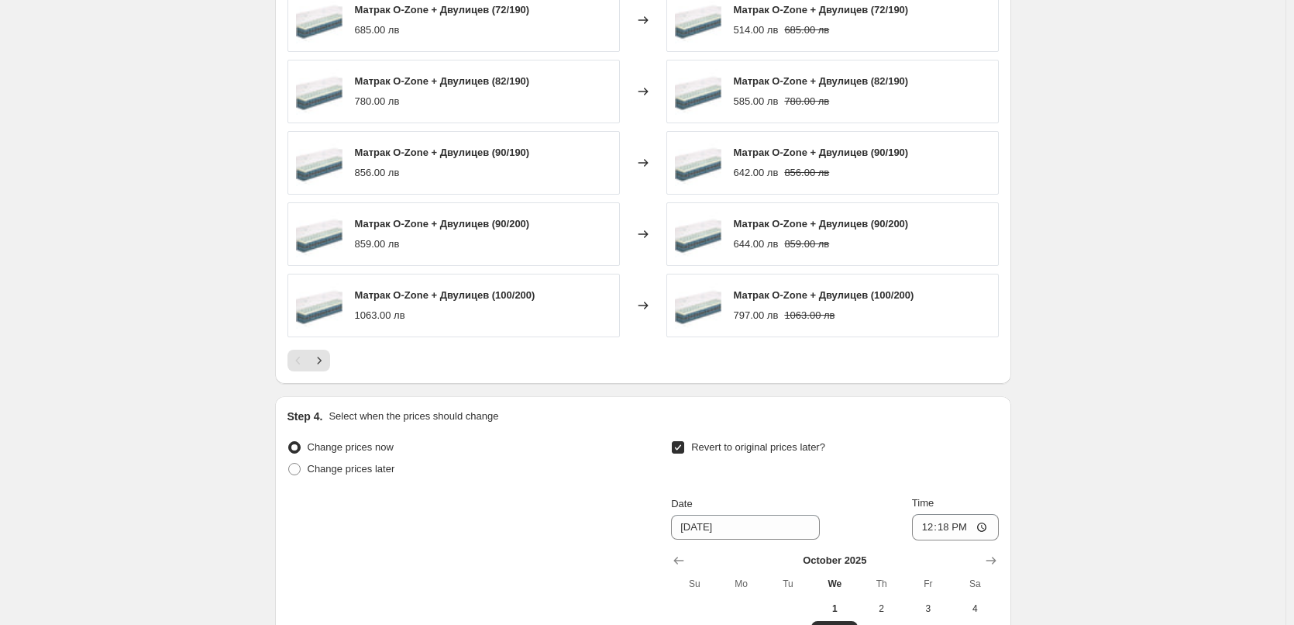
scroll to position [1237, 0]
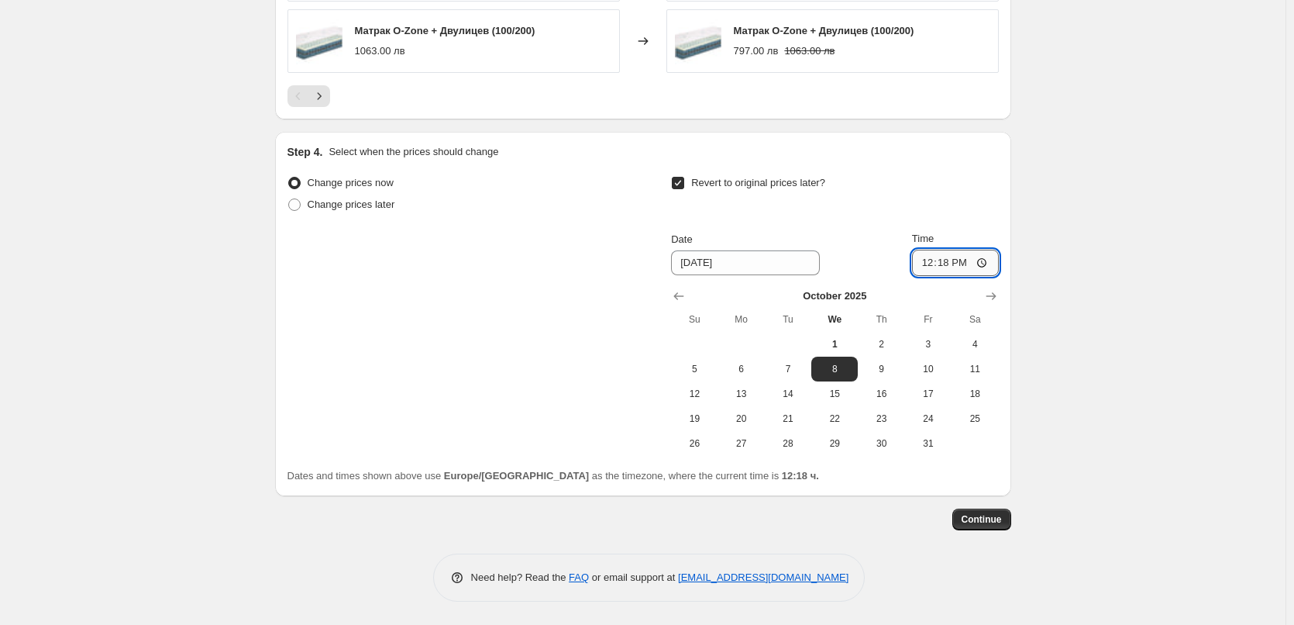
click at [951, 262] on input "12:18" at bounding box center [955, 263] width 87 height 26
type input "23:59"
click at [945, 442] on span "31" at bounding box center [928, 443] width 34 height 12
type input "10/31/2025"
click at [1002, 521] on span "Continue" at bounding box center [982, 519] width 40 height 12
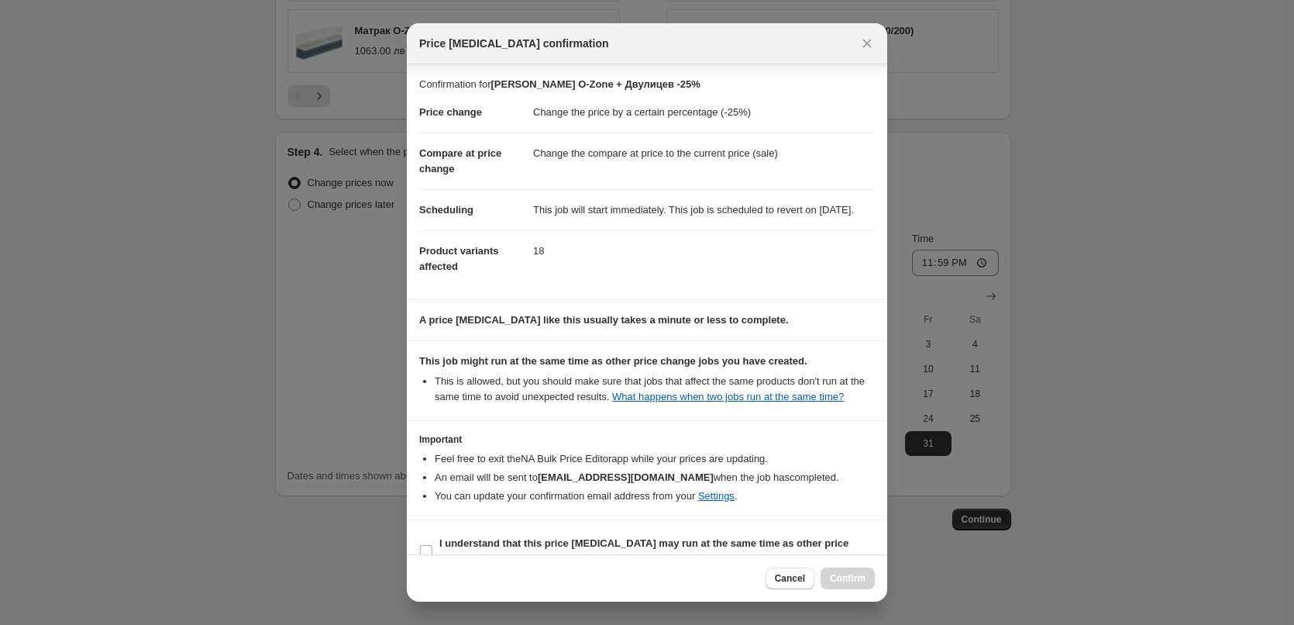
scroll to position [43, 0]
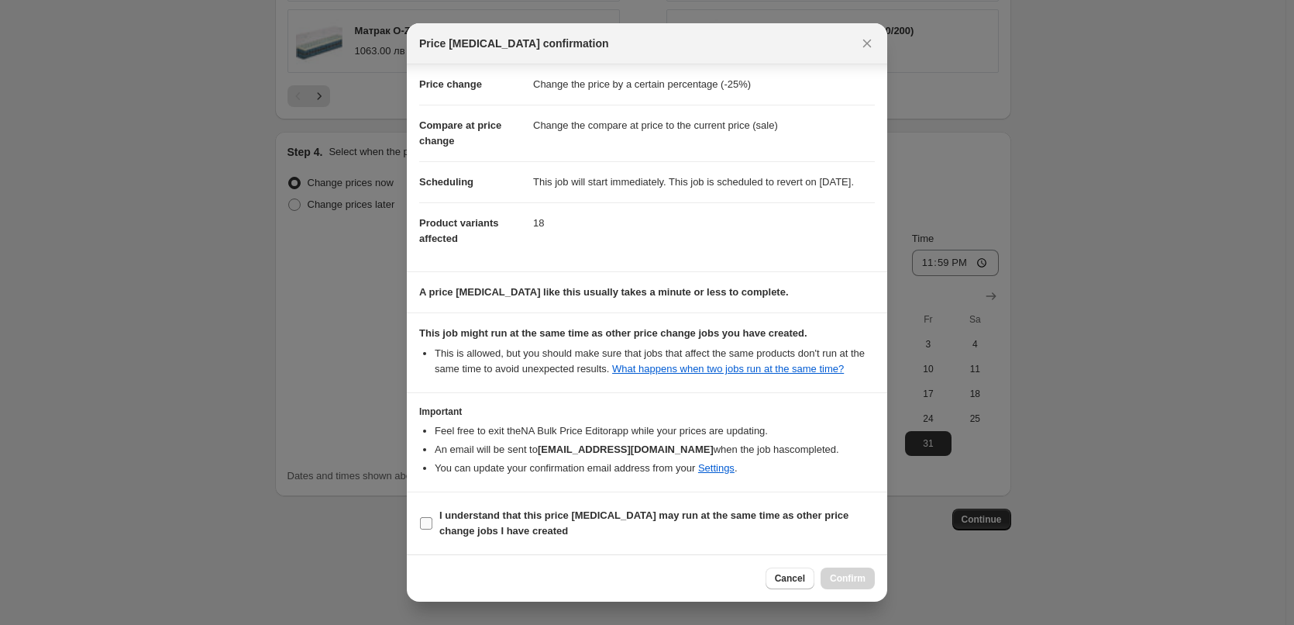
click at [426, 521] on input "I understand that this price change job may run at the same time as other price…" at bounding box center [426, 523] width 12 height 12
checkbox input "true"
click at [841, 573] on span "Confirm" at bounding box center [848, 578] width 36 height 12
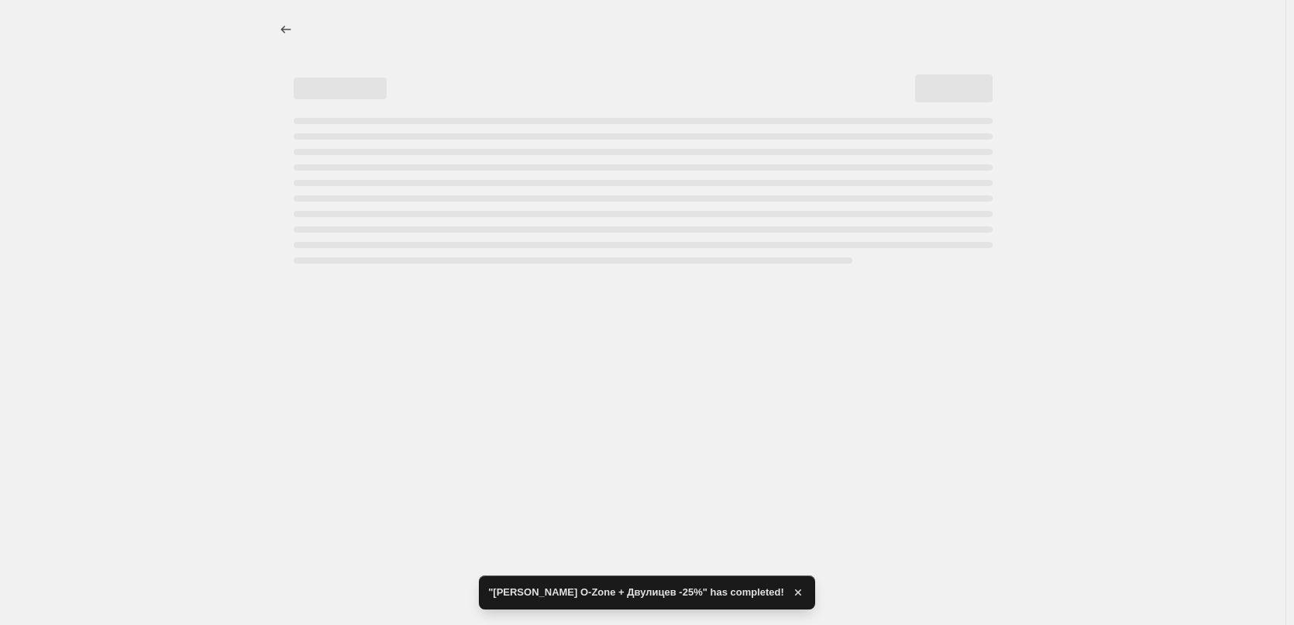
select select "percentage"
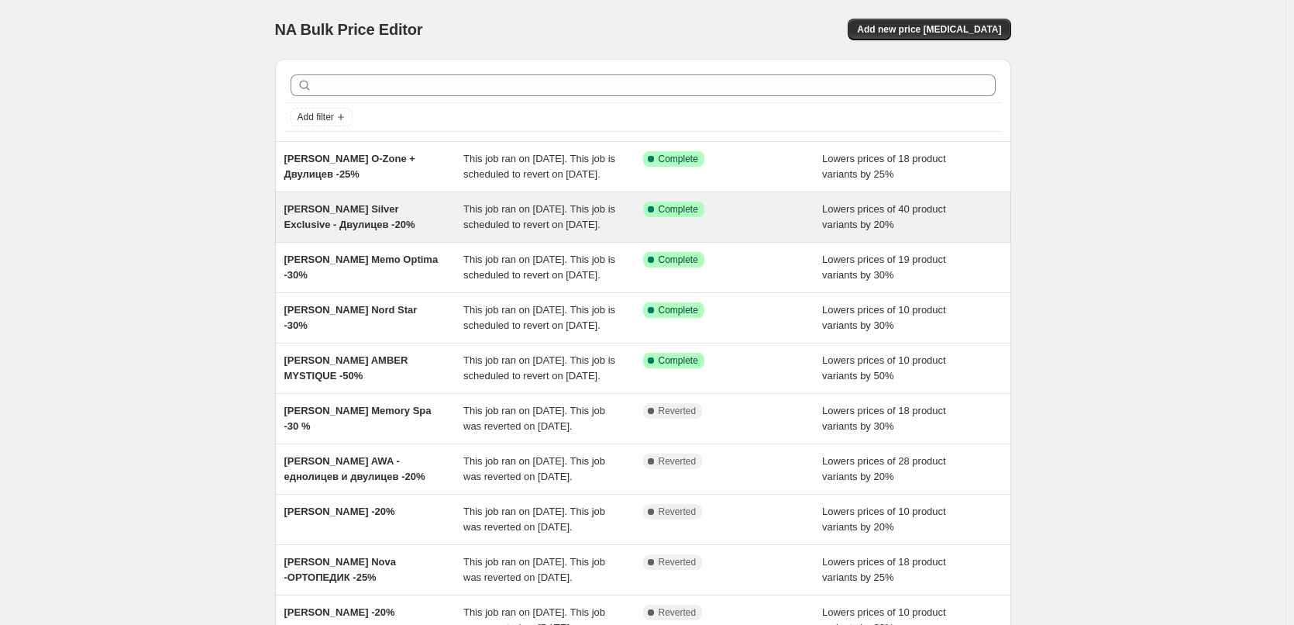
click at [672, 215] on span "Complete" at bounding box center [679, 209] width 40 height 12
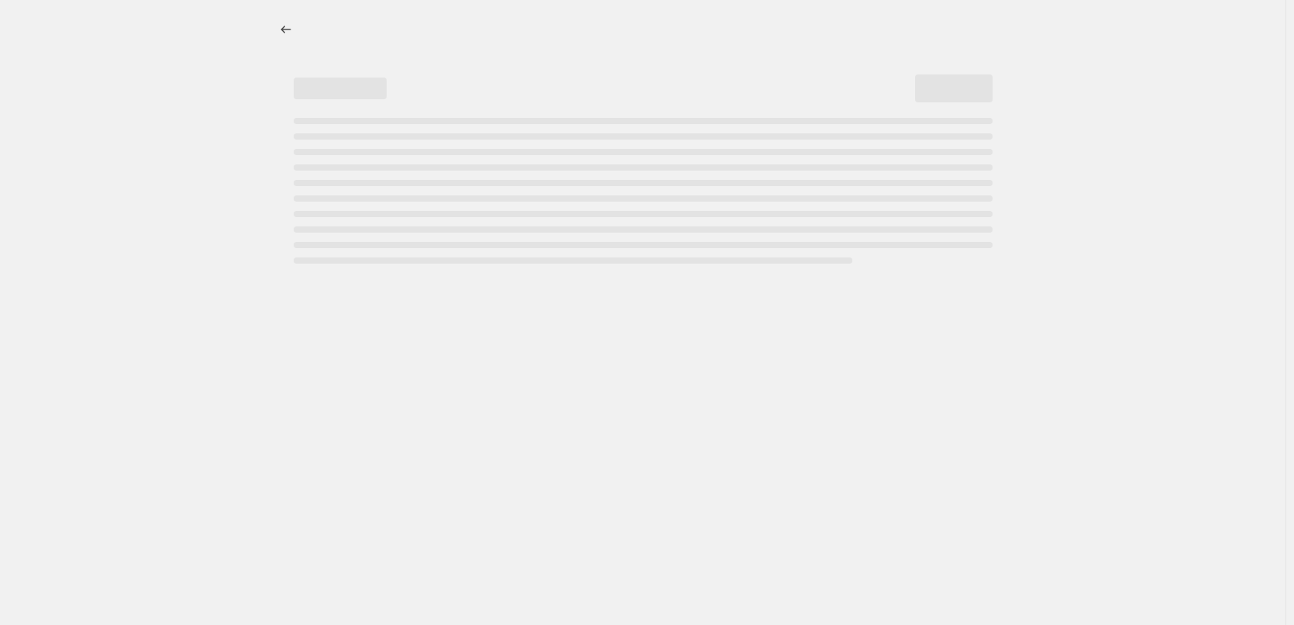
select select "percentage"
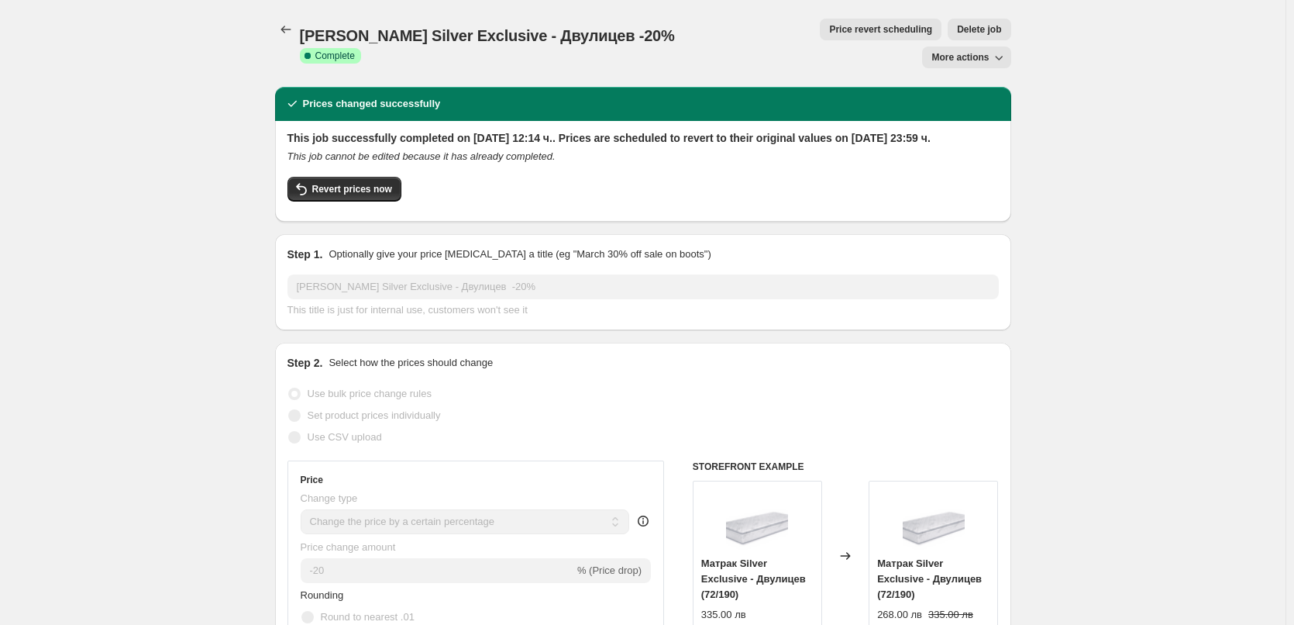
click at [440, 96] on div "Prices changed successfully" at bounding box center [643, 103] width 718 height 15
click at [1003, 50] on icon "button" at bounding box center [998, 57] width 15 height 15
click at [383, 183] on span "Revert prices now" at bounding box center [352, 189] width 80 height 12
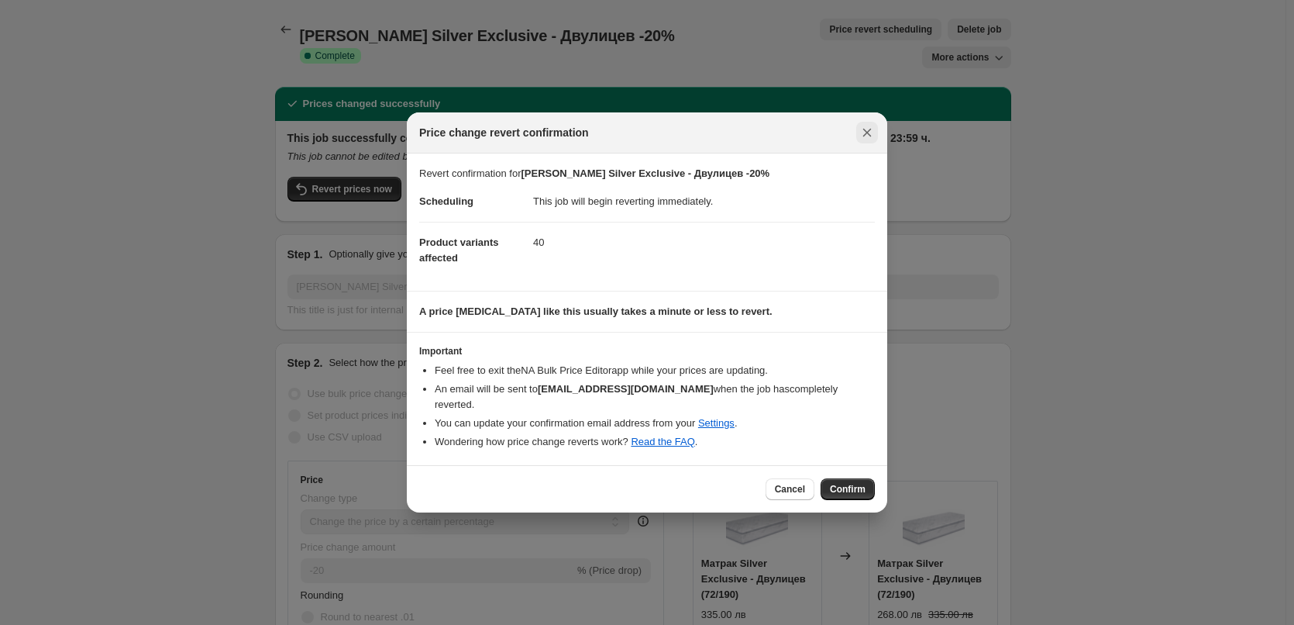
click at [864, 133] on icon "Close" at bounding box center [866, 132] width 15 height 15
checkbox input "true"
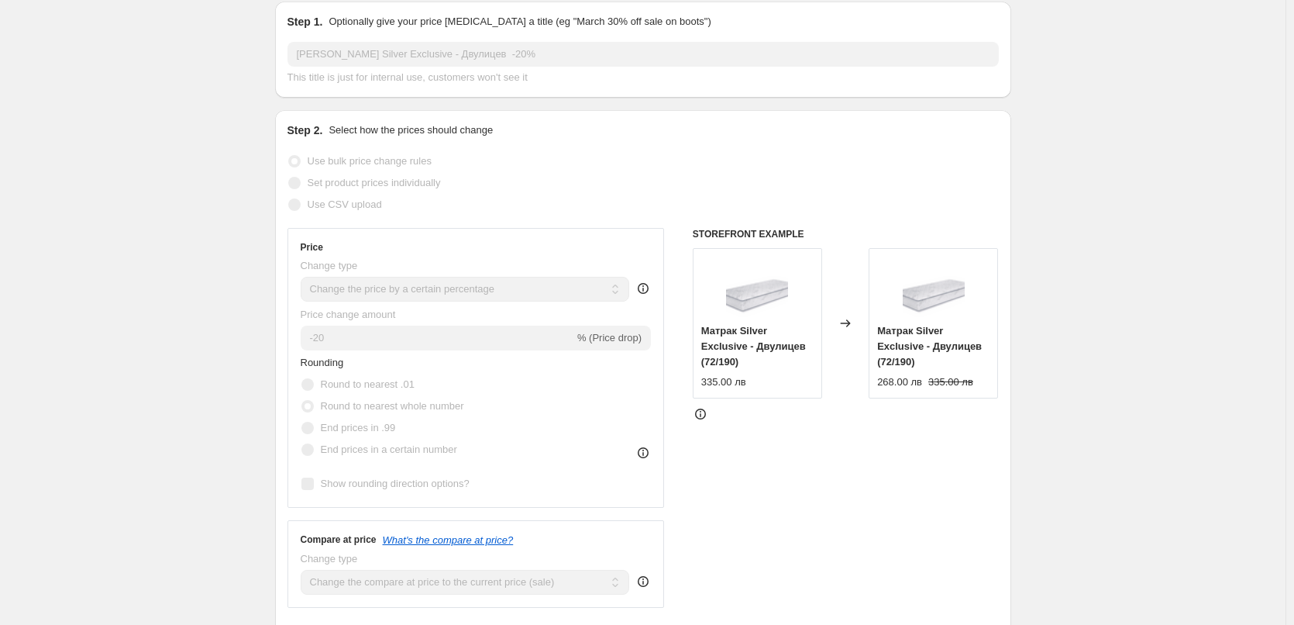
scroll to position [542, 0]
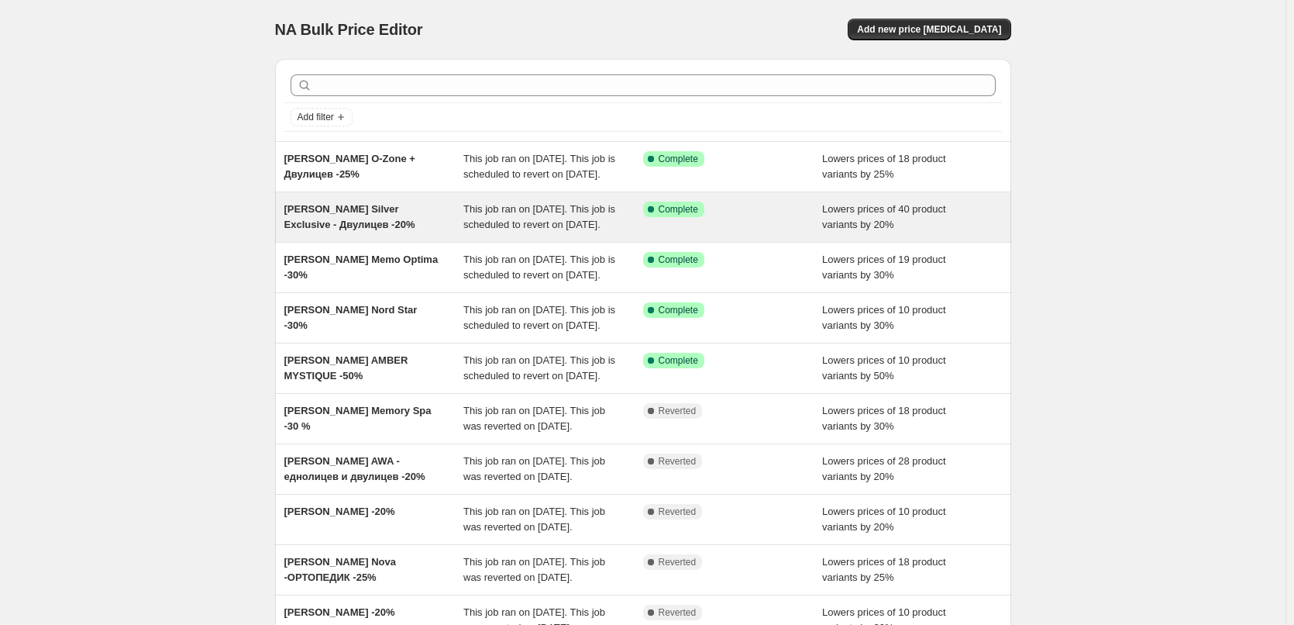
click at [312, 226] on span "[PERSON_NAME] Silver Exclusive - Двулицев -20%" at bounding box center [349, 216] width 131 height 27
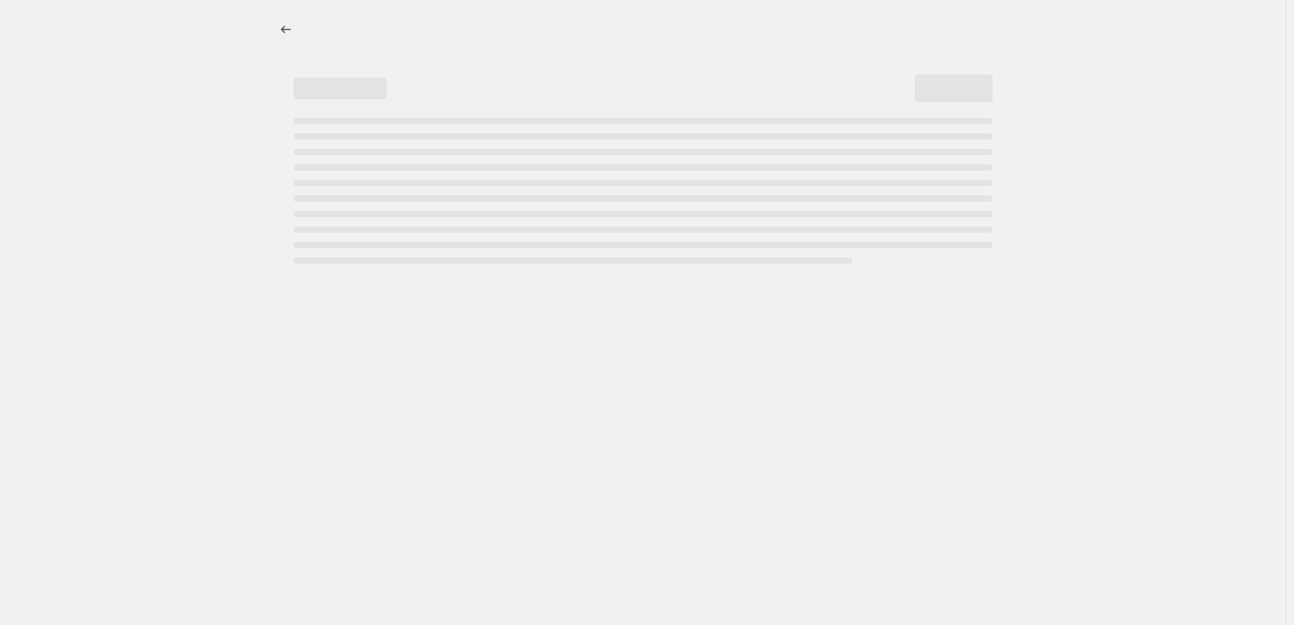
select select "percentage"
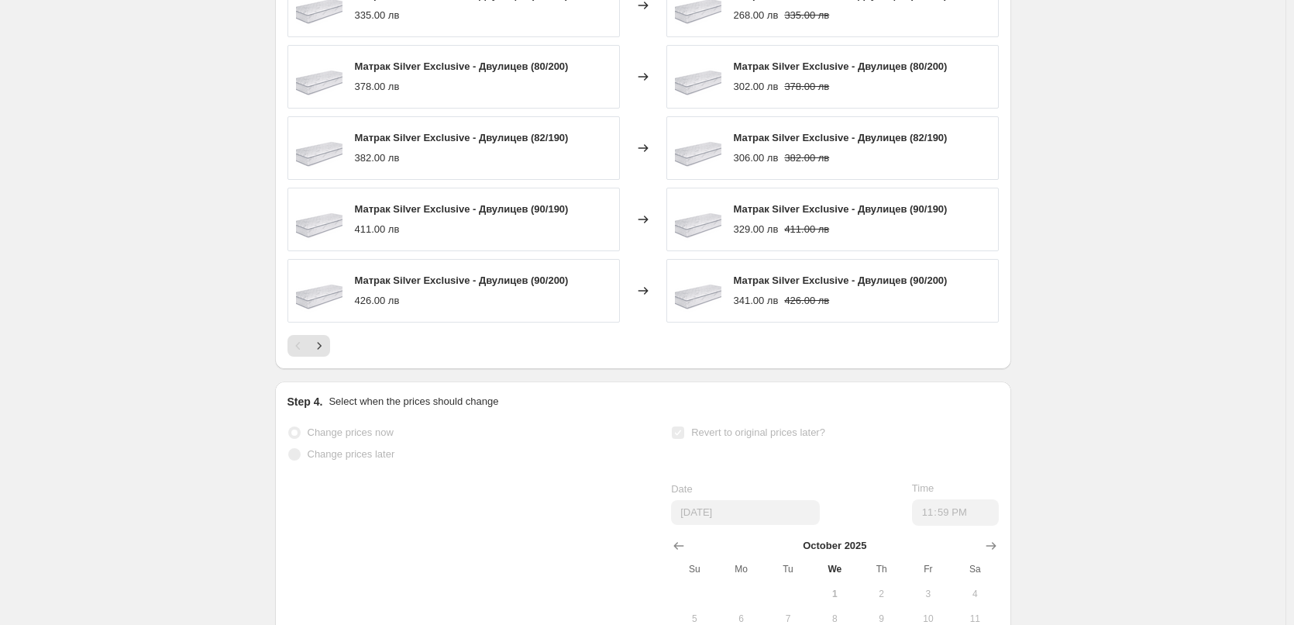
scroll to position [1366, 0]
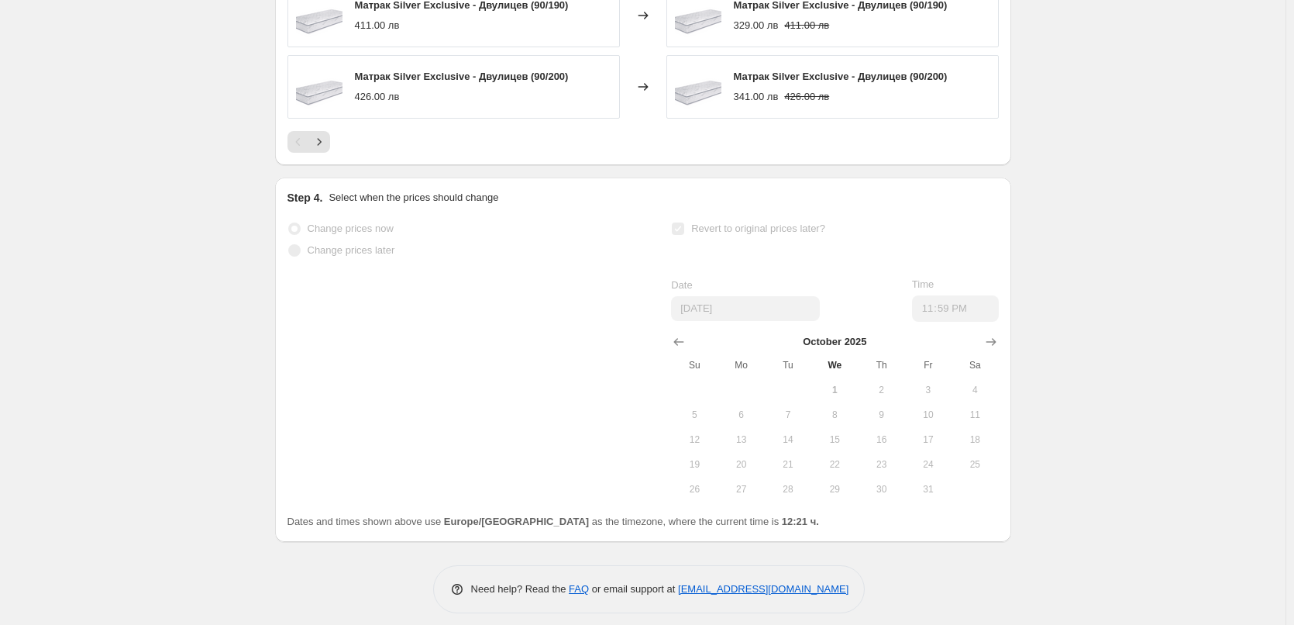
click at [962, 477] on td at bounding box center [975, 489] width 46 height 25
click at [937, 483] on span "31" at bounding box center [928, 489] width 34 height 12
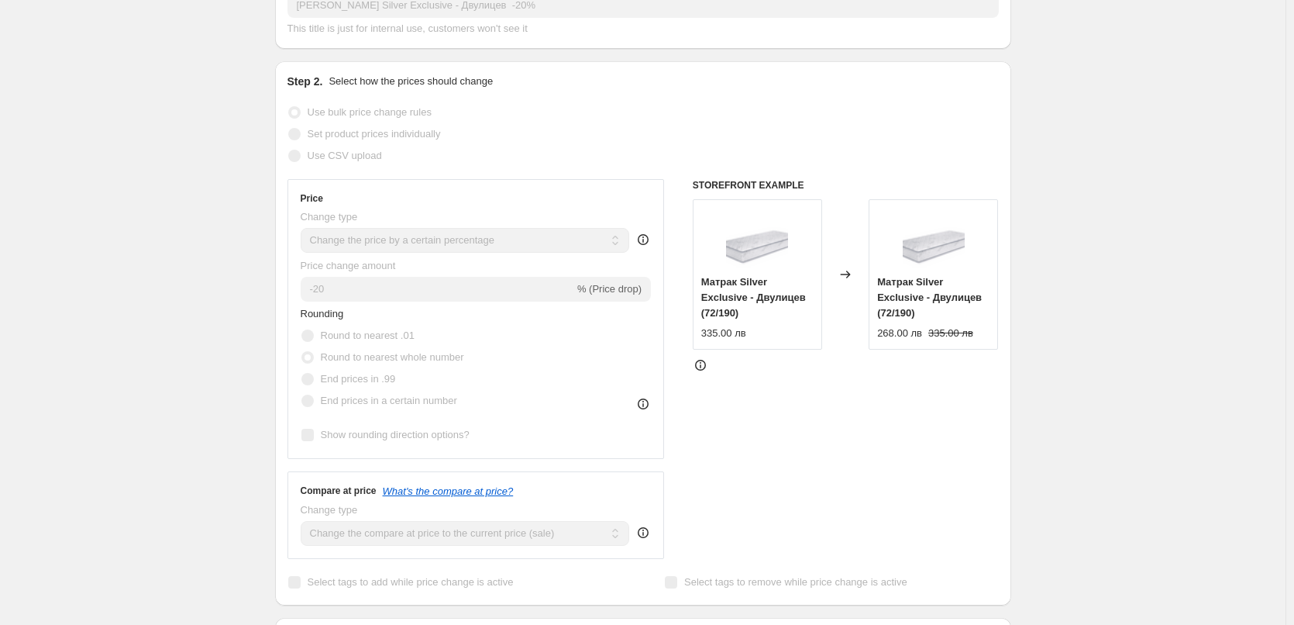
scroll to position [204, 0]
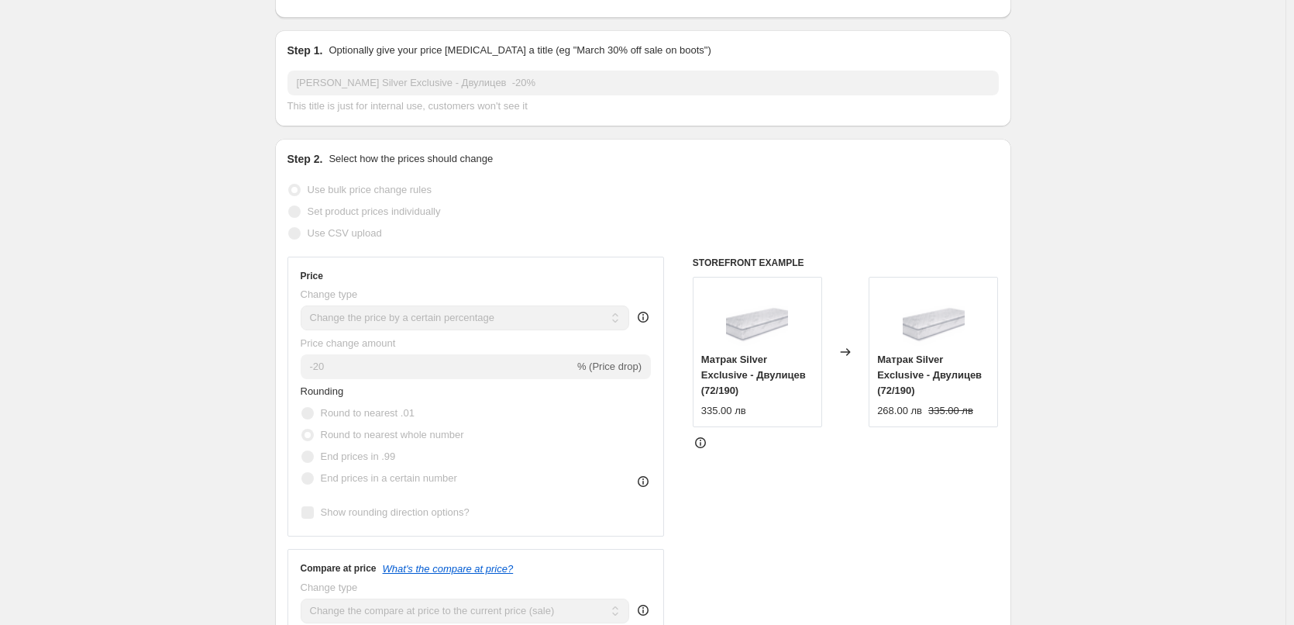
click at [759, 256] on h6 "STOREFRONT EXAMPLE" at bounding box center [846, 262] width 306 height 12
click at [853, 344] on icon at bounding box center [845, 351] width 15 height 15
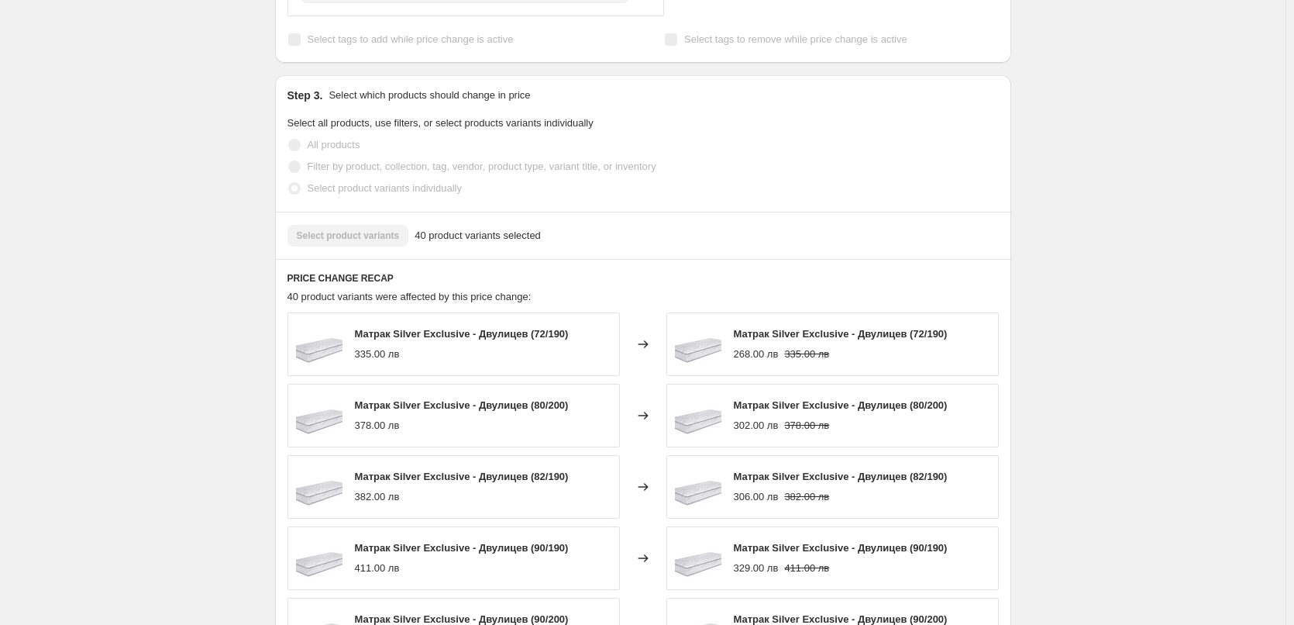
scroll to position [1211, 0]
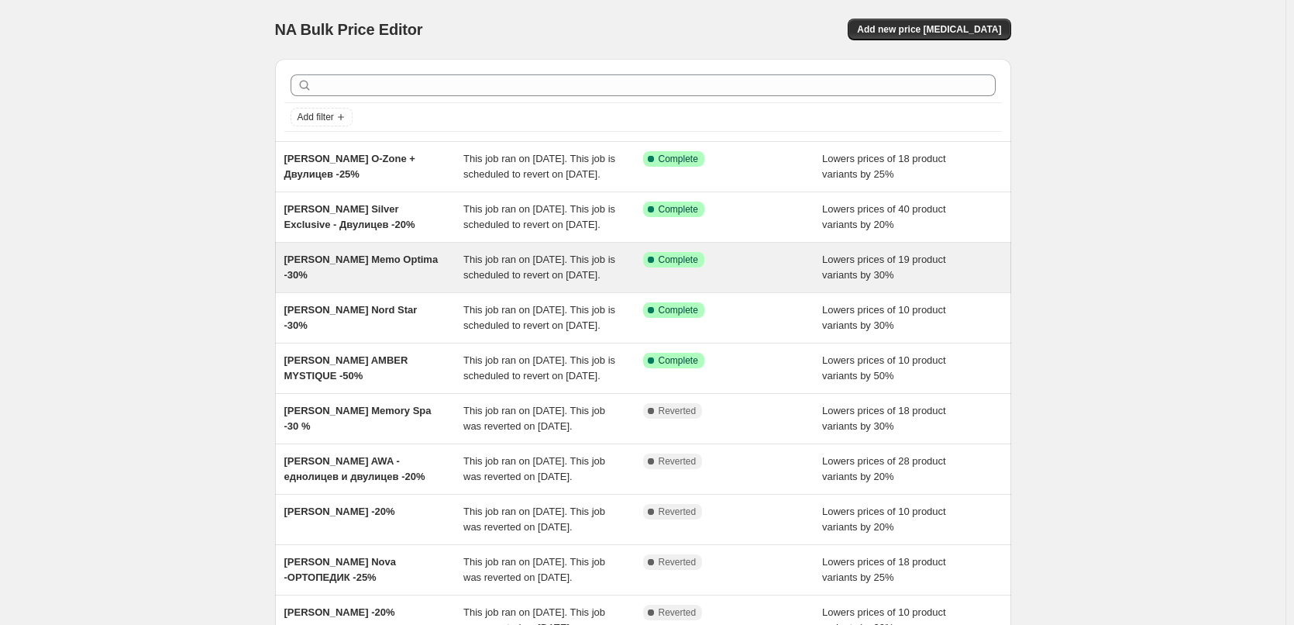
click at [673, 266] on span "Complete" at bounding box center [679, 259] width 40 height 12
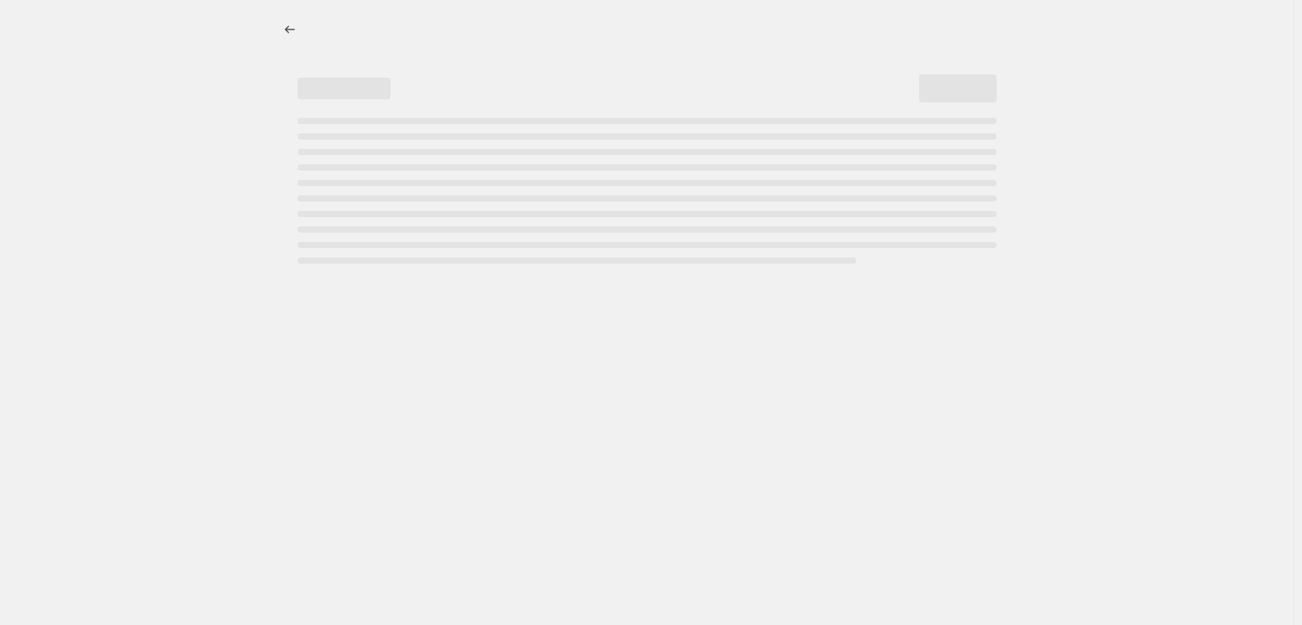
select select "percentage"
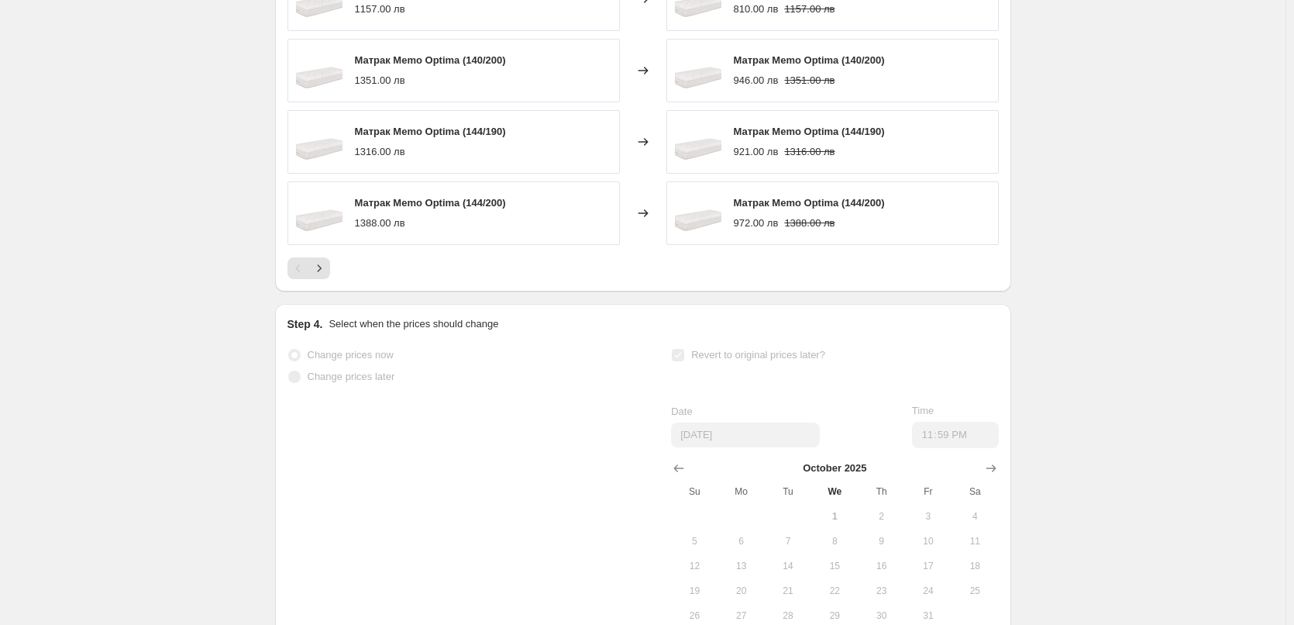
scroll to position [1366, 0]
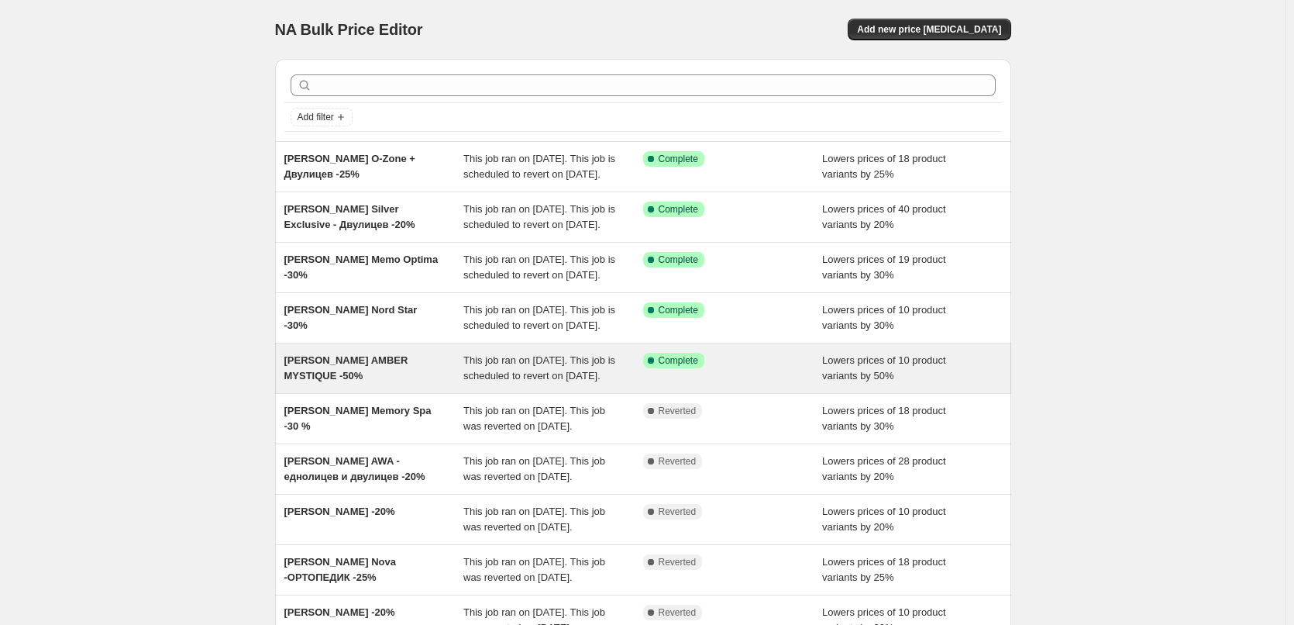
click at [359, 381] on span "[PERSON_NAME] AMBER MYSTIQUE -50%" at bounding box center [346, 367] width 124 height 27
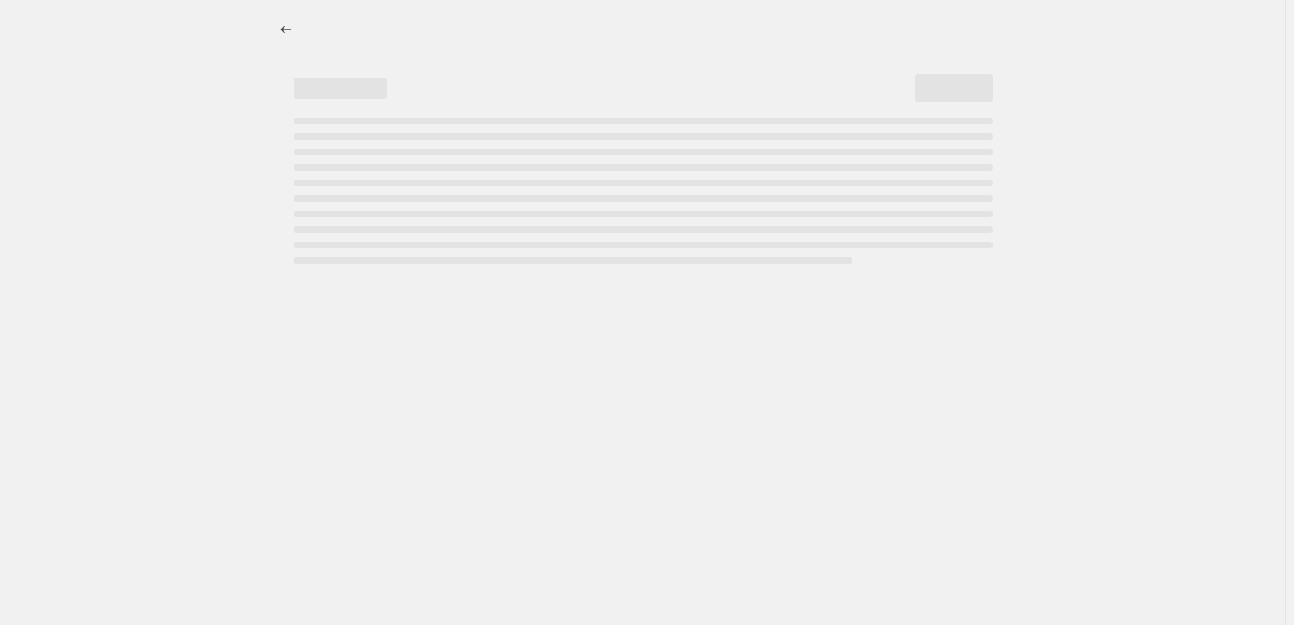
select select "percentage"
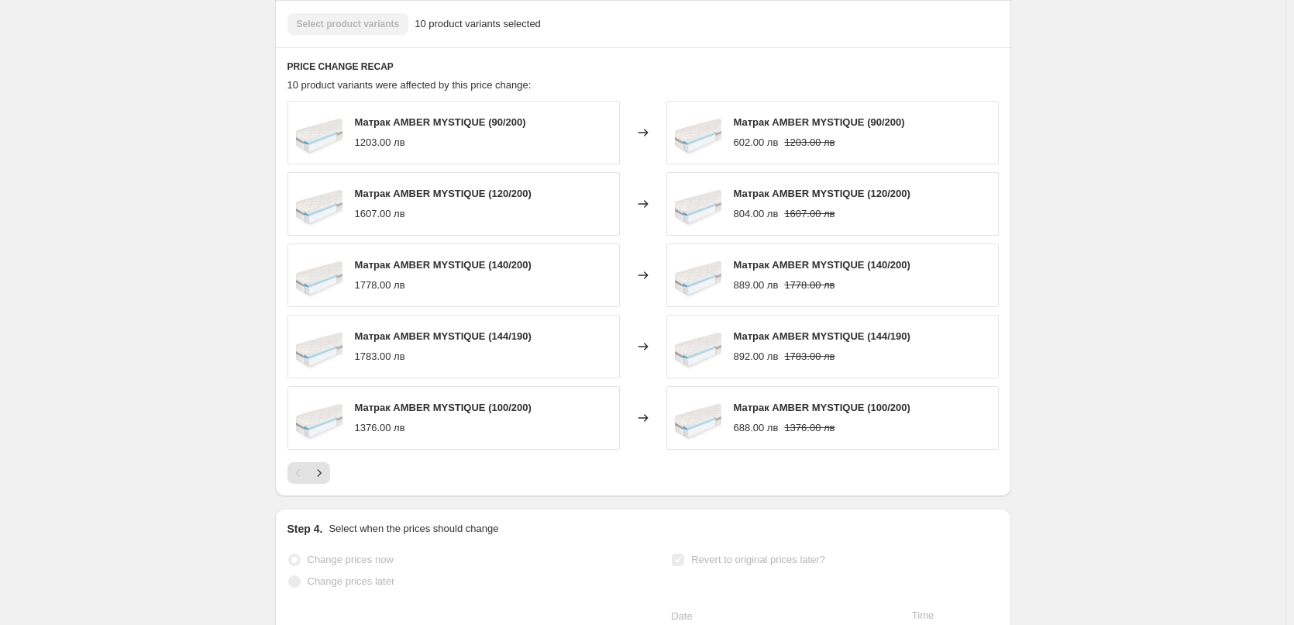
scroll to position [1366, 0]
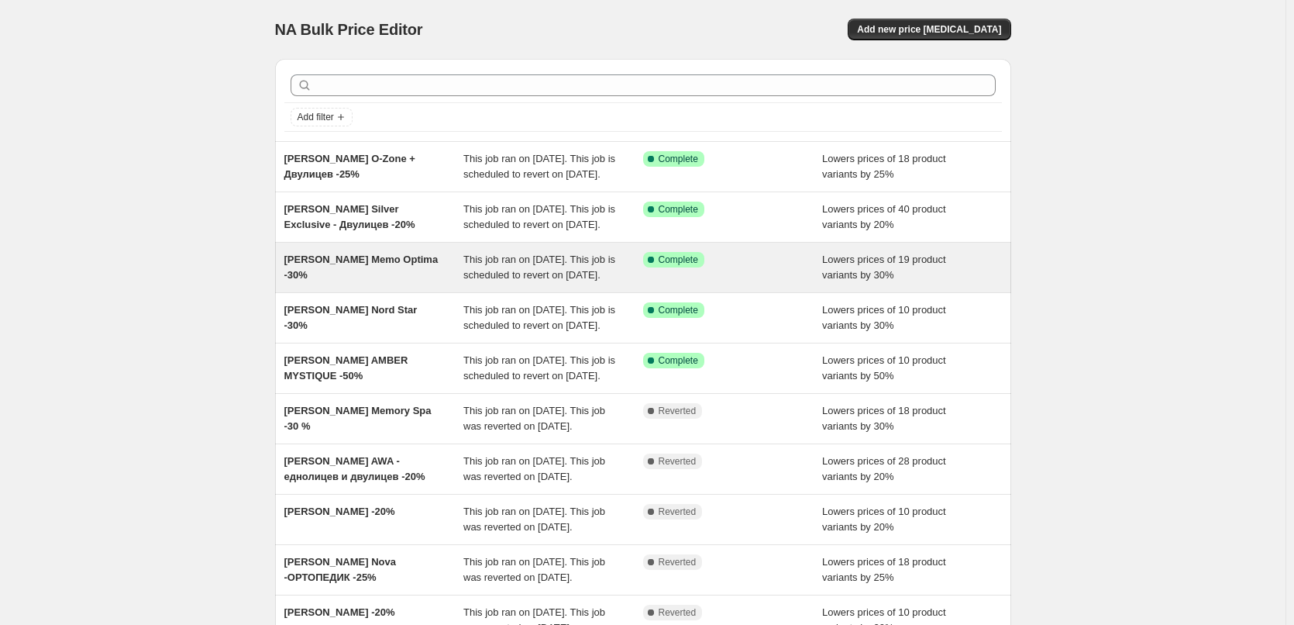
click at [509, 281] on span "This job ran on [DATE]. This job is scheduled to revert on [DATE]." at bounding box center [539, 266] width 152 height 27
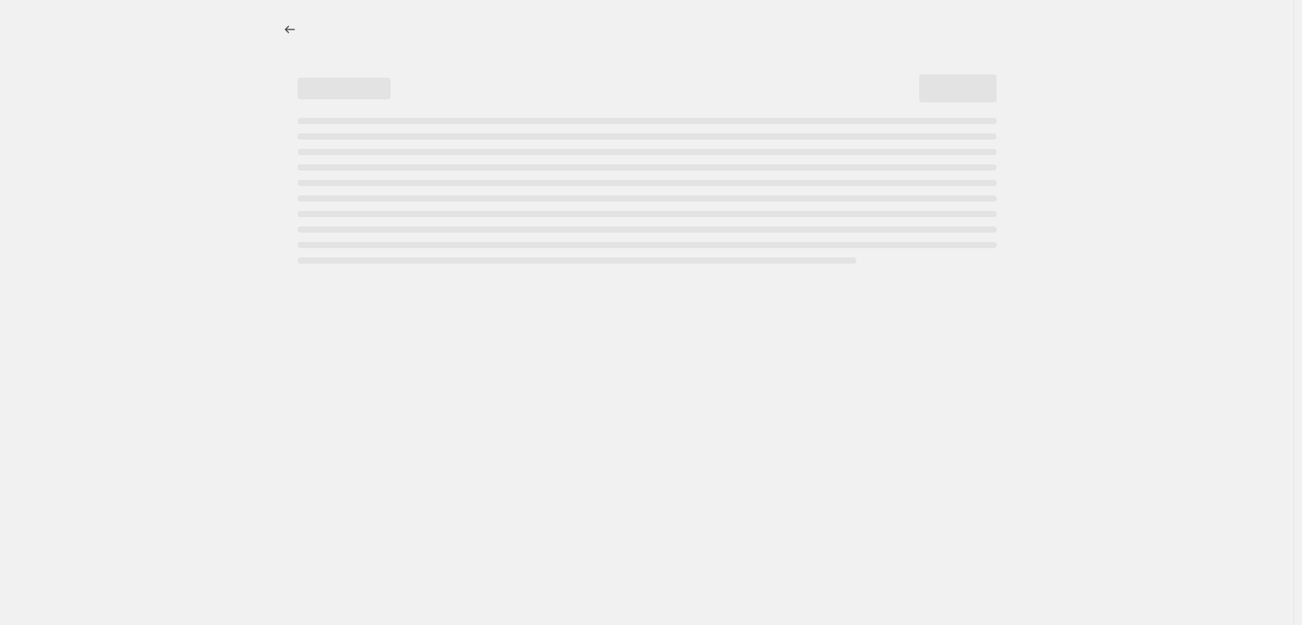
select select "percentage"
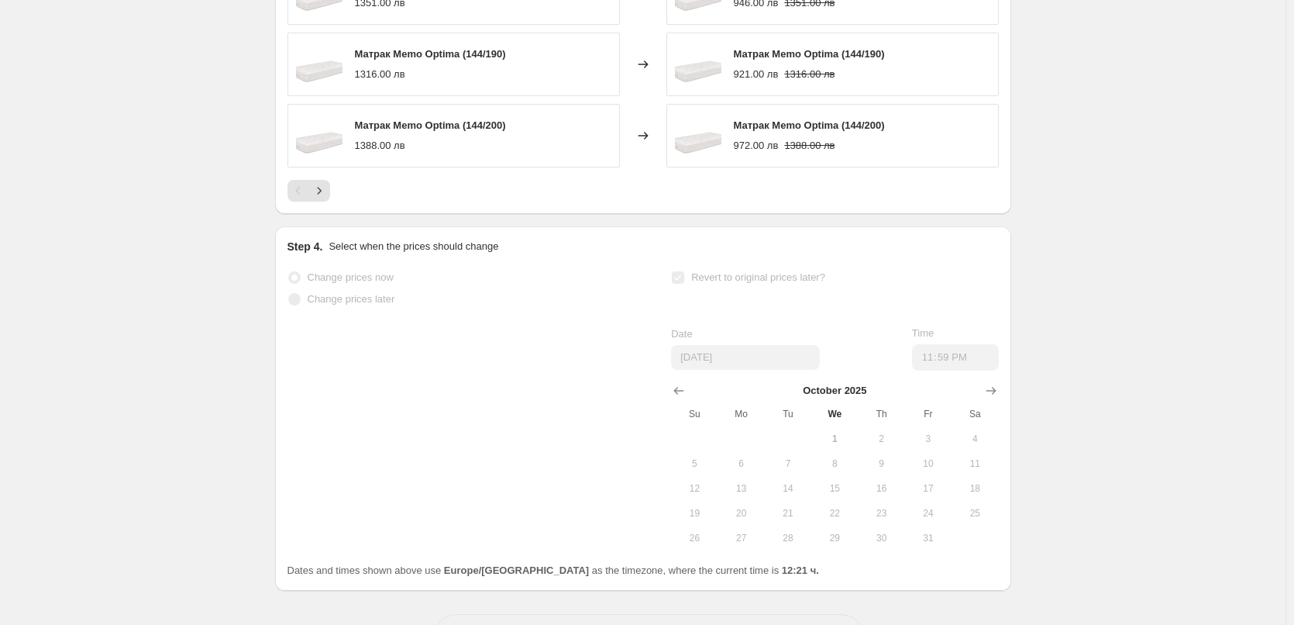
scroll to position [1366, 0]
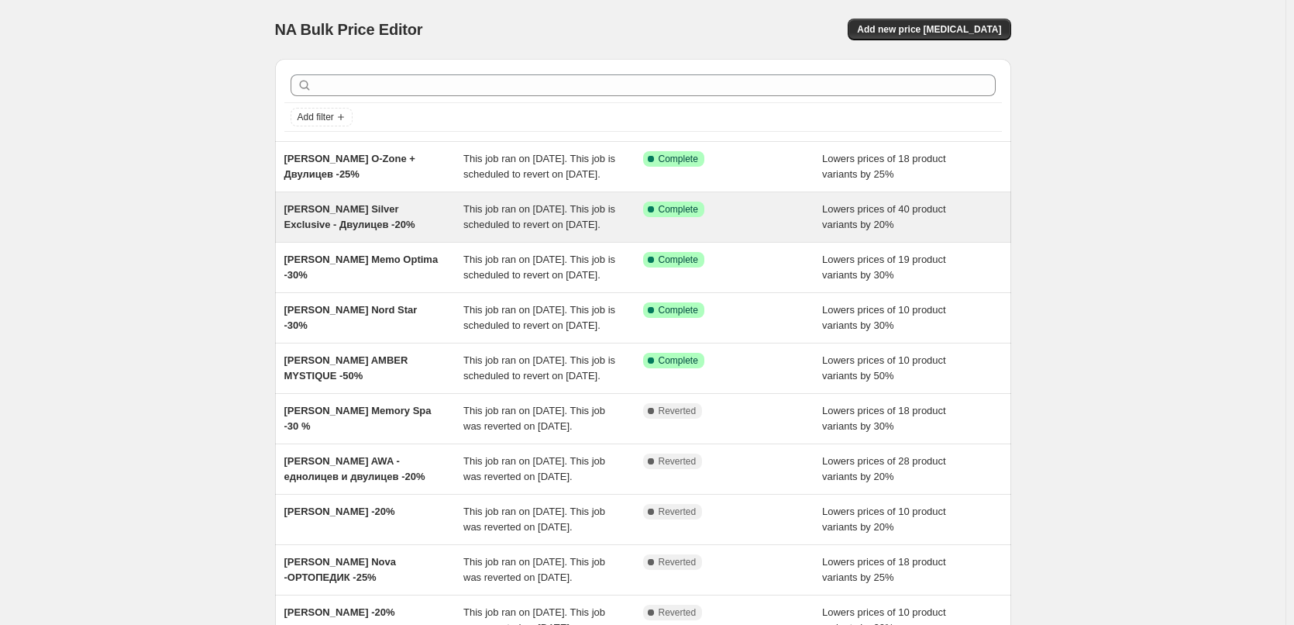
click at [525, 230] on span "This job ran on [DATE]. This job is scheduled to revert on [DATE]." at bounding box center [539, 216] width 152 height 27
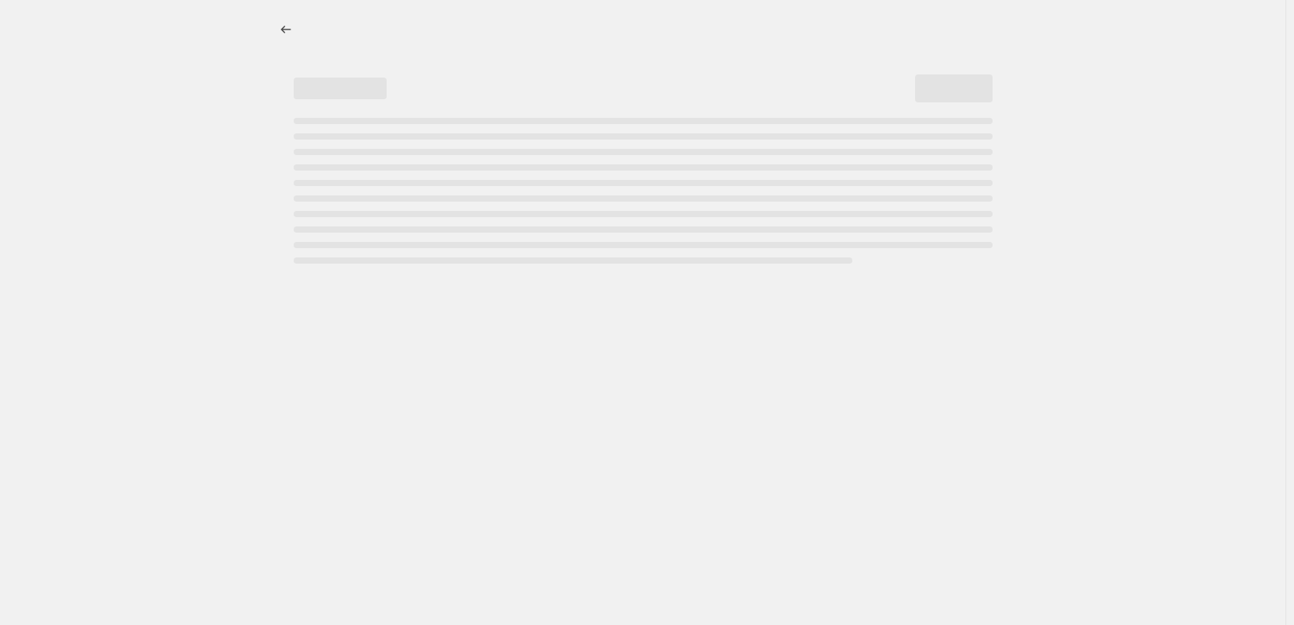
select select "percentage"
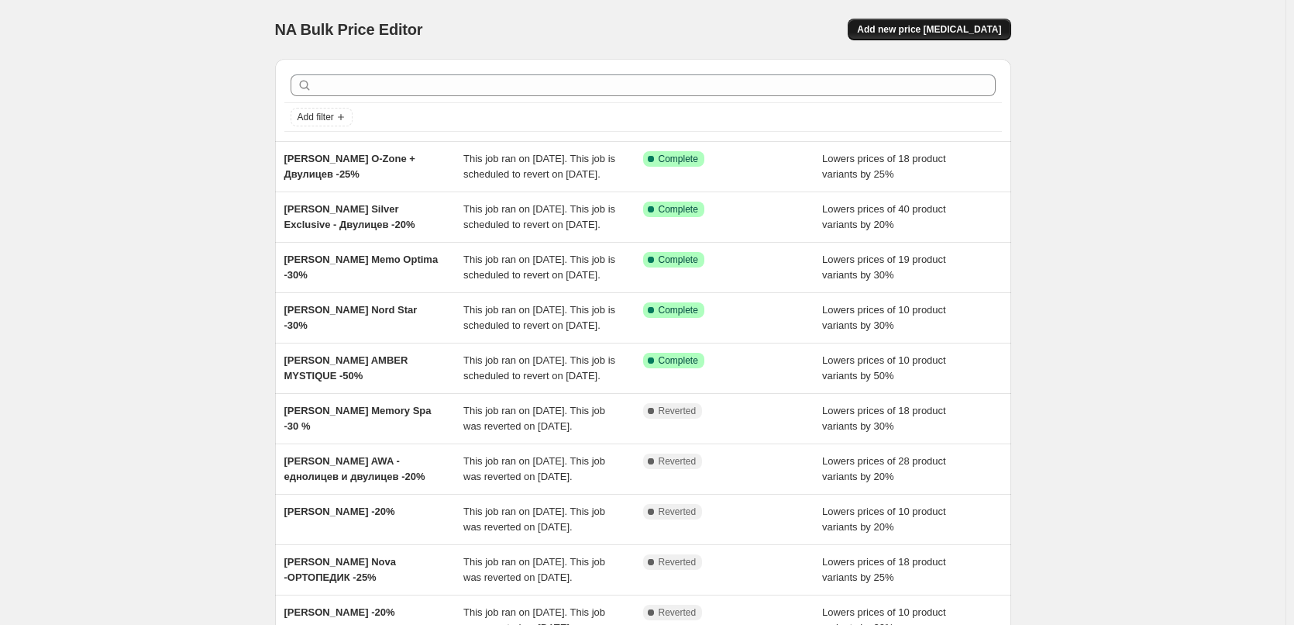
click at [917, 26] on span "Add new price [MEDICAL_DATA]" at bounding box center [929, 29] width 144 height 12
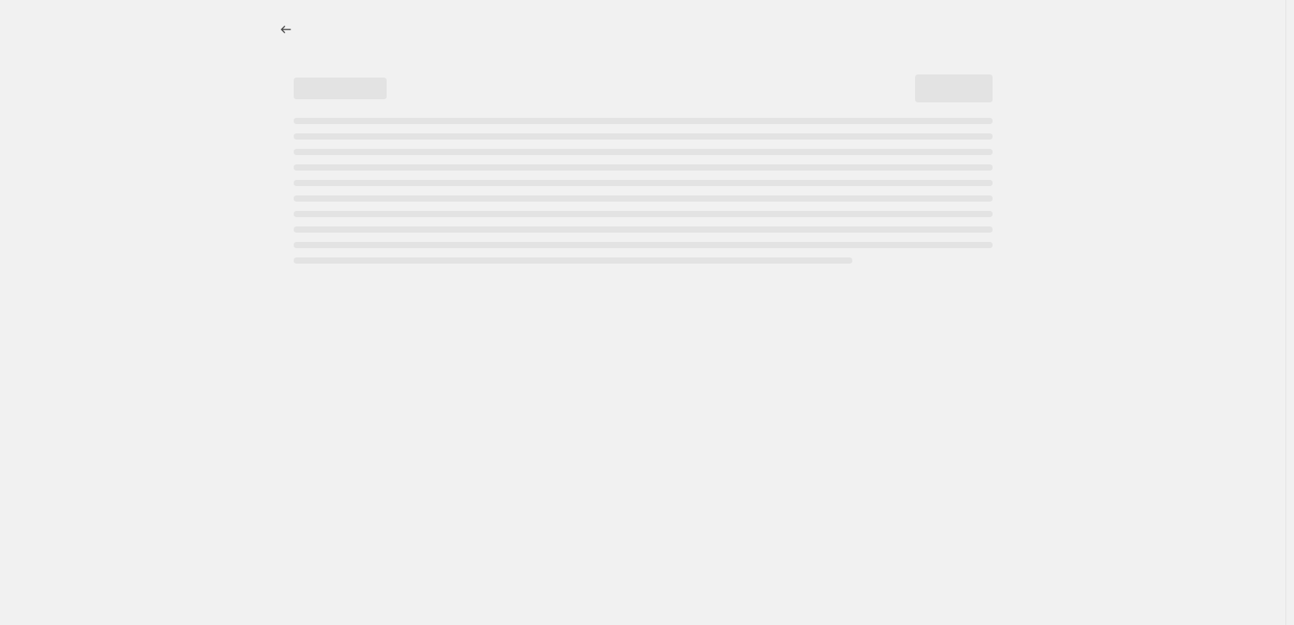
select select "percentage"
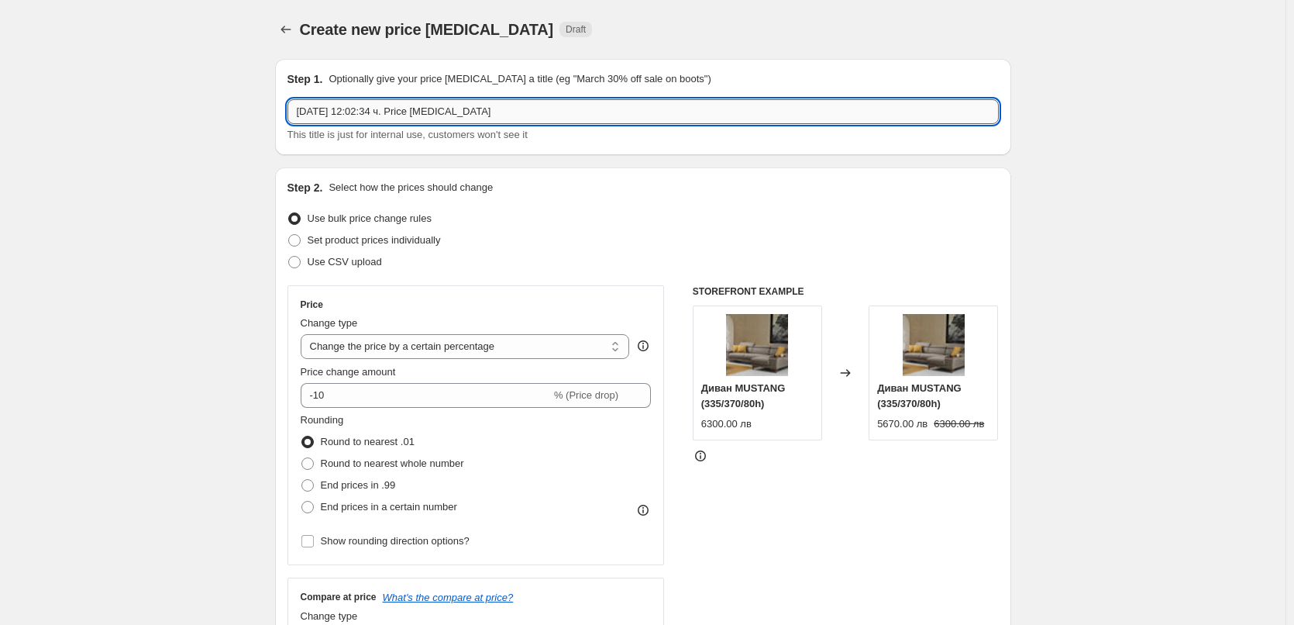
drag, startPoint x: 485, startPoint y: 112, endPoint x: 298, endPoint y: 106, distance: 187.6
click at [298, 106] on input "1.10.2025 г., 12:02:34 ч. Price change job" at bounding box center [642, 111] width 711 height 25
paste input "TED Матрак Cashmire dream - еднолицев"
type input "TED Матрак Cashmire dream - еднолицев -25%"
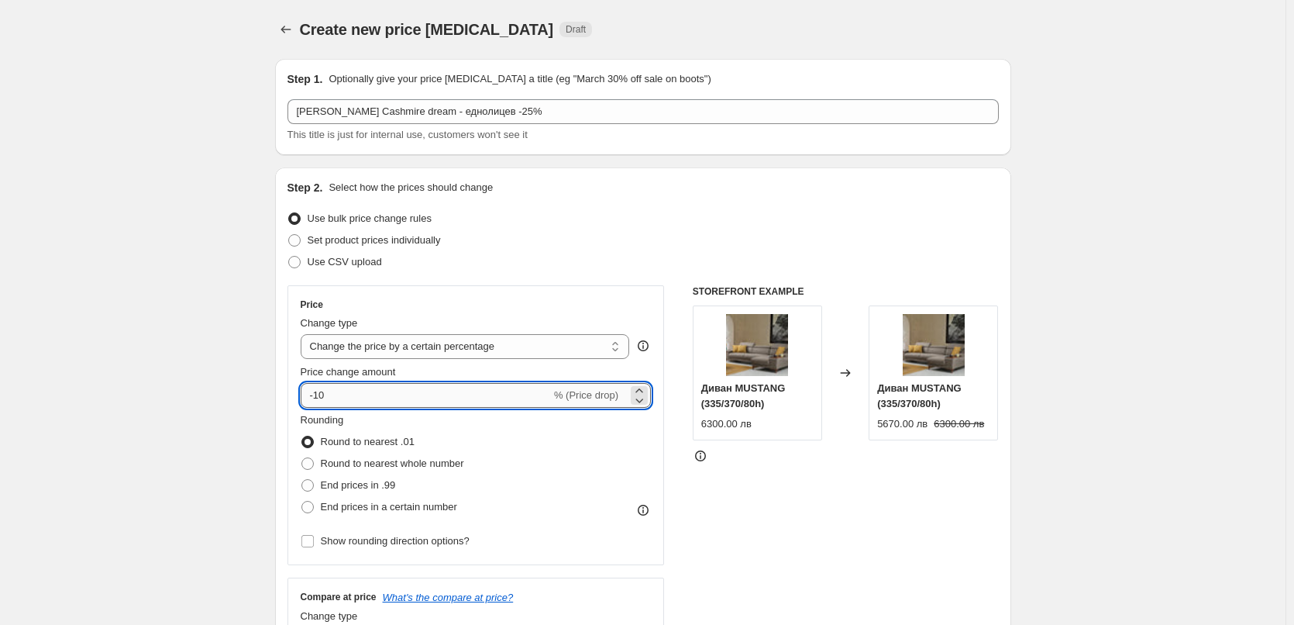
click at [330, 396] on input "-10" at bounding box center [426, 395] width 250 height 25
type input "-1"
type input "-25"
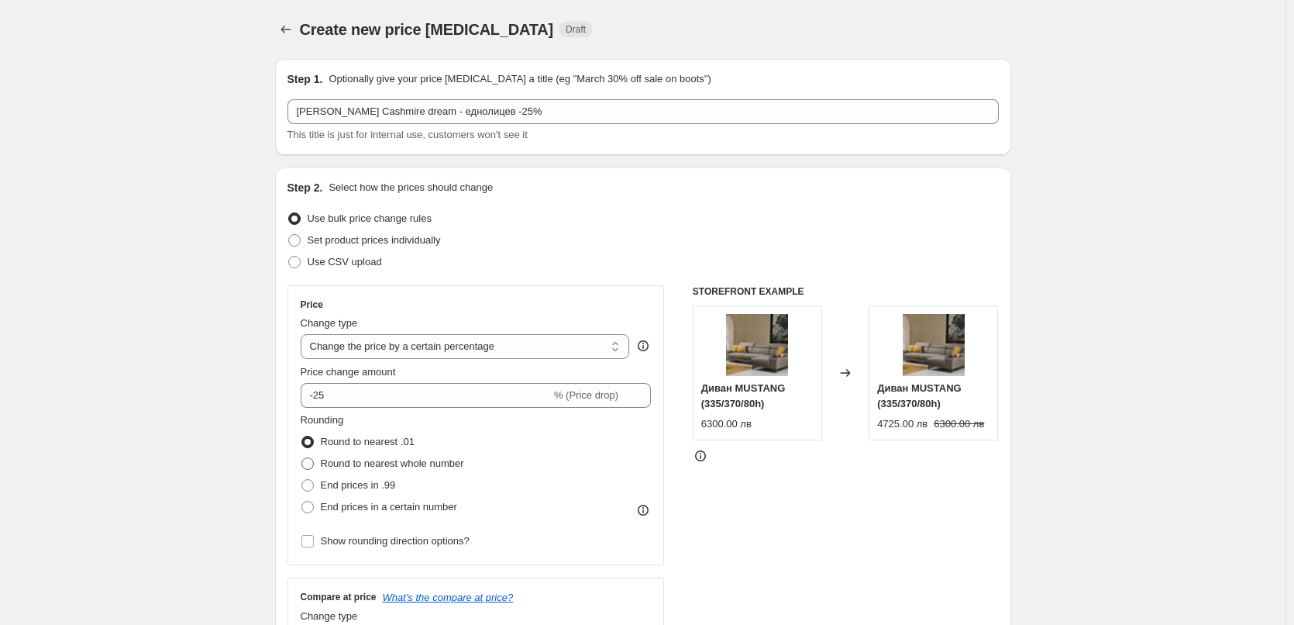
click at [309, 462] on span at bounding box center [307, 463] width 12 height 12
click at [302, 458] on input "Round to nearest whole number" at bounding box center [301, 457] width 1 height 1
radio input "true"
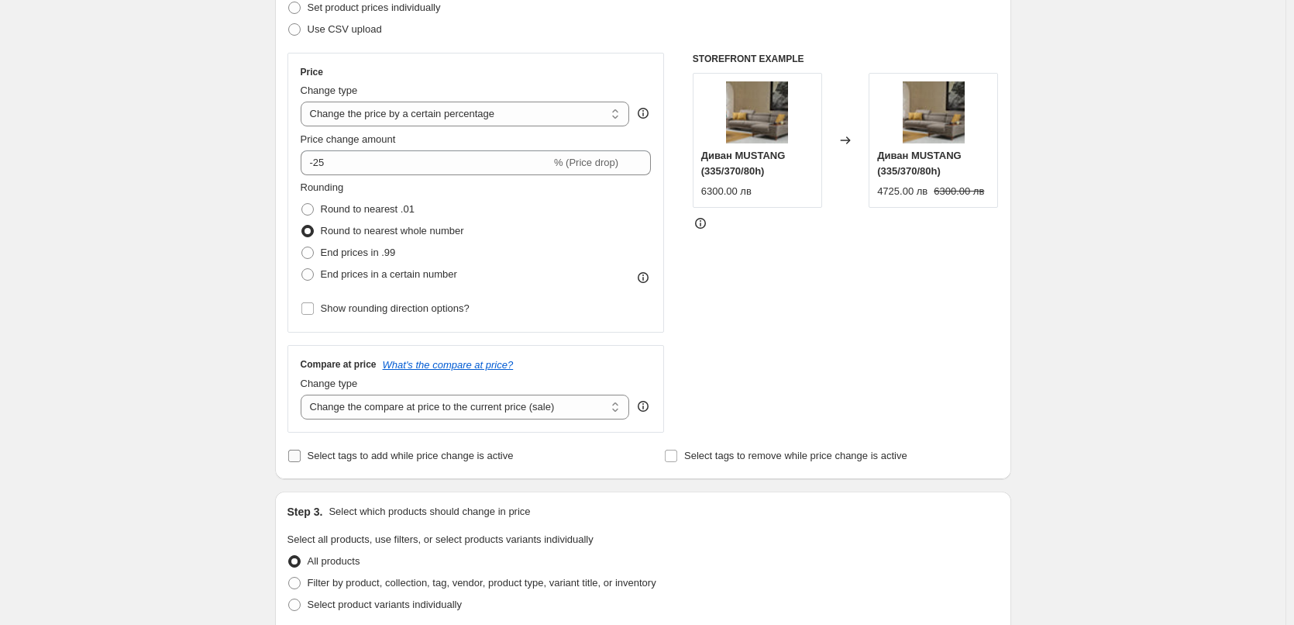
scroll to position [387, 0]
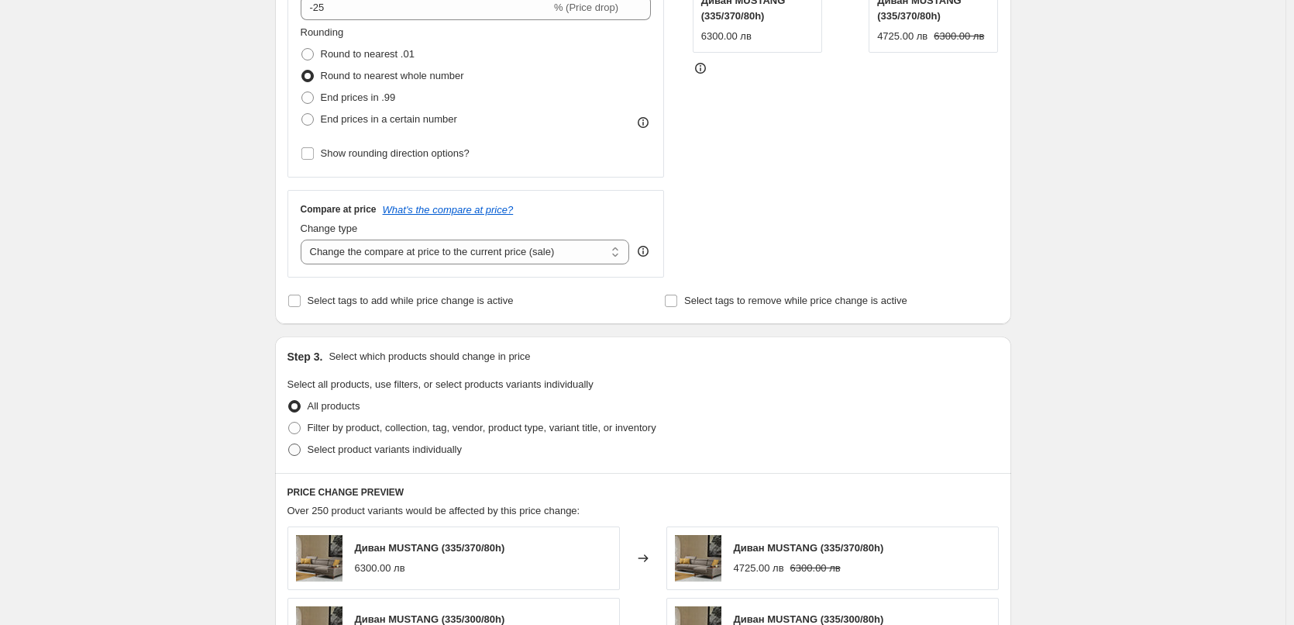
click at [300, 453] on span at bounding box center [294, 449] width 12 height 12
click at [289, 444] on input "Select product variants individually" at bounding box center [288, 443] width 1 height 1
radio input "true"
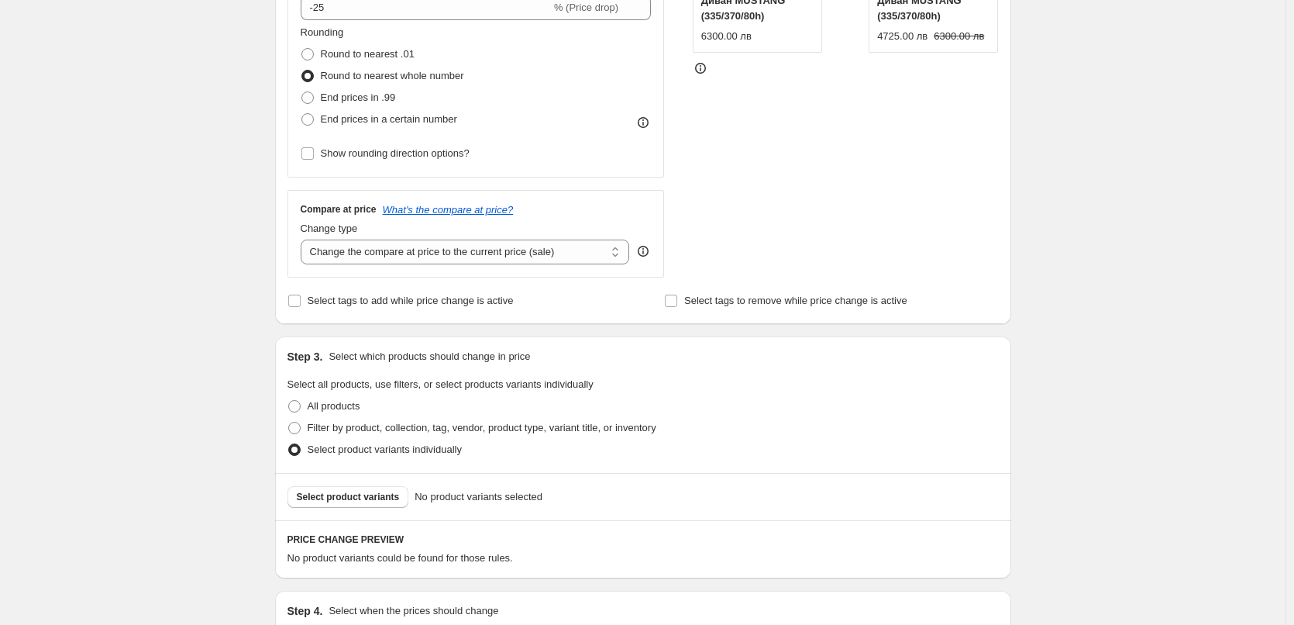
scroll to position [542, 0]
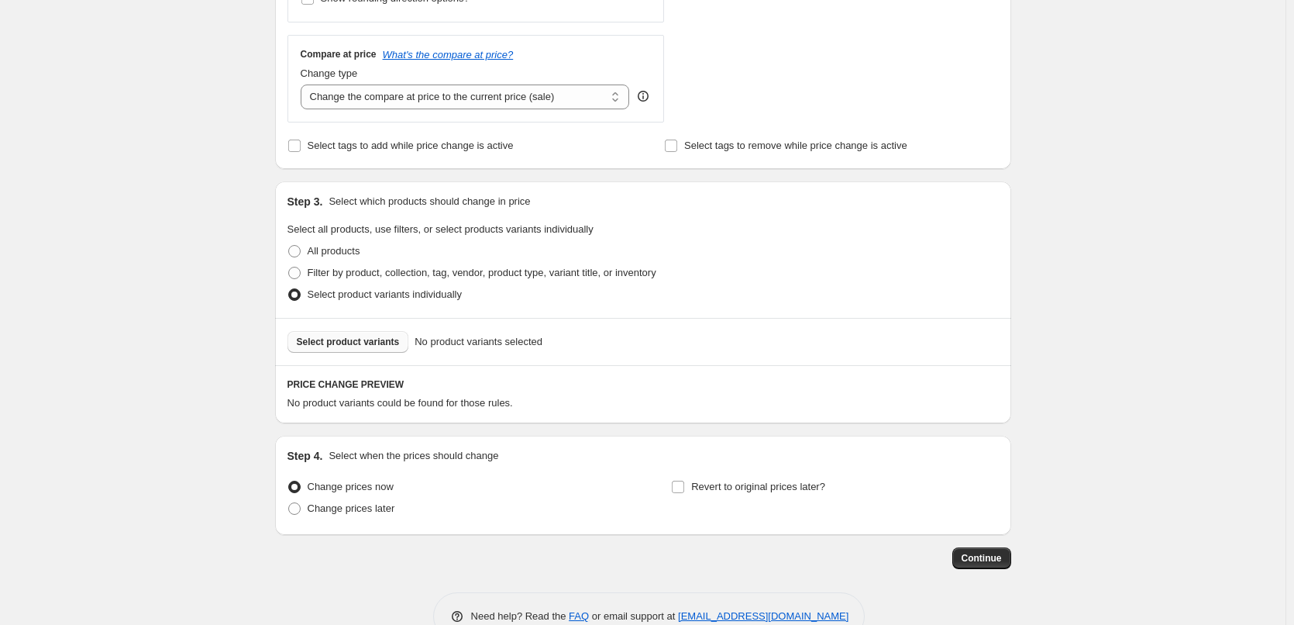
click at [352, 339] on span "Select product variants" at bounding box center [348, 342] width 103 height 12
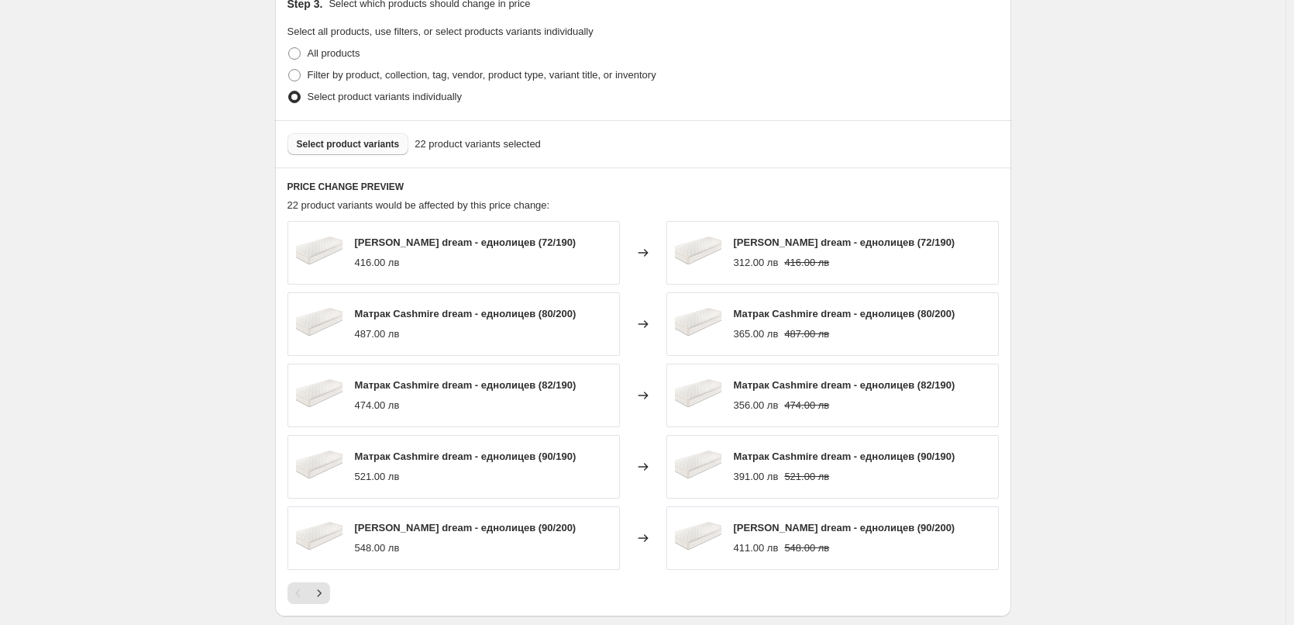
scroll to position [972, 0]
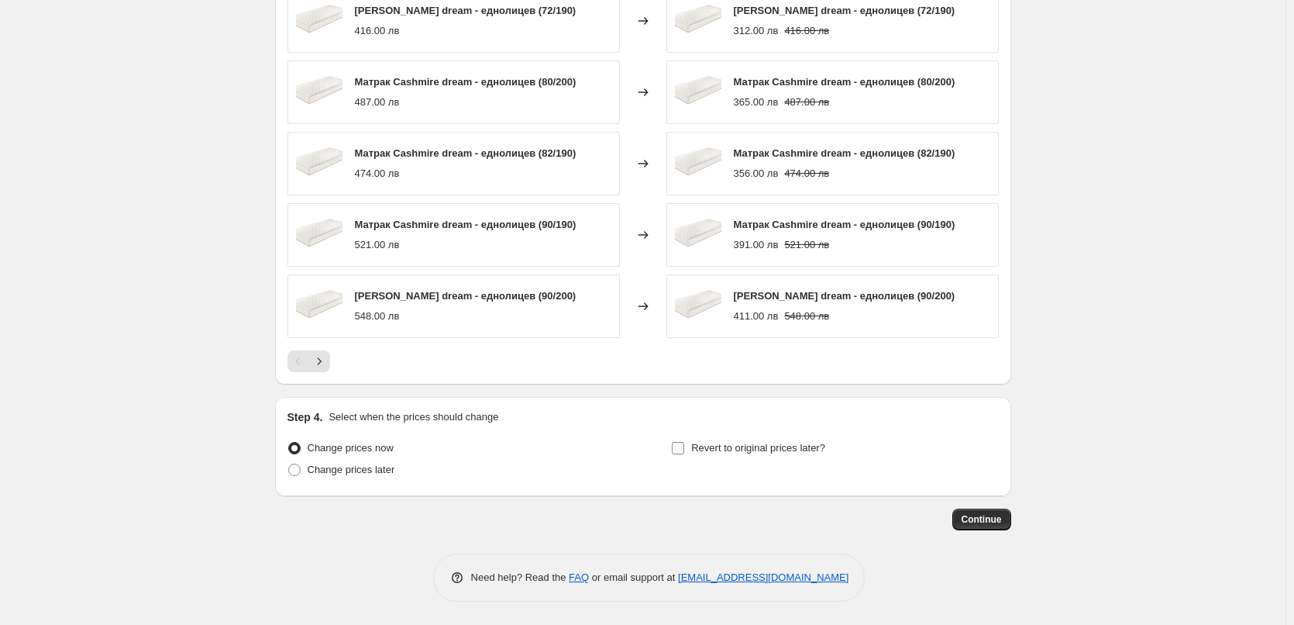
click at [680, 445] on input "Revert to original prices later?" at bounding box center [678, 448] width 12 height 12
checkbox input "true"
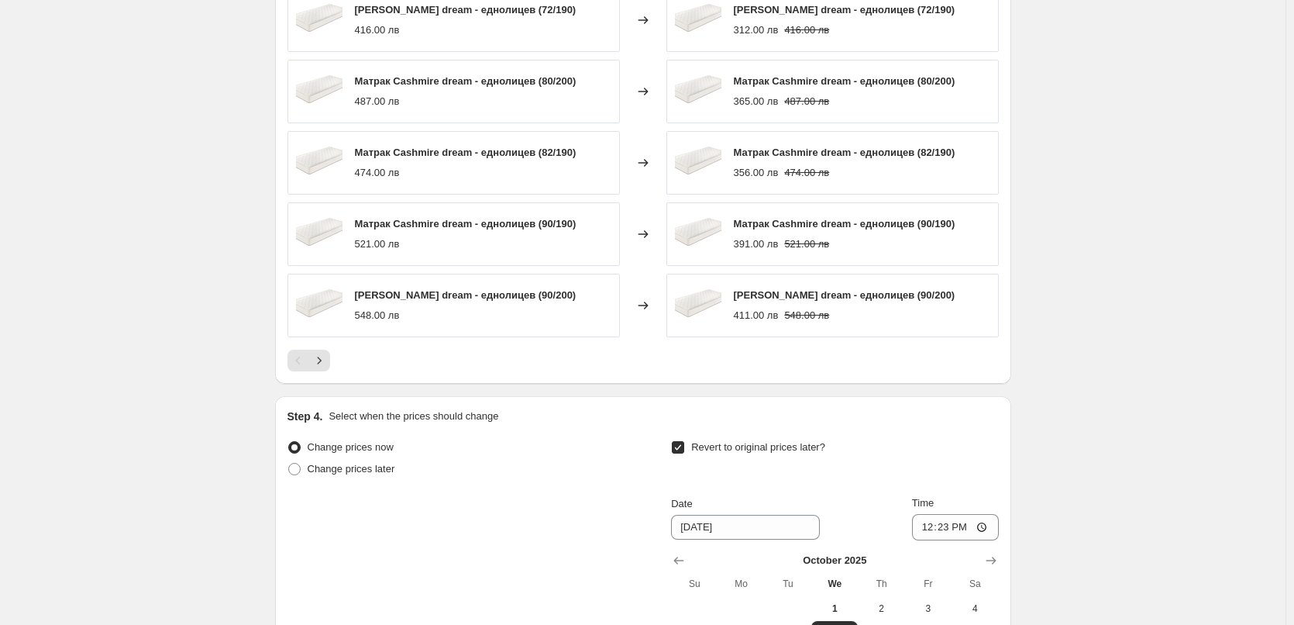
scroll to position [1237, 0]
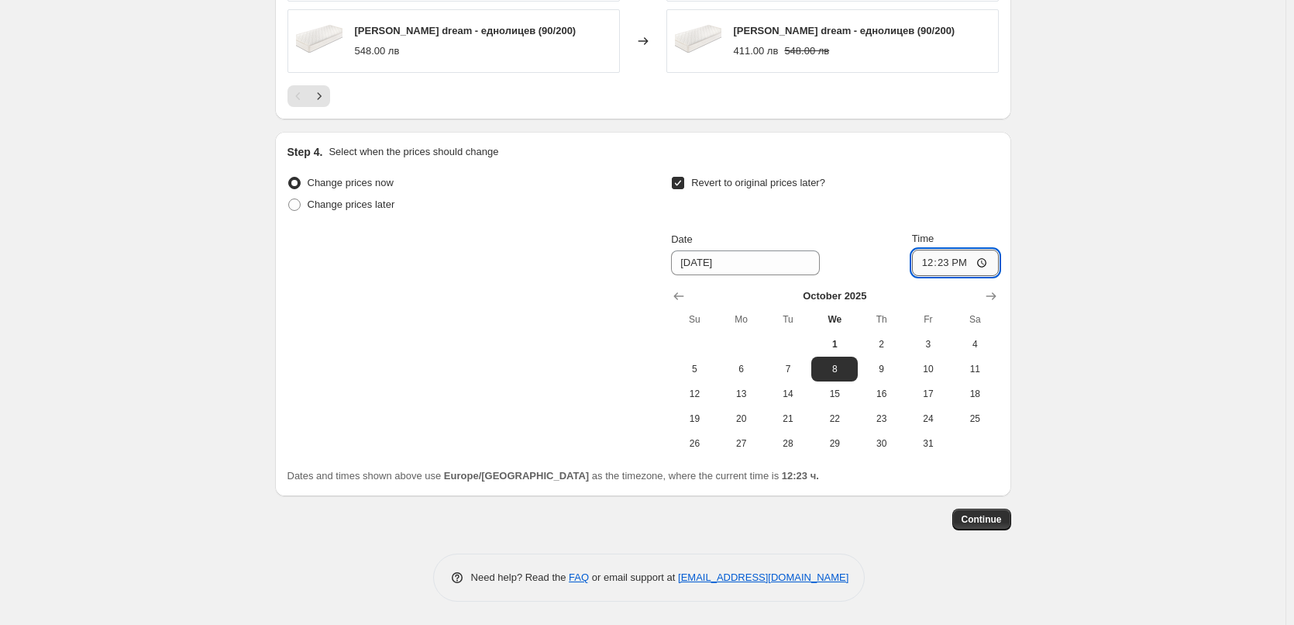
click at [955, 260] on input "12:23" at bounding box center [955, 263] width 87 height 26
type input "23:59"
click at [938, 438] on span "31" at bounding box center [928, 443] width 34 height 12
type input "10/31/2025"
click at [983, 519] on span "Continue" at bounding box center [982, 519] width 40 height 12
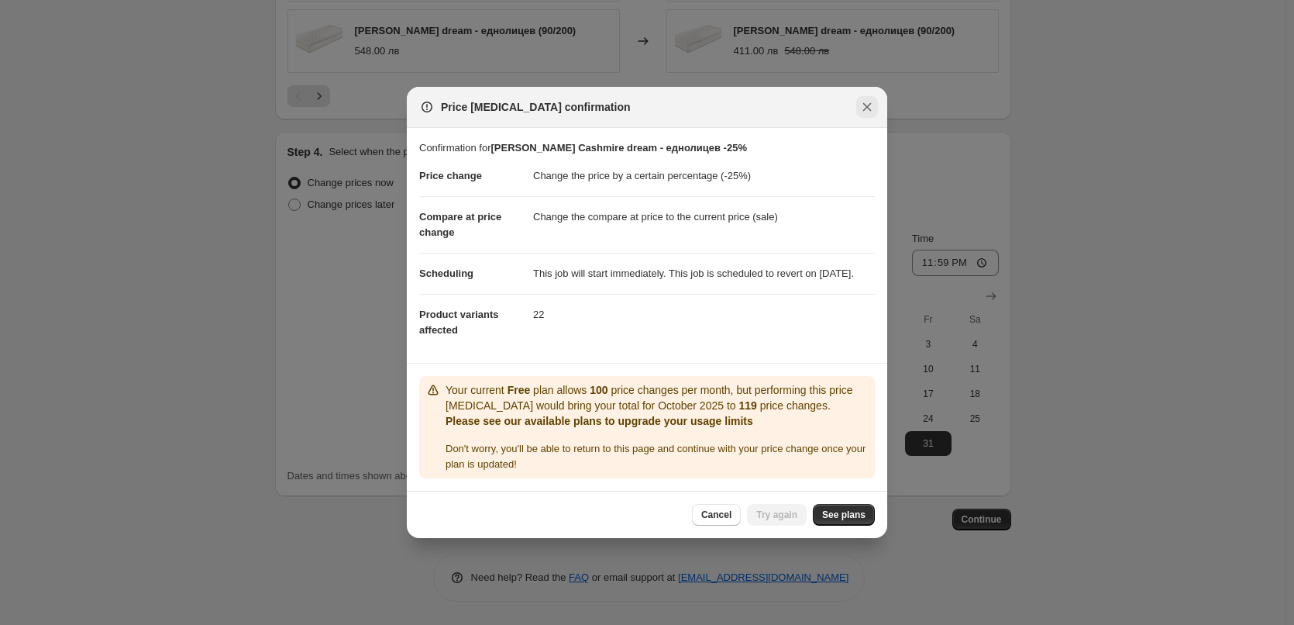
click at [874, 99] on icon "Close" at bounding box center [866, 106] width 15 height 15
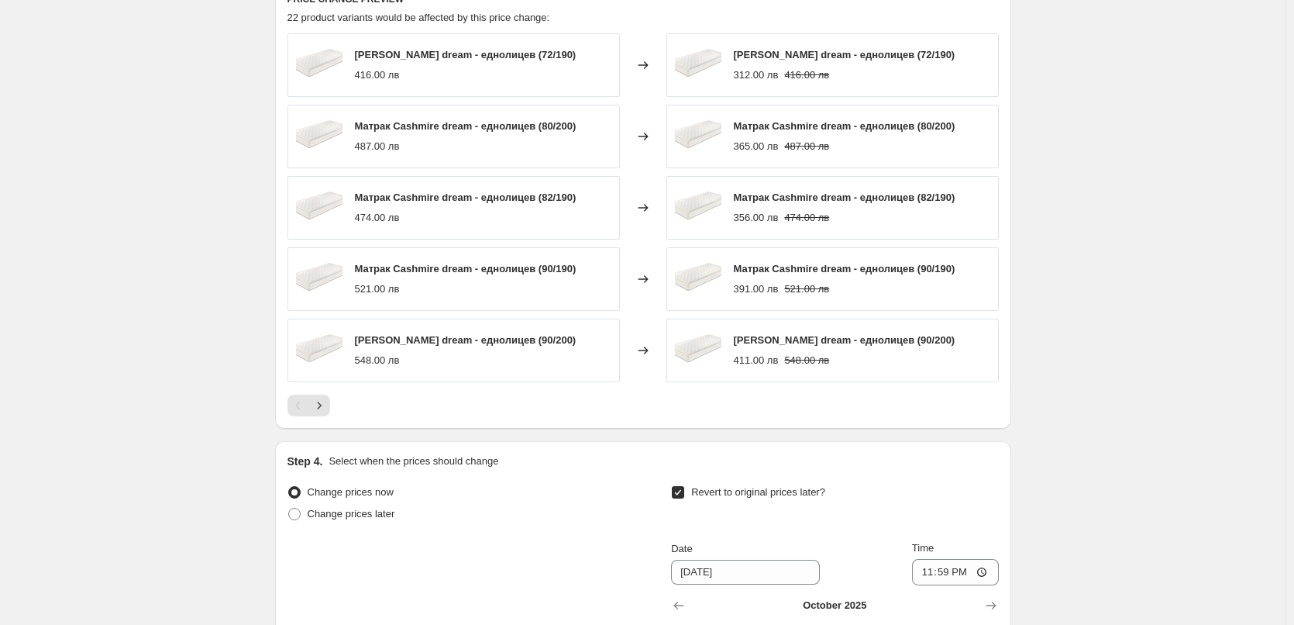
scroll to position [540, 0]
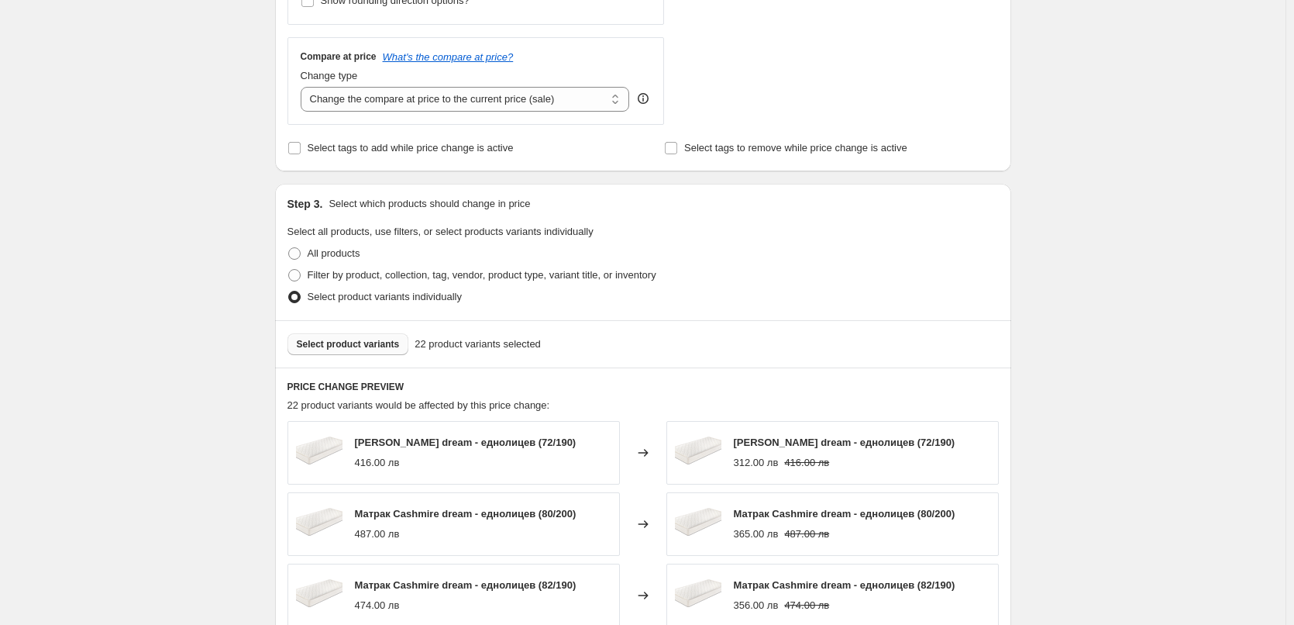
click at [499, 339] on span "22 product variants selected" at bounding box center [478, 343] width 126 height 15
click at [500, 342] on span "22 product variants selected" at bounding box center [478, 343] width 126 height 15
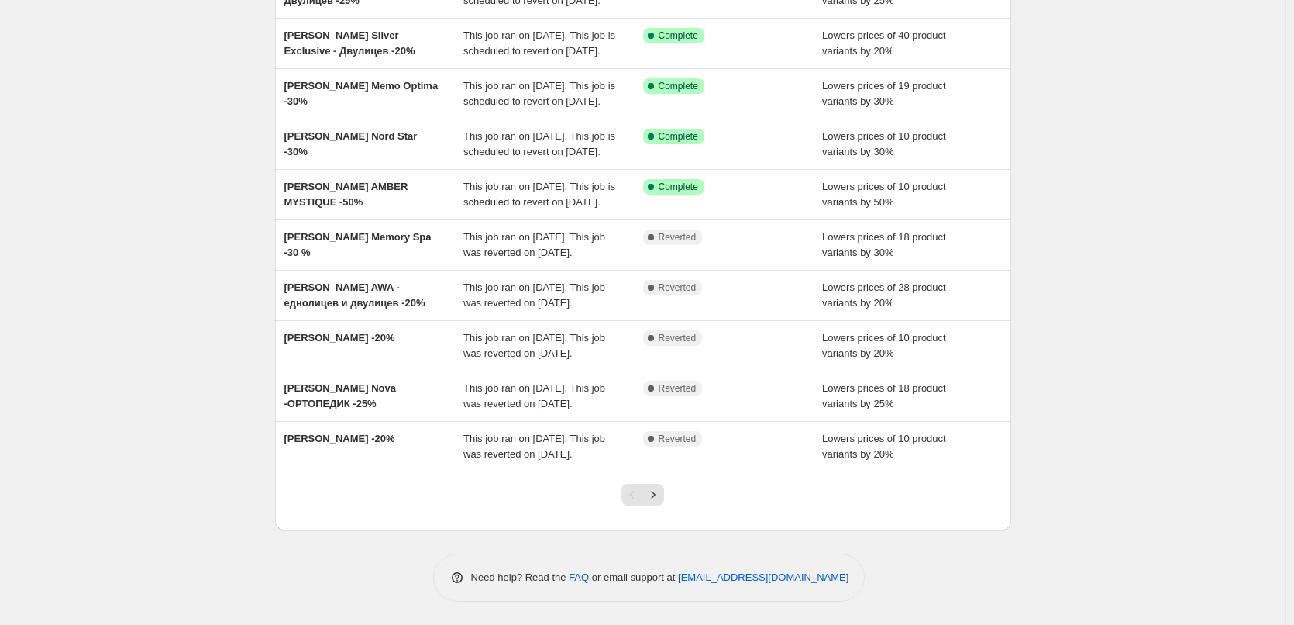
scroll to position [329, 0]
